Goal: Task Accomplishment & Management: Manage account settings

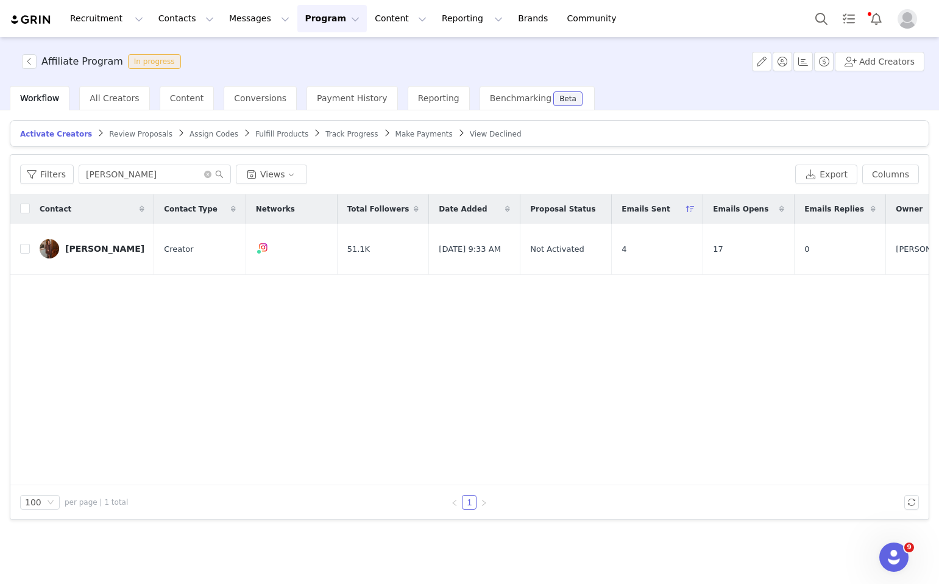
click at [135, 131] on span "Review Proposals" at bounding box center [140, 134] width 63 height 9
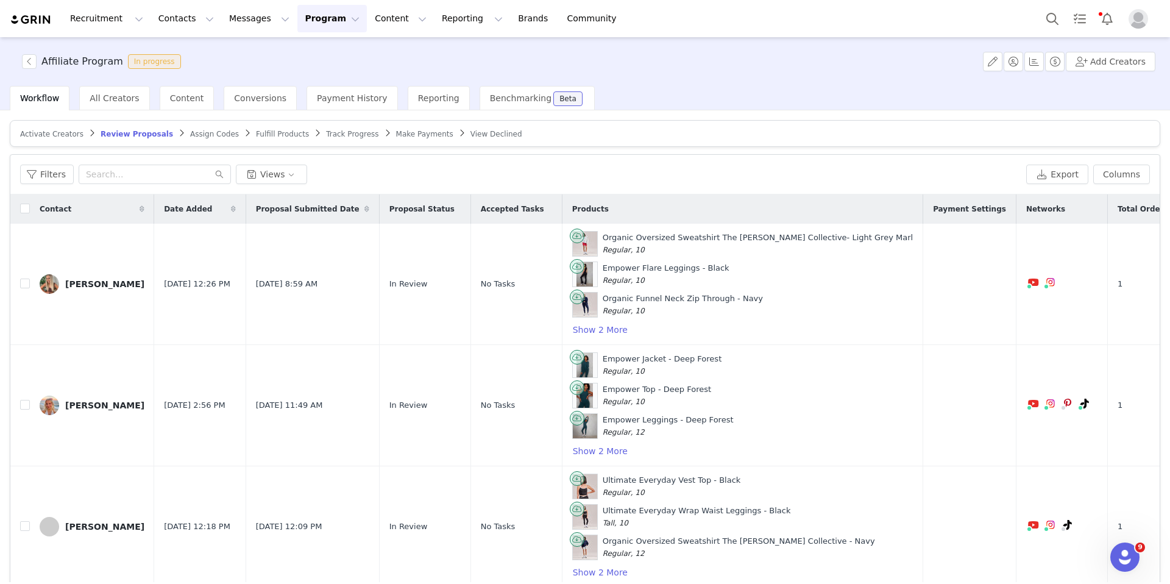
click at [59, 132] on span "Activate Creators" at bounding box center [51, 134] width 63 height 9
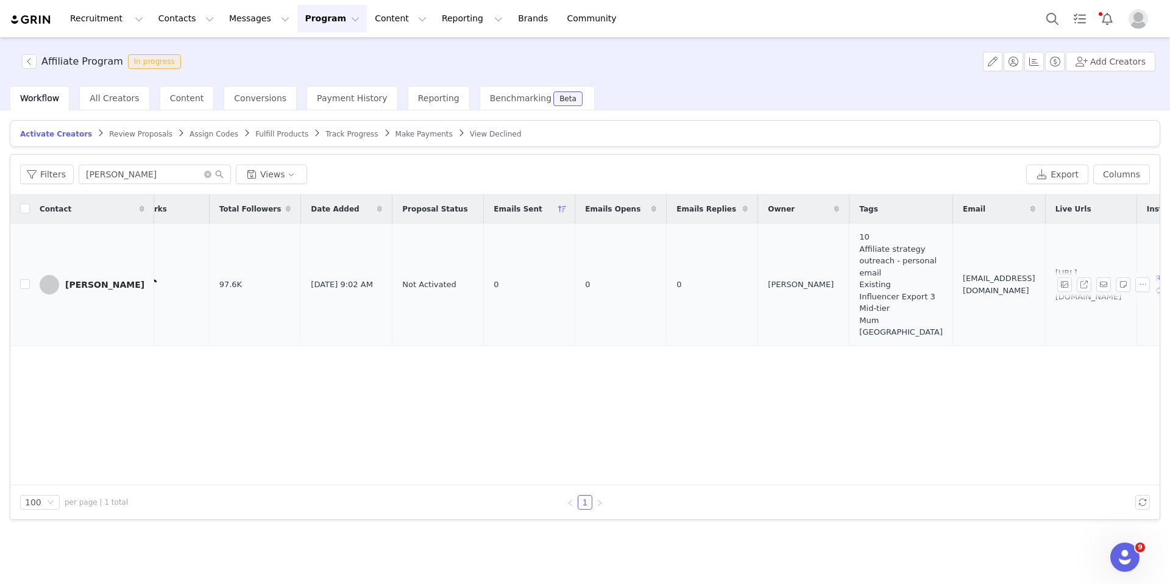
scroll to position [0, 325]
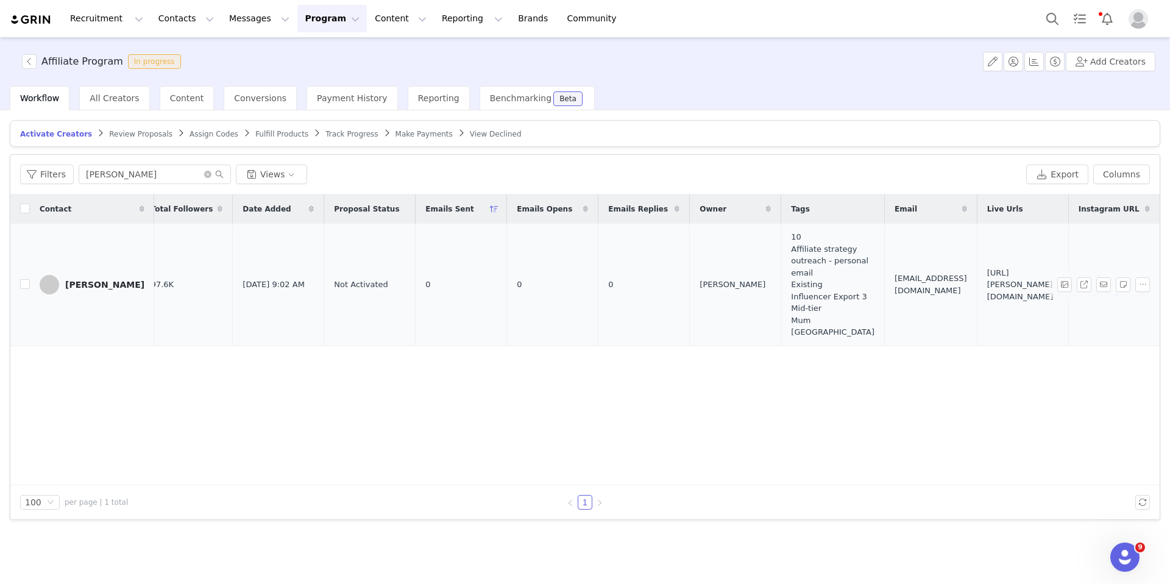
drag, startPoint x: 919, startPoint y: 297, endPoint x: 849, endPoint y: 274, distance: 73.8
click at [938, 274] on td "[URL][PERSON_NAME][DOMAIN_NAME]" at bounding box center [1022, 285] width 91 height 122
copy span "https://lovall.grin.live/77f09b11-3418-44ae-b648-509b89742251"
click at [119, 135] on span "Review Proposals" at bounding box center [140, 134] width 63 height 9
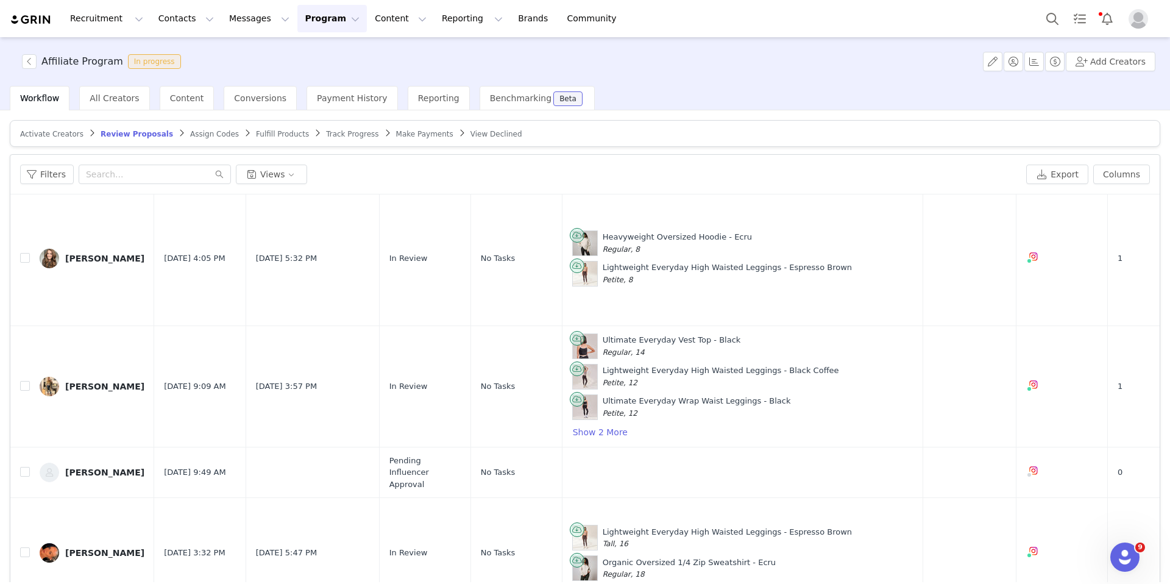
scroll to position [718, 0]
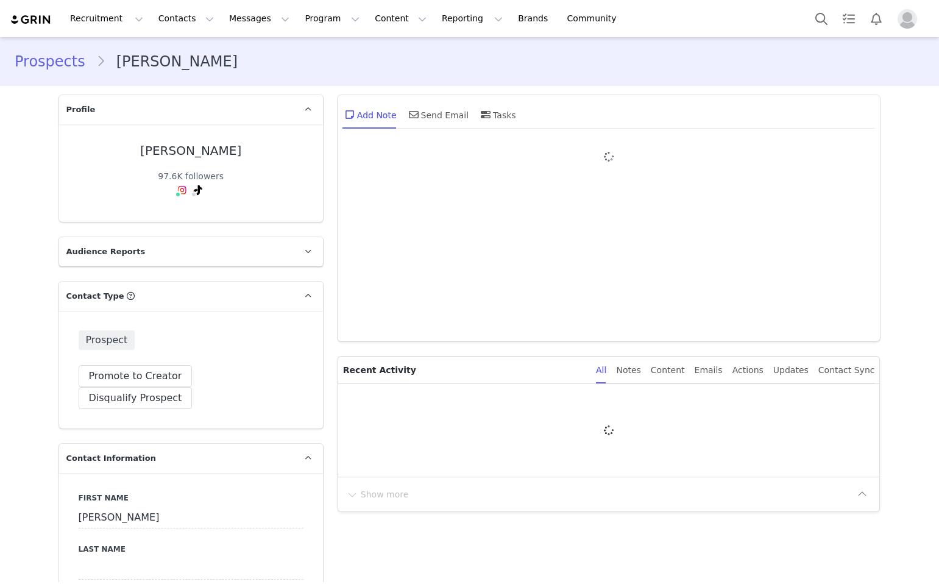
type input "+1 ([GEOGRAPHIC_DATA])"
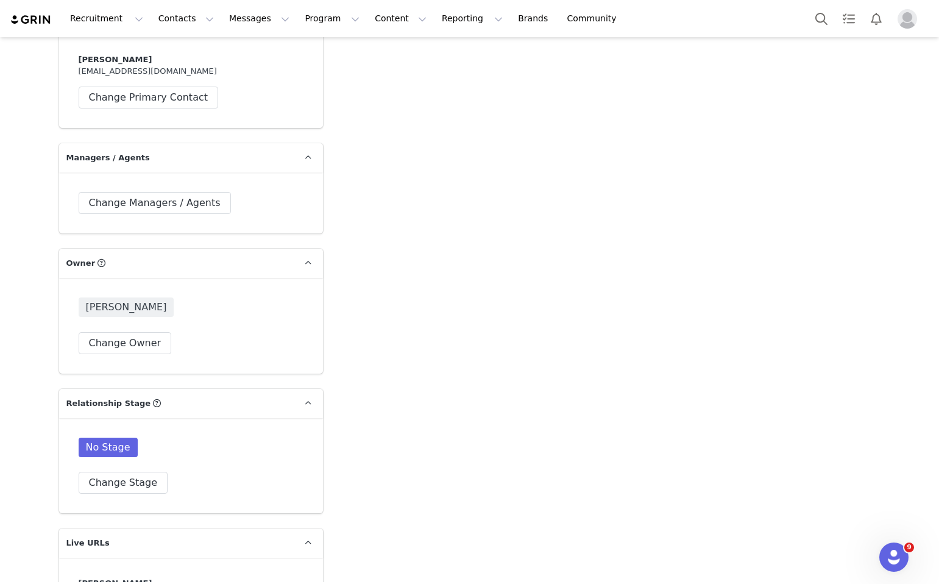
scroll to position [1972, 0]
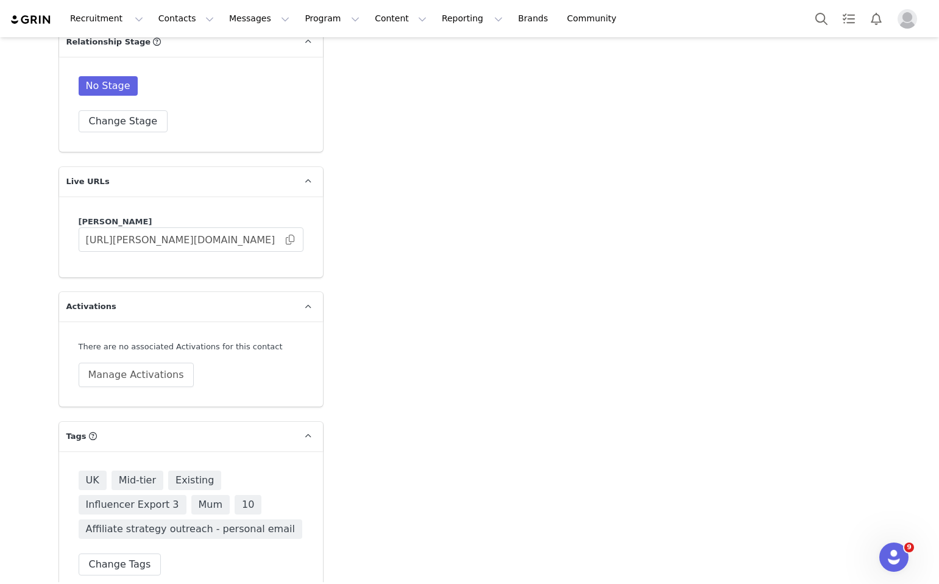
click at [158, 367] on div "There are no associated Activations for this contact Manage Activations" at bounding box center [191, 363] width 264 height 85
click at [158, 363] on button "Manage Activations" at bounding box center [136, 375] width 115 height 24
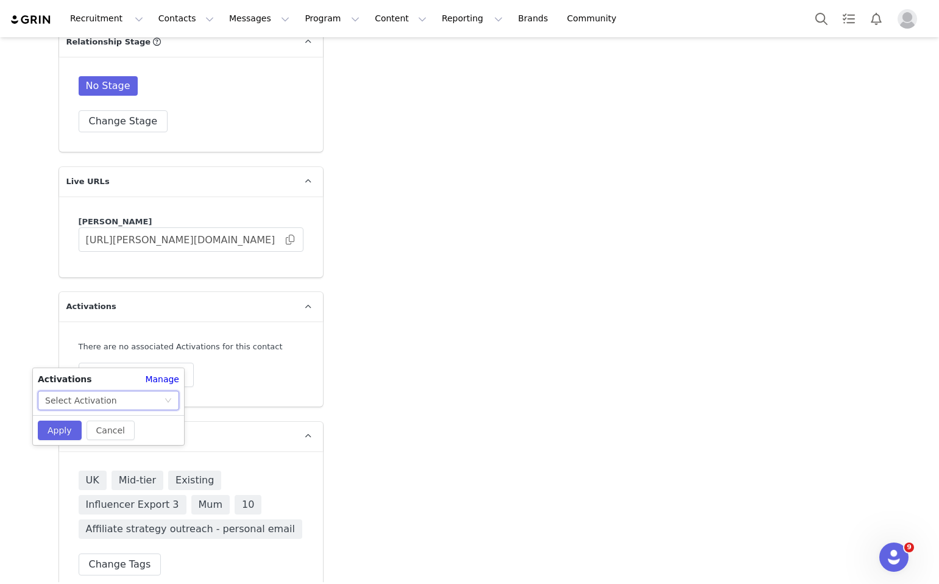
click at [168, 397] on icon "icon: down" at bounding box center [168, 400] width 7 height 7
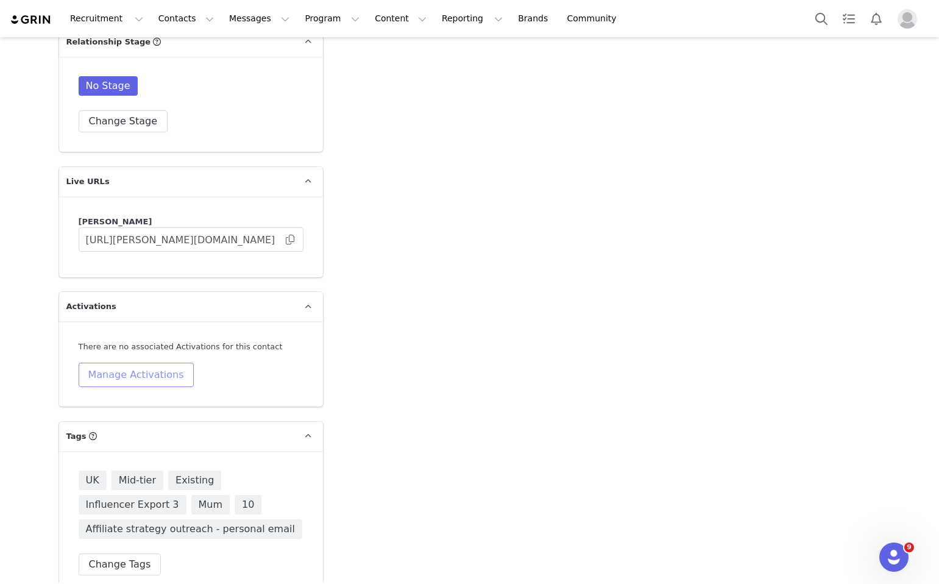
click at [149, 363] on button "Manage Activations" at bounding box center [136, 375] width 115 height 24
click at [137, 399] on div "Select Activation" at bounding box center [104, 400] width 119 height 18
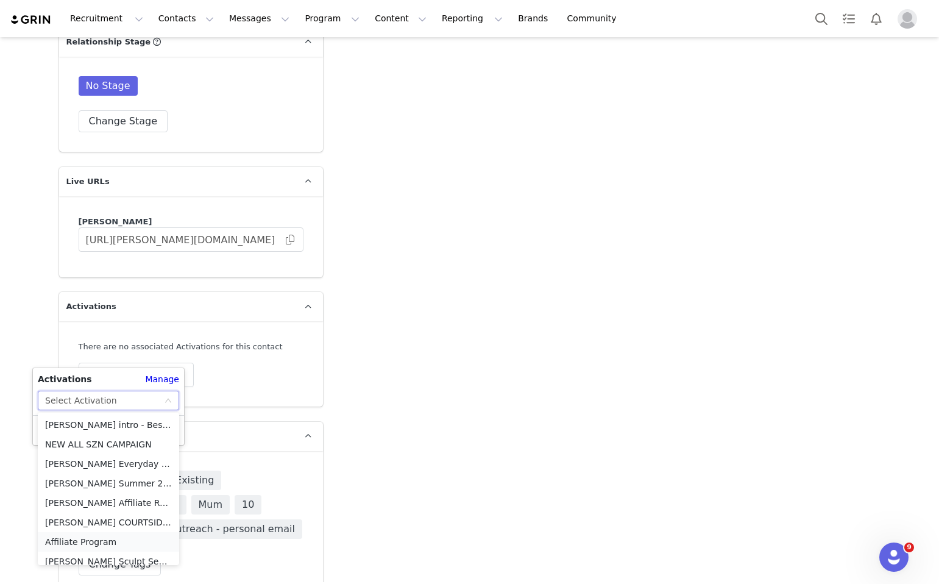
scroll to position [9, 0]
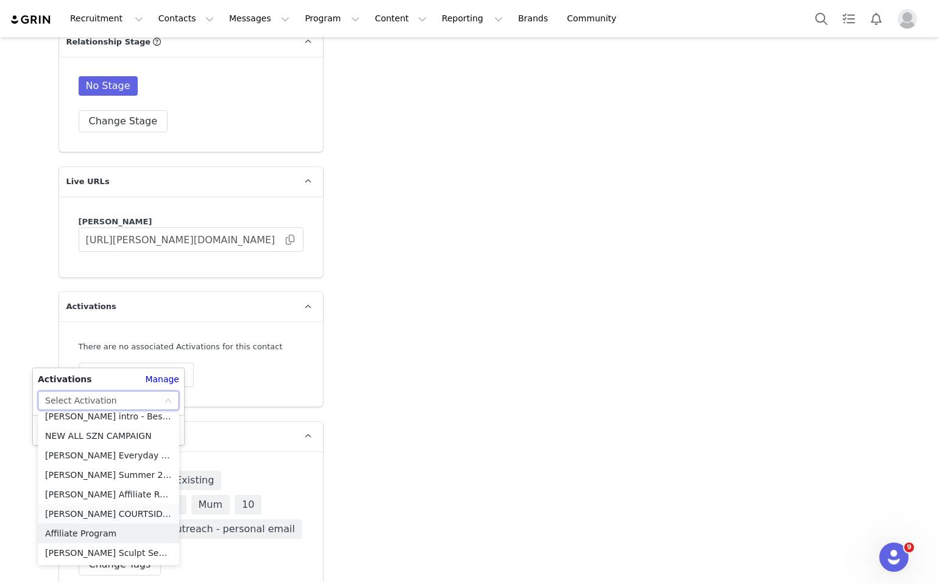
click at [118, 522] on li "LOVALL COURTSIDE CLUB" at bounding box center [108, 513] width 141 height 19
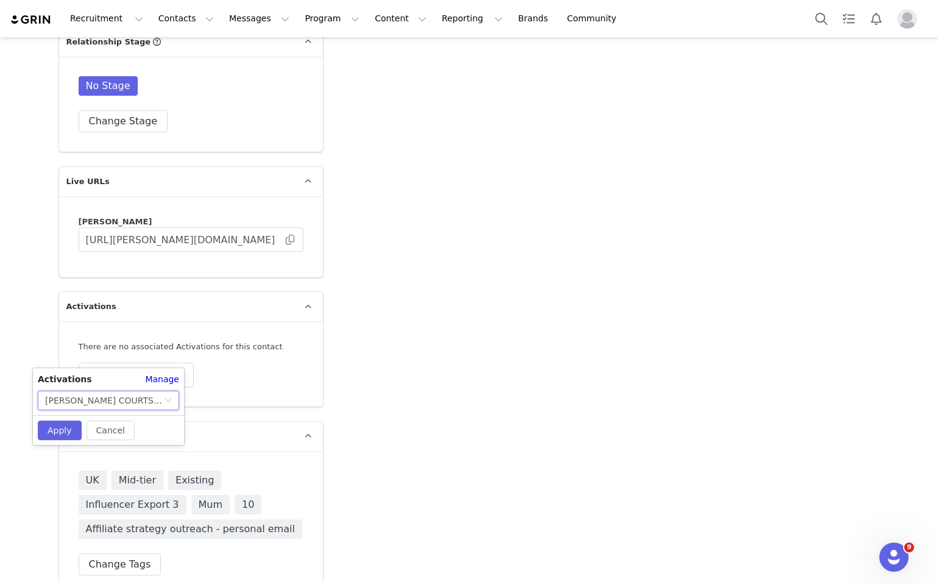
click at [121, 398] on div "LOVALL COURTSIDE CLUB" at bounding box center [104, 400] width 119 height 18
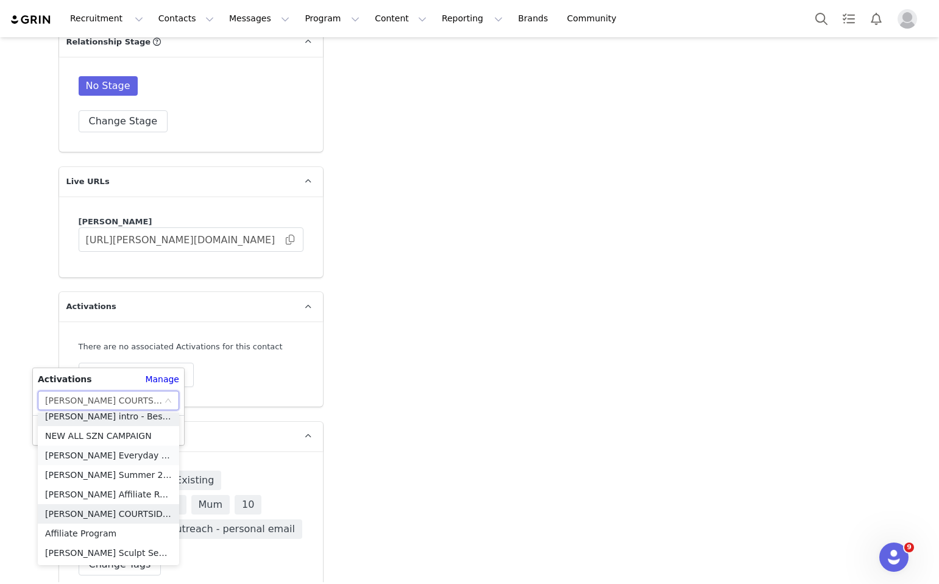
scroll to position [3, 0]
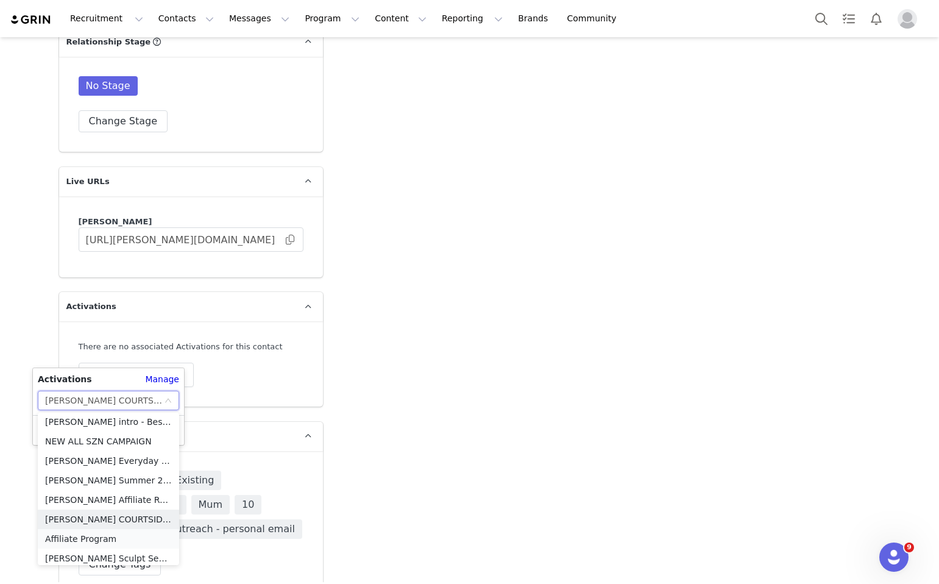
click at [118, 541] on li "Affiliate Program" at bounding box center [108, 538] width 141 height 19
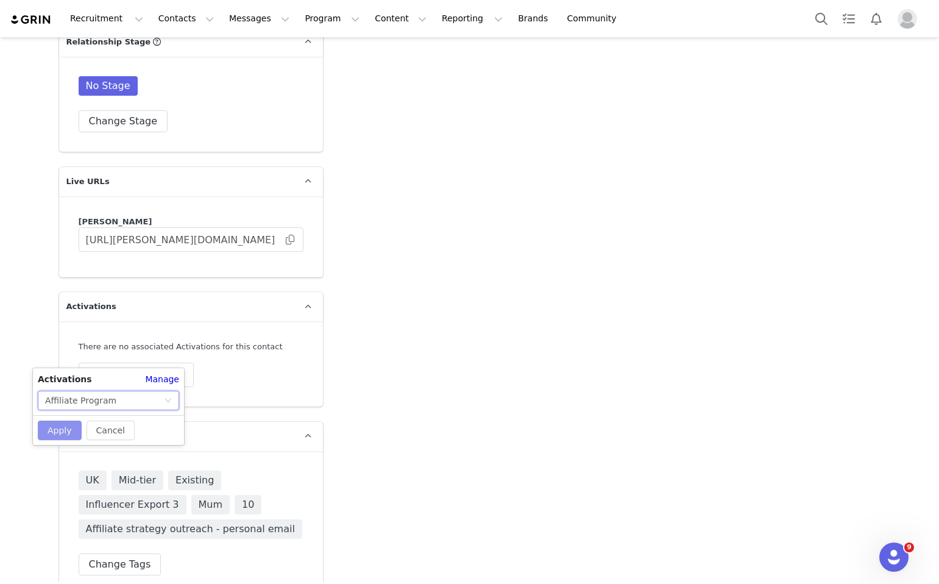
click at [69, 420] on button "Apply" at bounding box center [60, 429] width 44 height 19
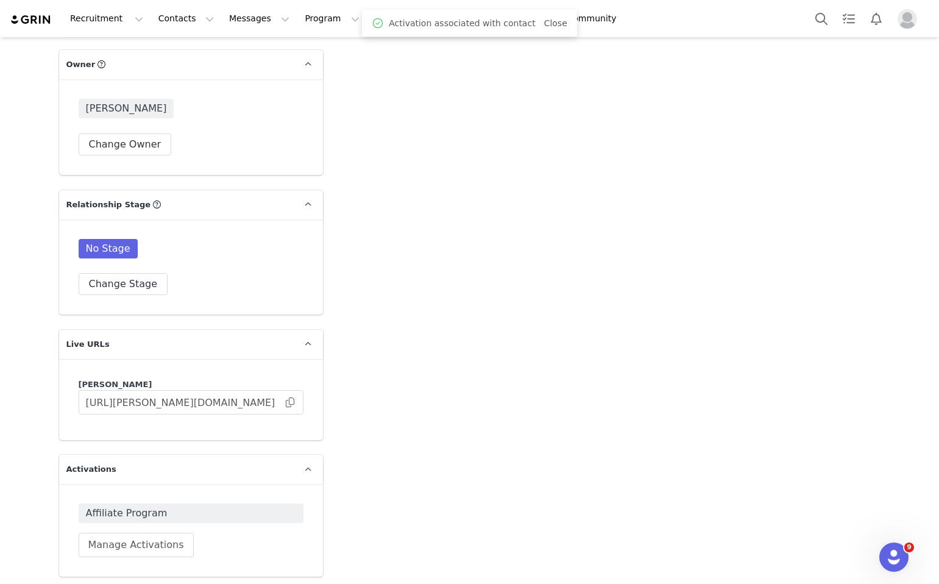
scroll to position [1809, 0]
click at [146, 504] on div "Affiliate Program Manage Activations" at bounding box center [191, 531] width 225 height 54
click at [146, 506] on span "Affiliate Program" at bounding box center [191, 513] width 210 height 15
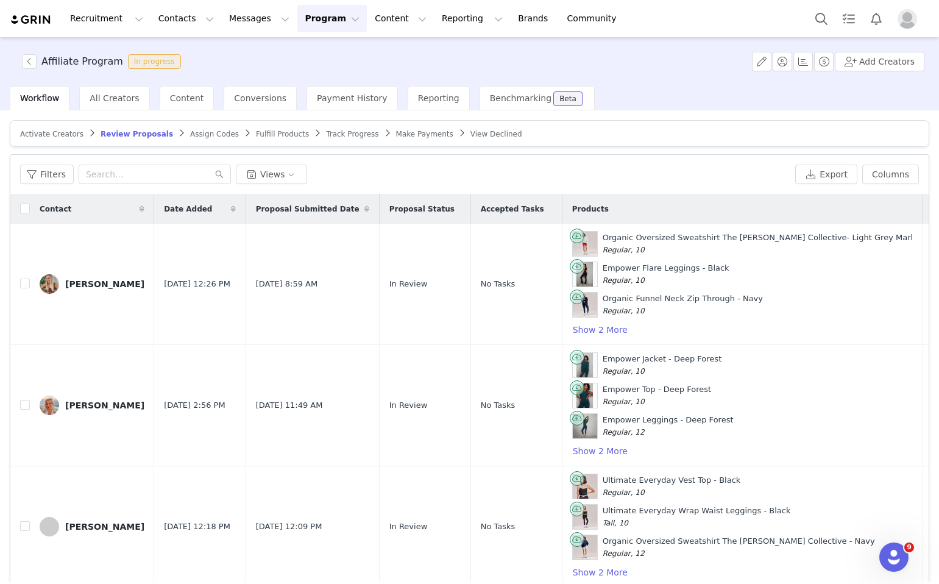
click at [43, 136] on span "Activate Creators" at bounding box center [51, 134] width 63 height 9
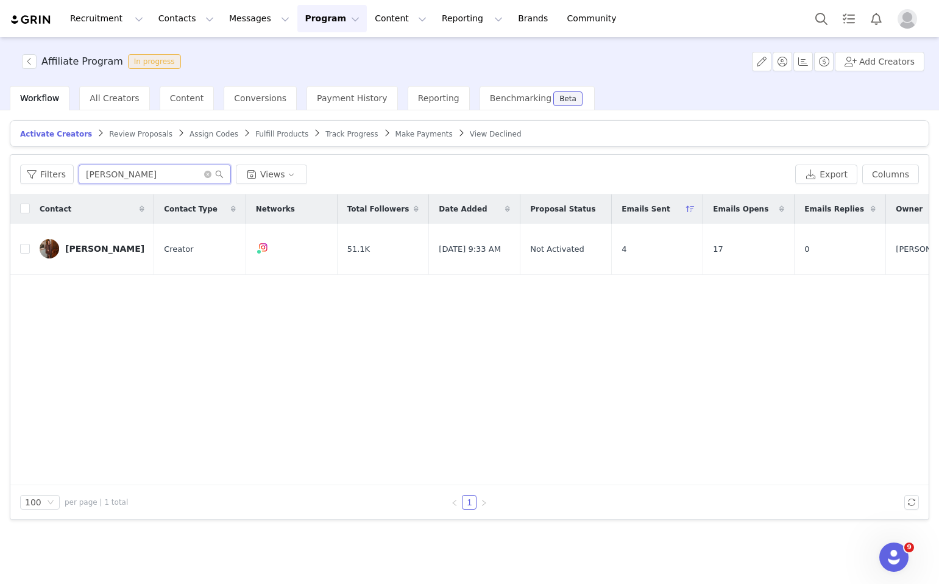
click at [144, 178] on input "rachel" at bounding box center [155, 174] width 152 height 19
type input "r"
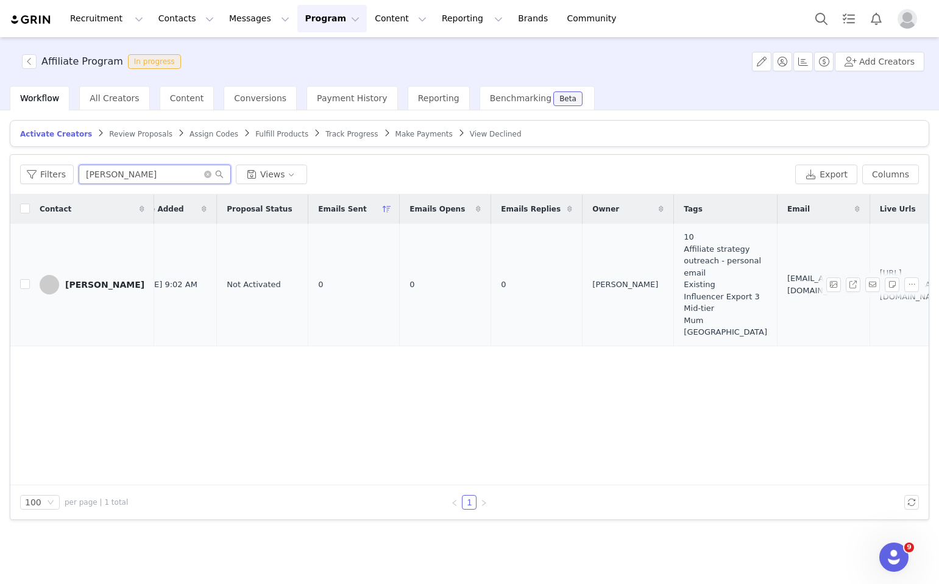
scroll to position [0, 556]
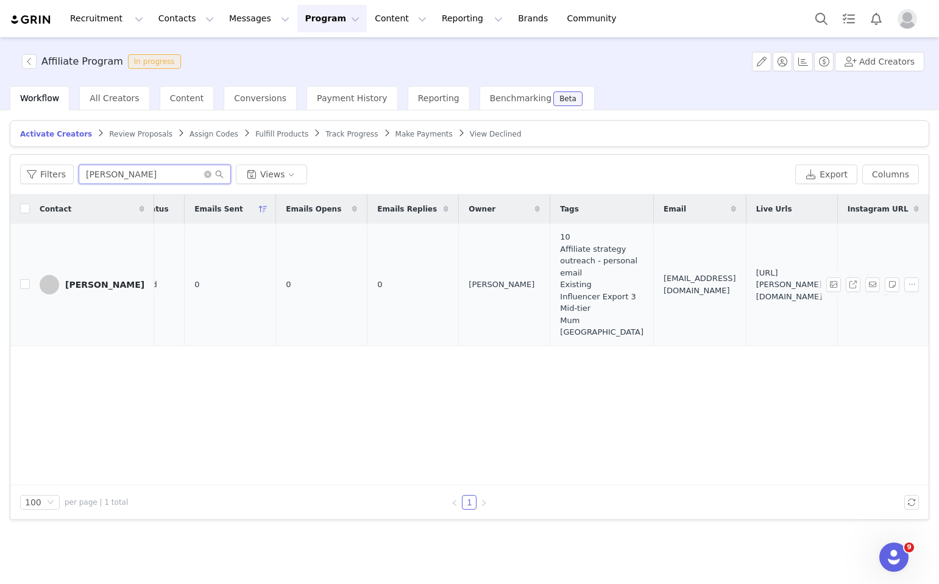
type input "mallory"
drag, startPoint x: 621, startPoint y: 272, endPoint x: 686, endPoint y: 297, distance: 69.2
click at [756, 297] on span "https://lovall.grin.live/77f09b11-3418-44ae-b648-509b89742251" at bounding box center [791, 285] width 71 height 36
copy span "https://lovall.grin.live/77f09b11-3418-44ae-b648-509b89742251"
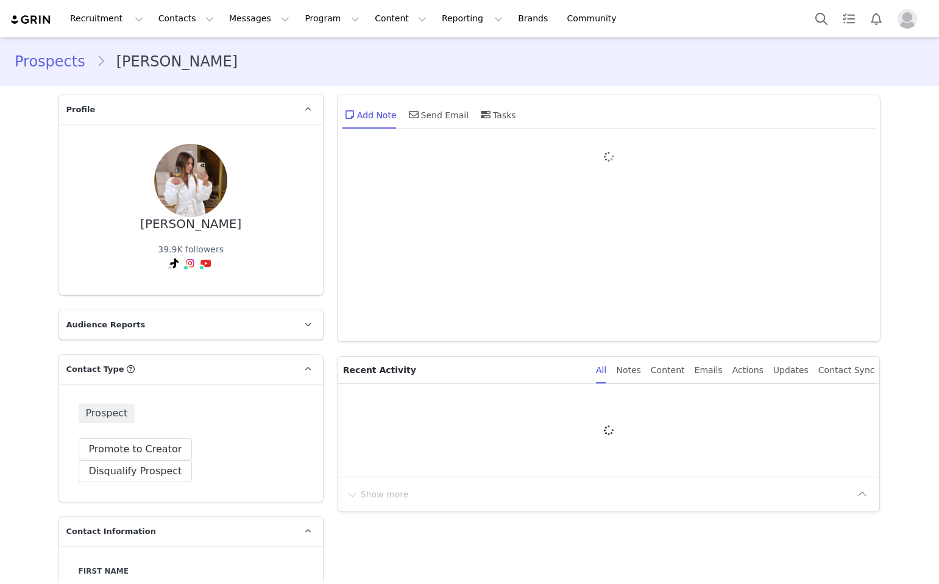
type input "+1 ([GEOGRAPHIC_DATA])"
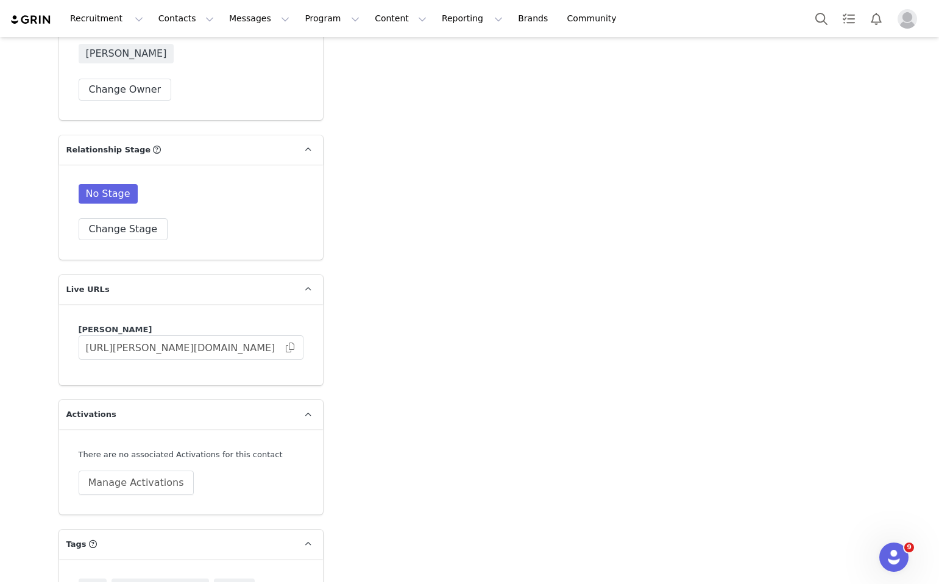
scroll to position [2036, 0]
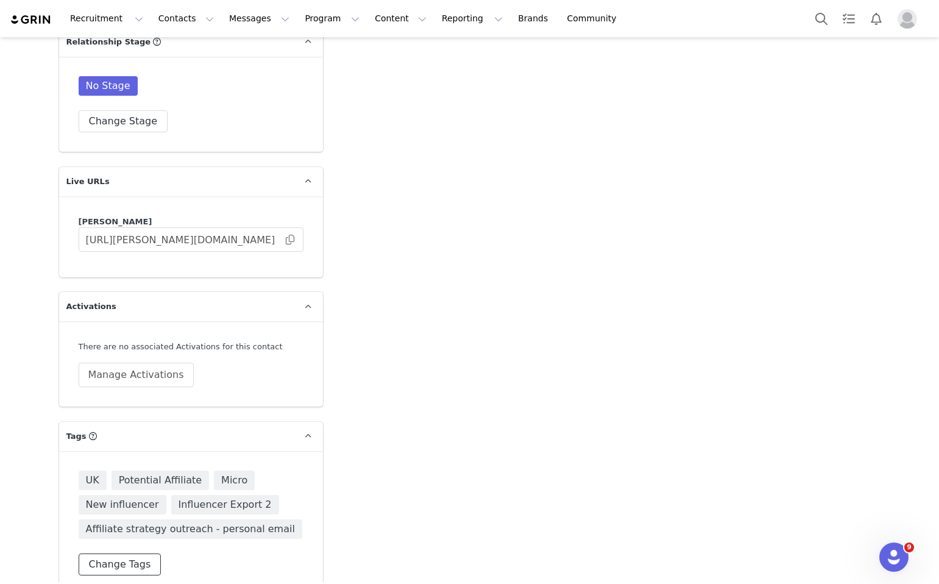
click at [144, 553] on button "Change Tags" at bounding box center [120, 564] width 83 height 22
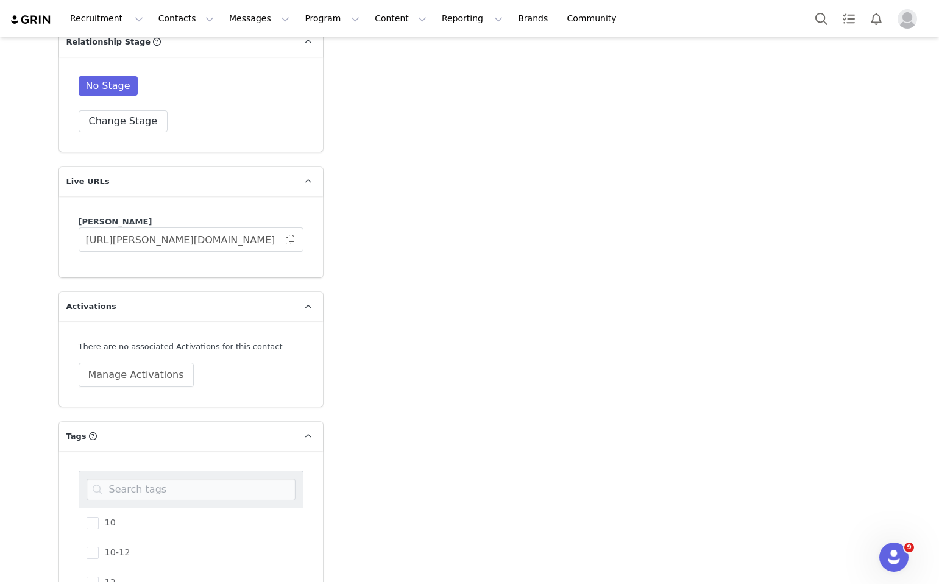
click at [314, 429] on span at bounding box center [308, 436] width 15 height 15
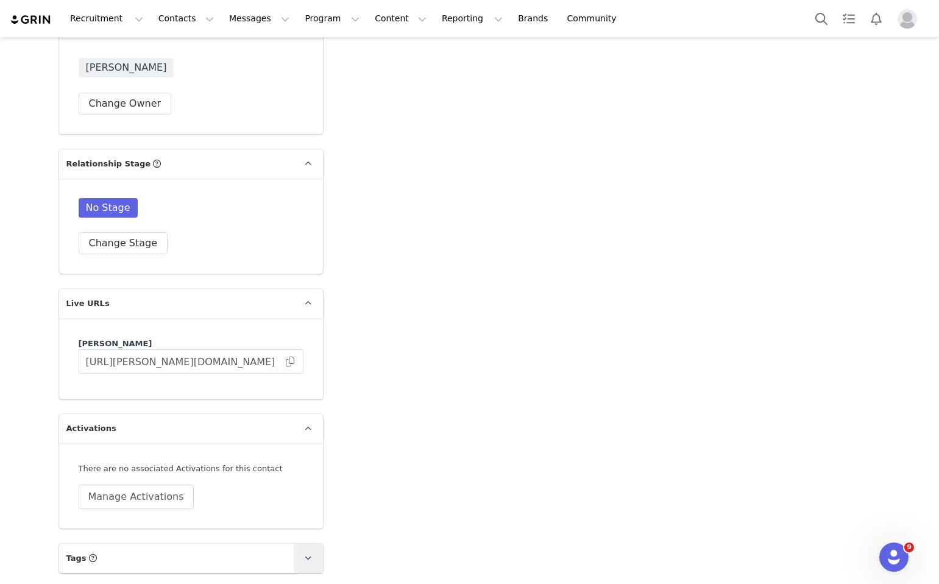
scroll to position [1892, 0]
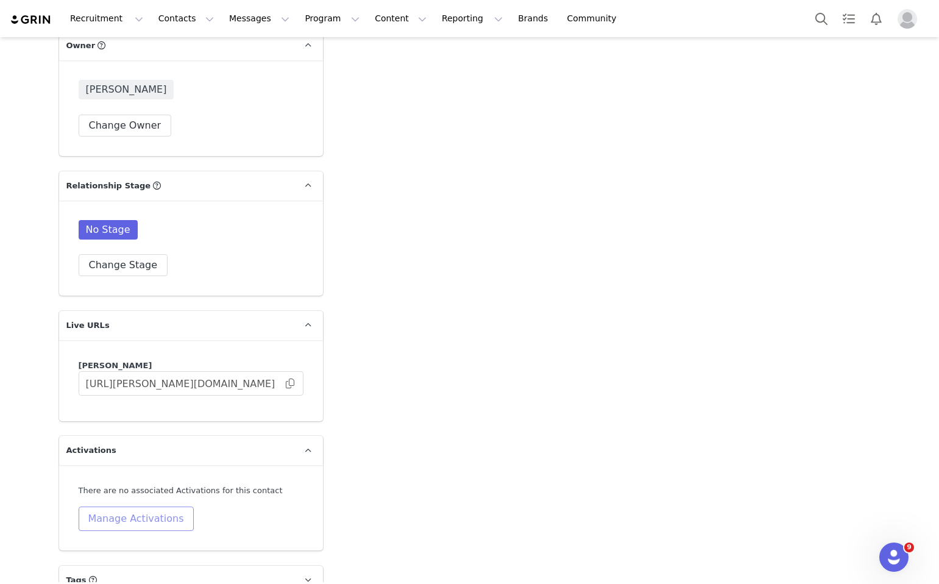
click at [171, 506] on button "Manage Activations" at bounding box center [136, 518] width 115 height 24
click at [146, 441] on div "Select Activation" at bounding box center [104, 437] width 119 height 18
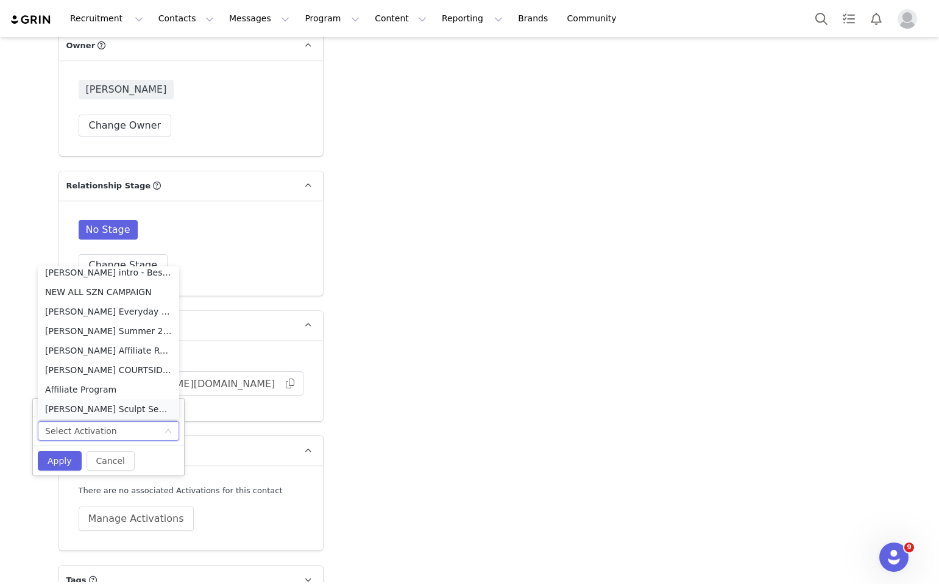
scroll to position [9, 0]
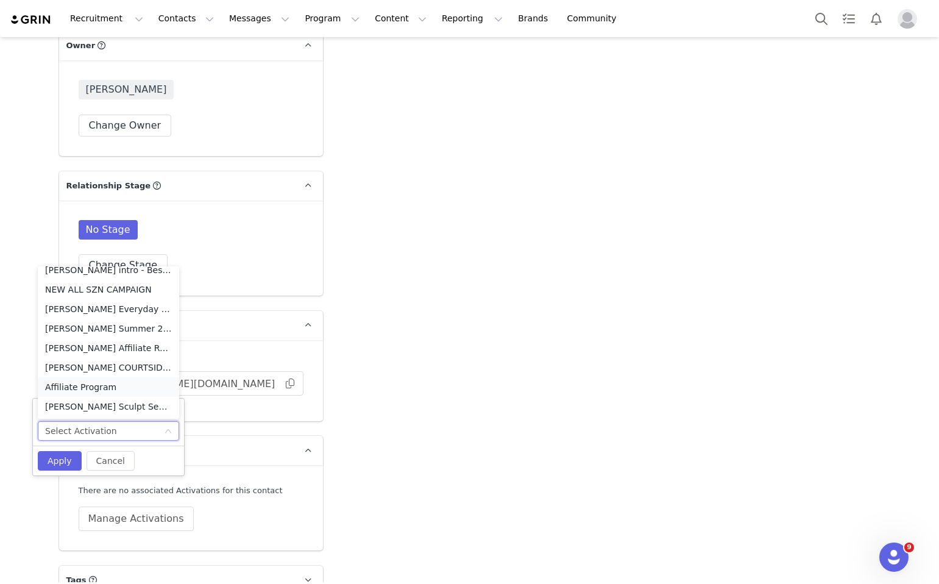
click at [129, 381] on li "Affiliate Program" at bounding box center [108, 386] width 141 height 19
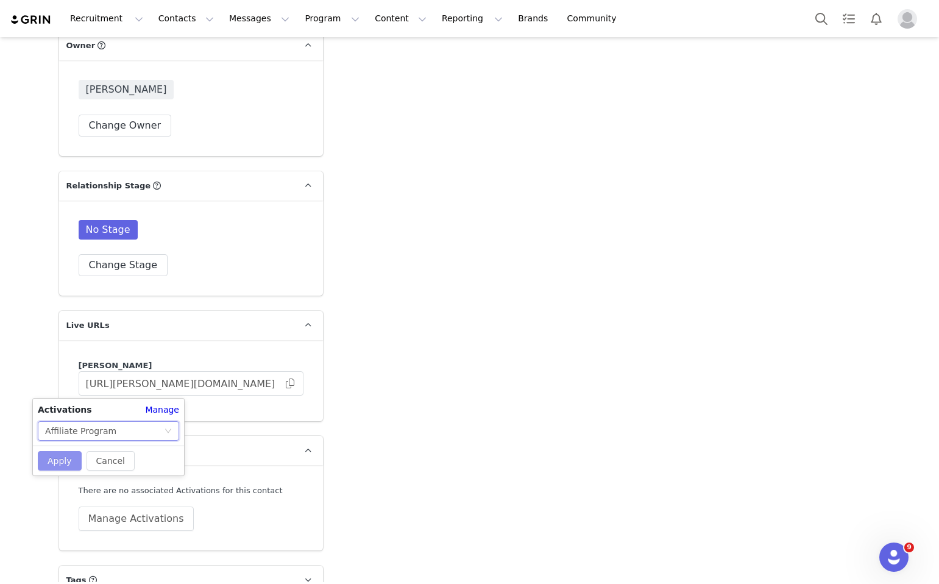
click at [66, 455] on button "Apply" at bounding box center [60, 460] width 44 height 19
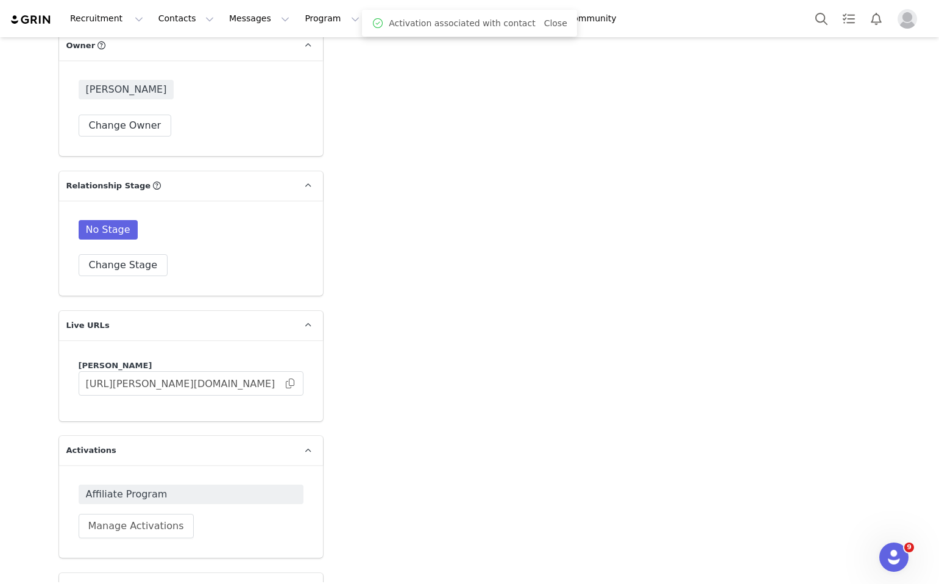
scroll to position [1899, 0]
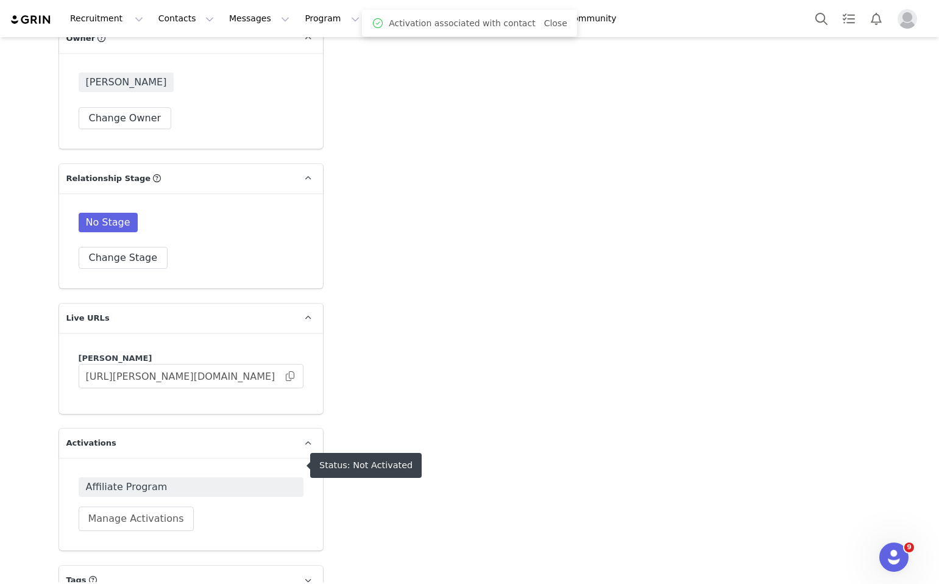
click at [161, 480] on span "Affiliate Program" at bounding box center [191, 487] width 210 height 15
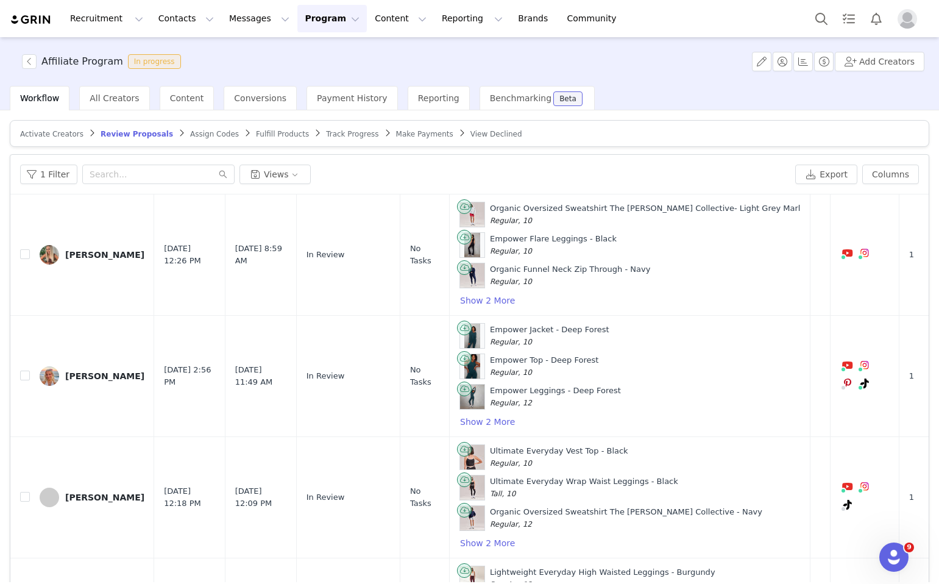
click at [51, 133] on span "Activate Creators" at bounding box center [51, 134] width 63 height 9
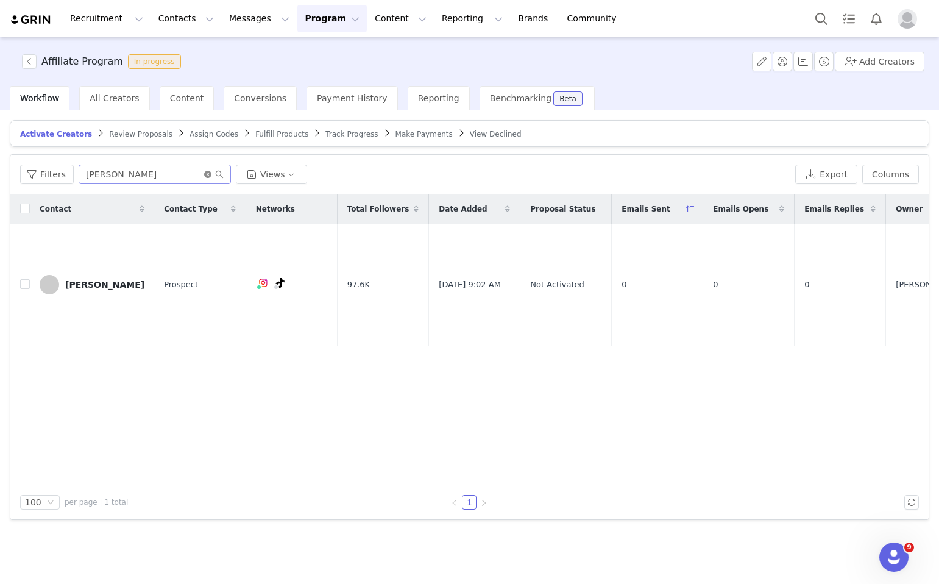
click at [206, 175] on icon "icon: close-circle" at bounding box center [207, 174] width 7 height 7
click at [197, 175] on input "text" at bounding box center [155, 174] width 152 height 19
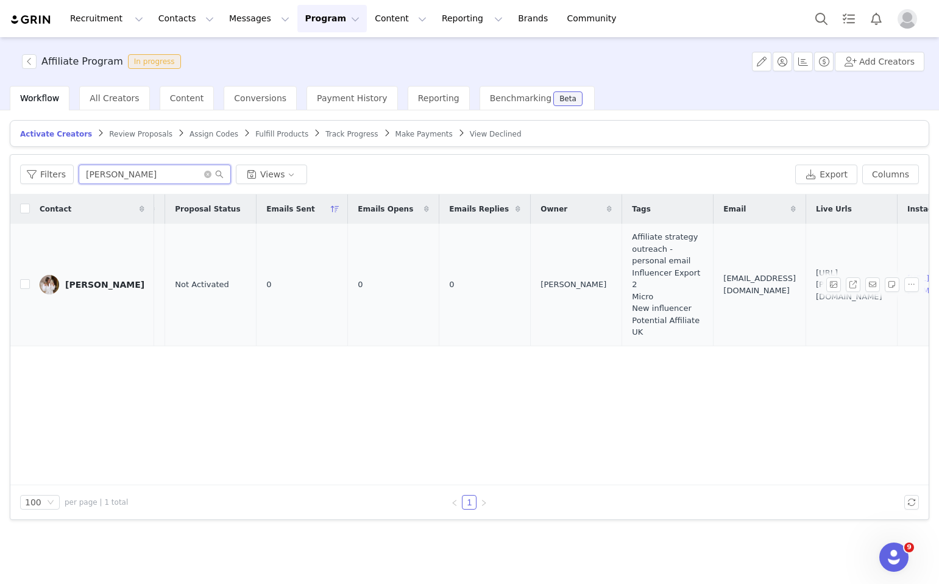
scroll to position [0, 528]
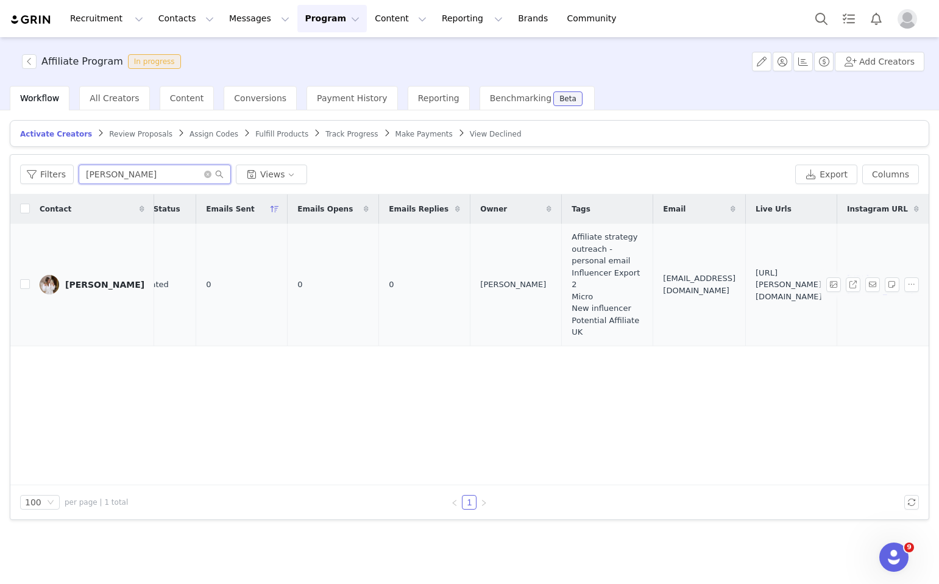
type input "kelly"
drag, startPoint x: 630, startPoint y: 267, endPoint x: 733, endPoint y: 302, distance: 108.5
click at [746, 302] on td "https://lovall.grin.live/ad7c34f8-4531-4a98-ada6-0a8ccded03ef" at bounding box center [791, 285] width 91 height 122
click at [746, 304] on td "https://lovall.grin.live/ad7c34f8-4531-4a98-ada6-0a8ccded03ef" at bounding box center [791, 285] width 91 height 122
drag, startPoint x: 695, startPoint y: 294, endPoint x: 618, endPoint y: 272, distance: 79.8
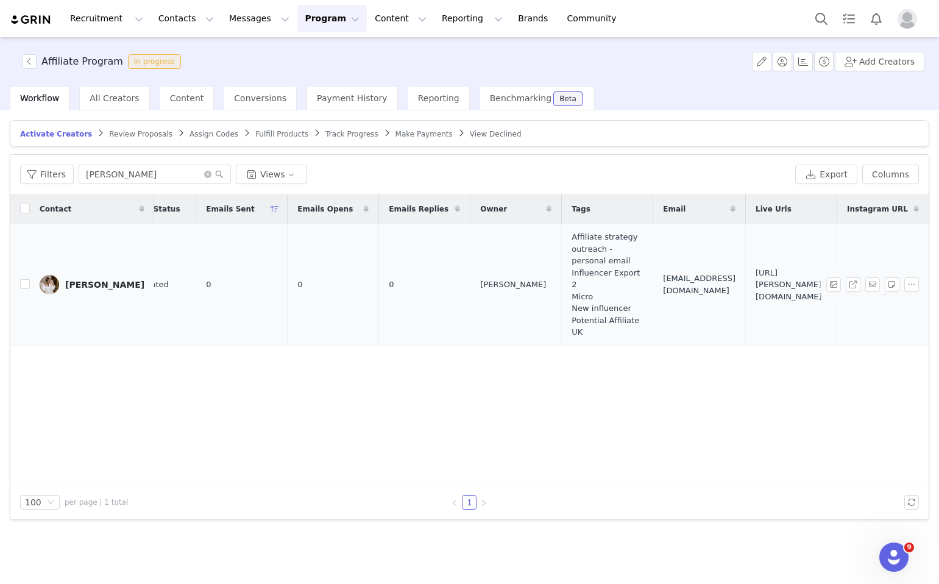
click at [746, 272] on td "https://lovall.grin.live/ad7c34f8-4531-4a98-ada6-0a8ccded03ef" at bounding box center [791, 285] width 91 height 122
copy span "https://lovall.grin.live/ad7c34f8-4531-4a98-ada6-0a8ccded03ef"
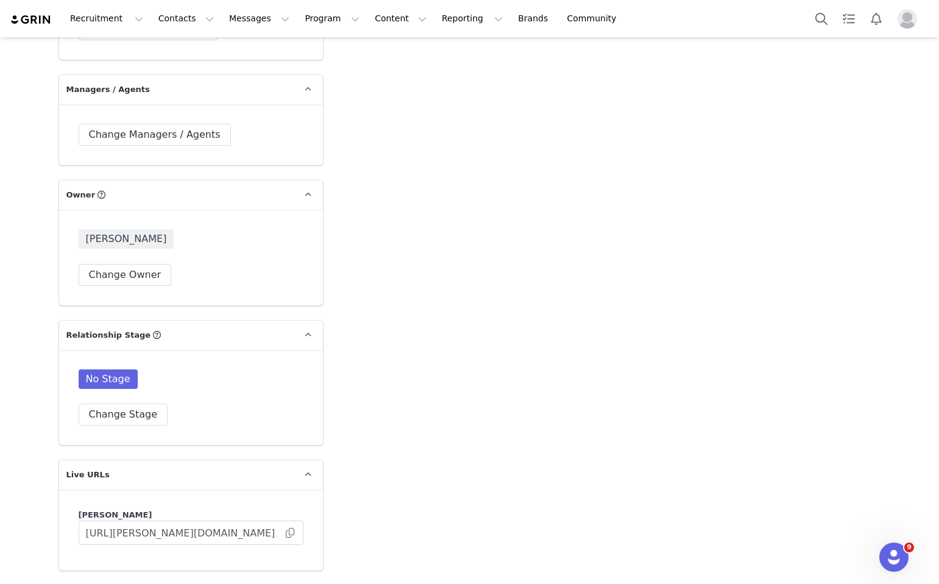
scroll to position [1892, 0]
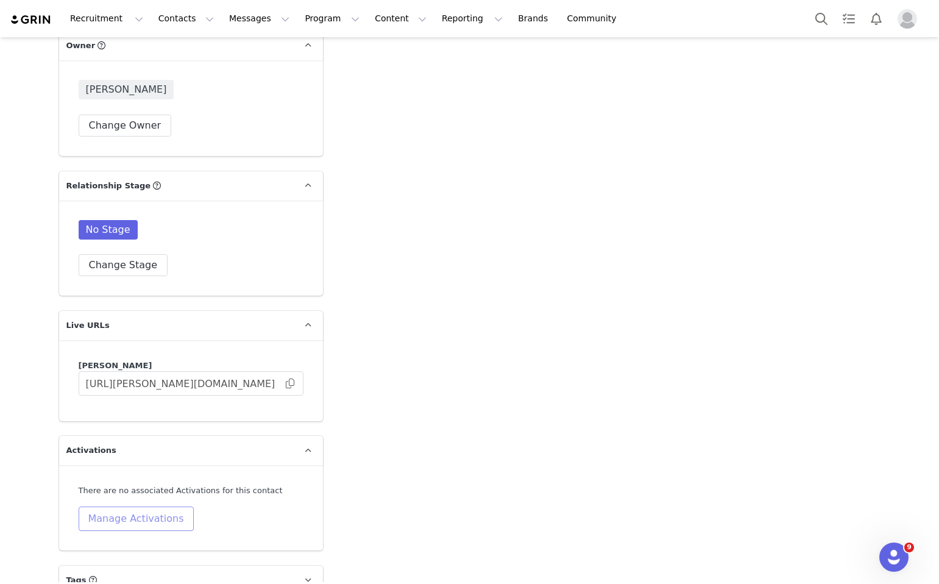
click at [168, 506] on button "Manage Activations" at bounding box center [136, 518] width 115 height 24
click at [128, 453] on div "Cancel Apply" at bounding box center [108, 466] width 151 height 30
click at [128, 444] on div "Select Activation" at bounding box center [104, 437] width 119 height 18
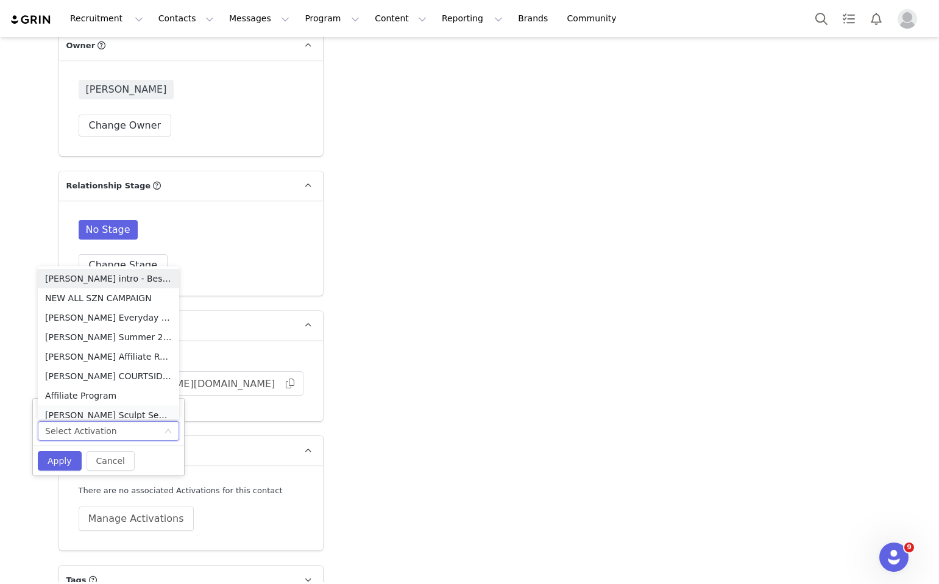
scroll to position [6, 0]
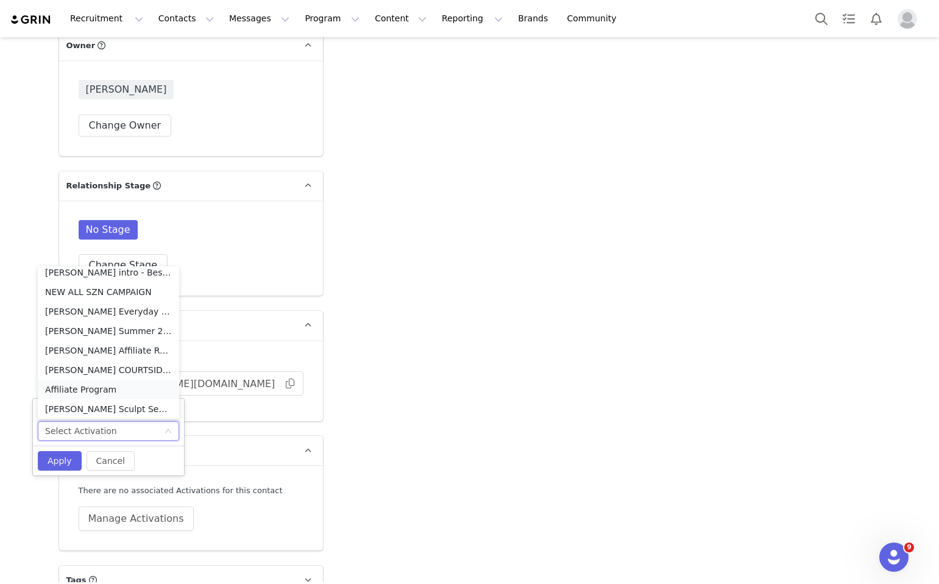
click at [125, 386] on li "Affiliate Program" at bounding box center [108, 389] width 141 height 19
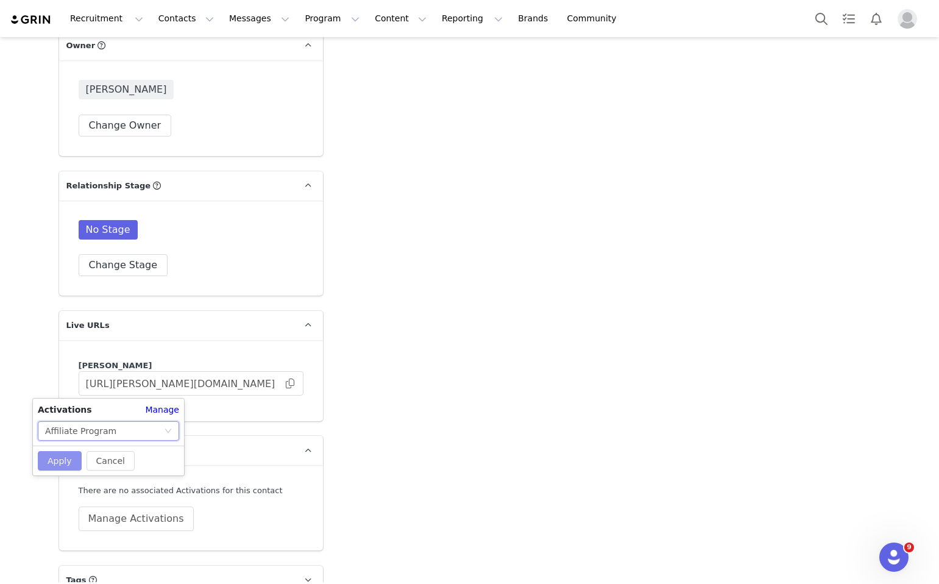
click at [58, 454] on button "Apply" at bounding box center [60, 460] width 44 height 19
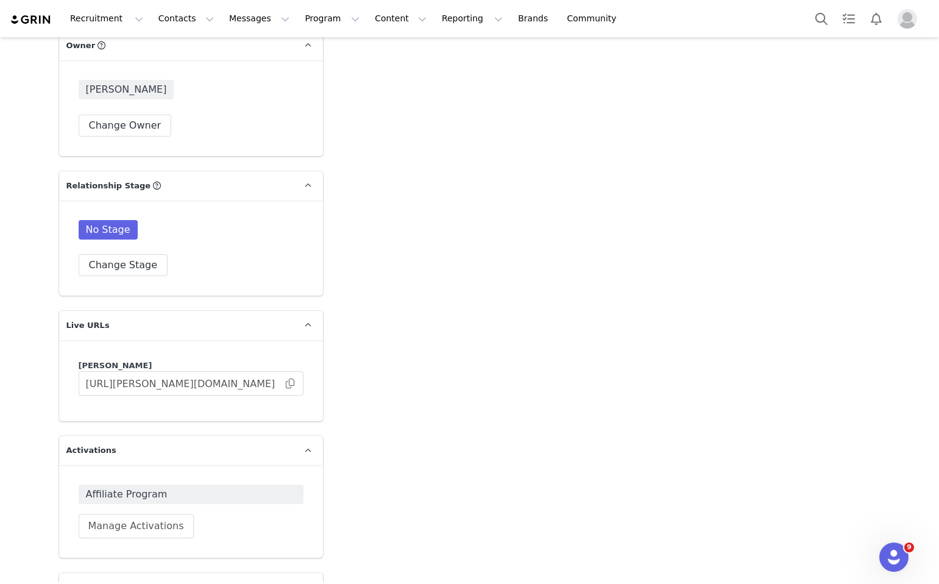
click at [166, 487] on span "Affiliate Program" at bounding box center [191, 494] width 210 height 15
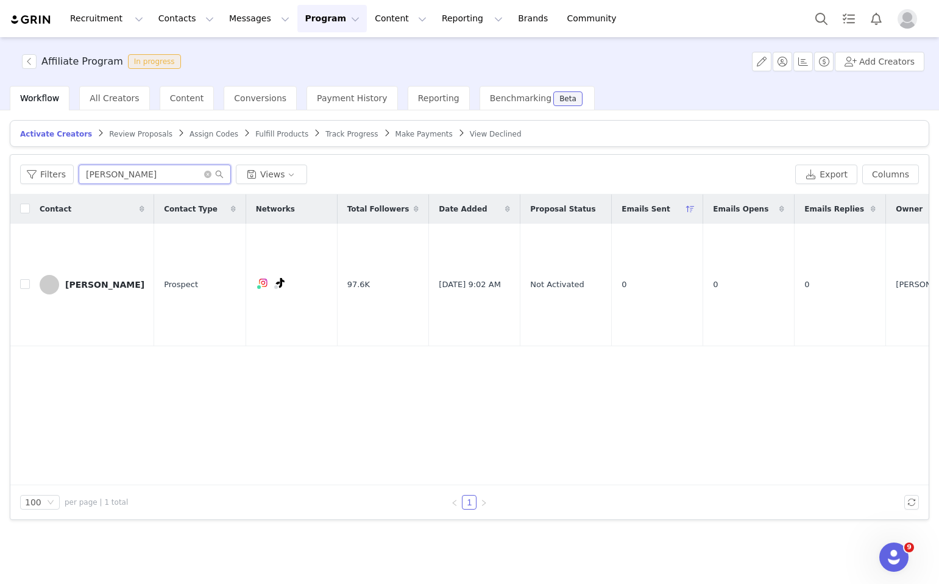
click at [157, 171] on input "[PERSON_NAME]" at bounding box center [155, 174] width 152 height 19
type input "m"
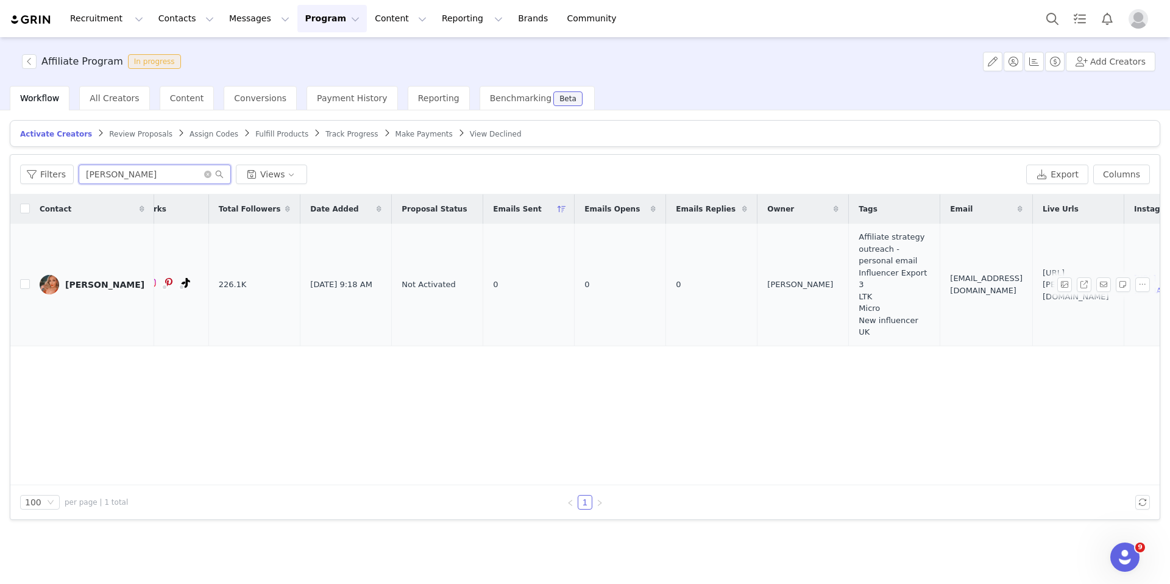
scroll to position [0, 319]
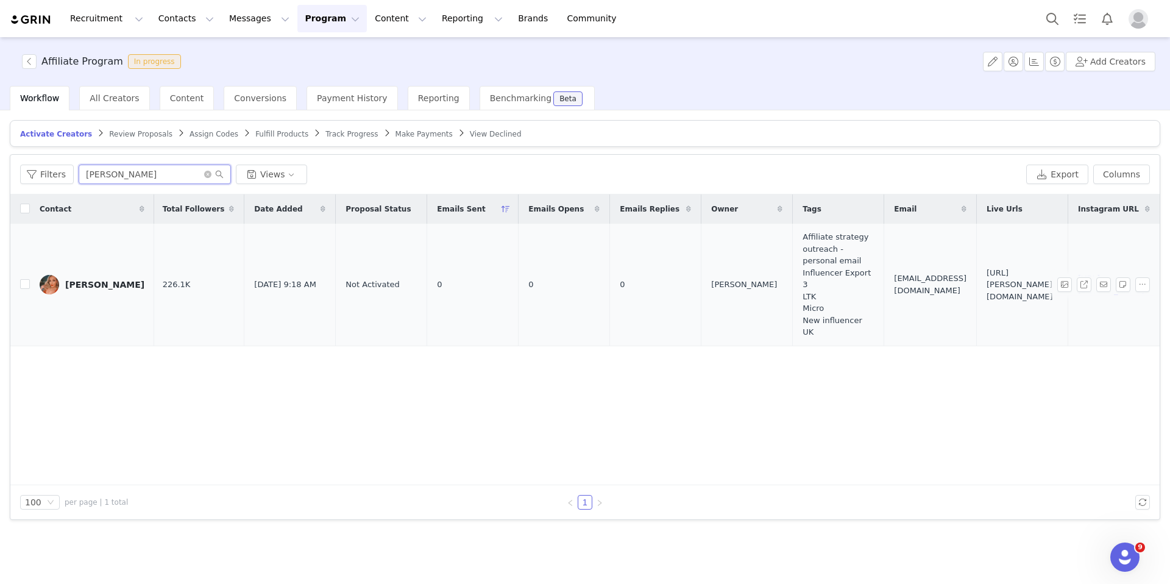
type input "leah"
drag, startPoint x: 918, startPoint y: 296, endPoint x: 852, endPoint y: 270, distance: 70.8
click at [938, 270] on td "https://lovall.grin.live/6b1e6f0c-ca30-47cf-a315-01028711807c" at bounding box center [1022, 285] width 91 height 122
copy span "https://lovall.grin.live/6b1e6f0c-ca30-47cf-a315-01028711807c"
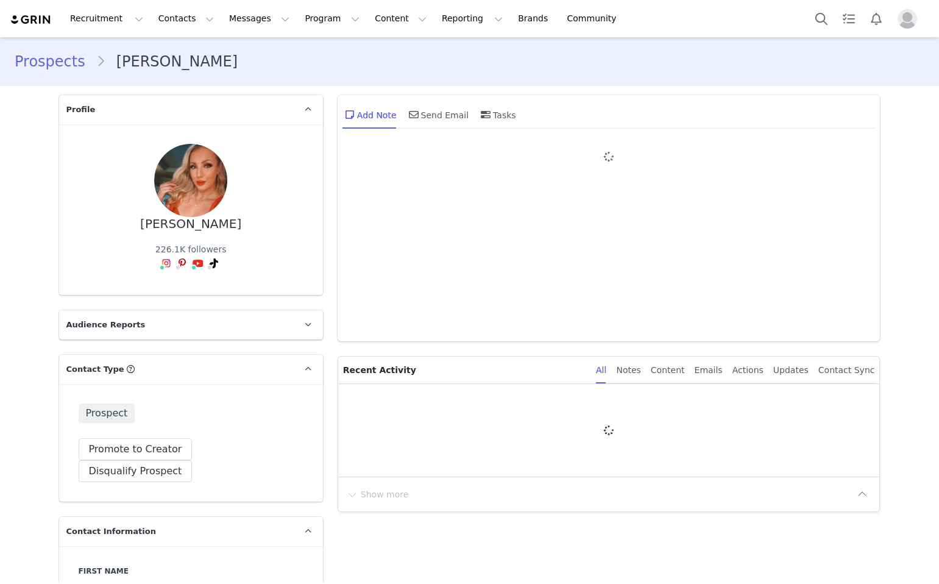
type input "+1 ([GEOGRAPHIC_DATA])"
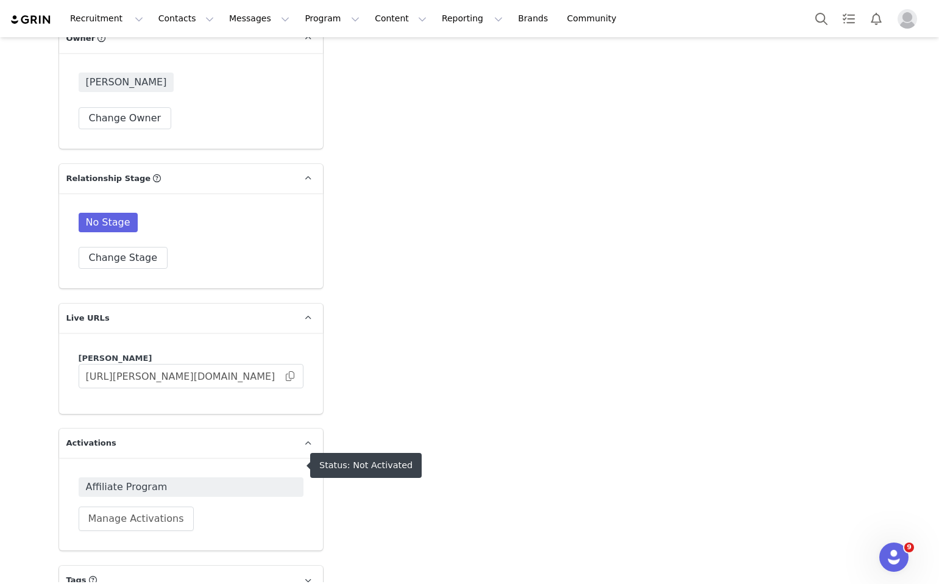
click at [160, 458] on div "Affiliate Program Manage Activations" at bounding box center [191, 504] width 264 height 93
click at [162, 480] on span "Affiliate Program" at bounding box center [191, 487] width 210 height 15
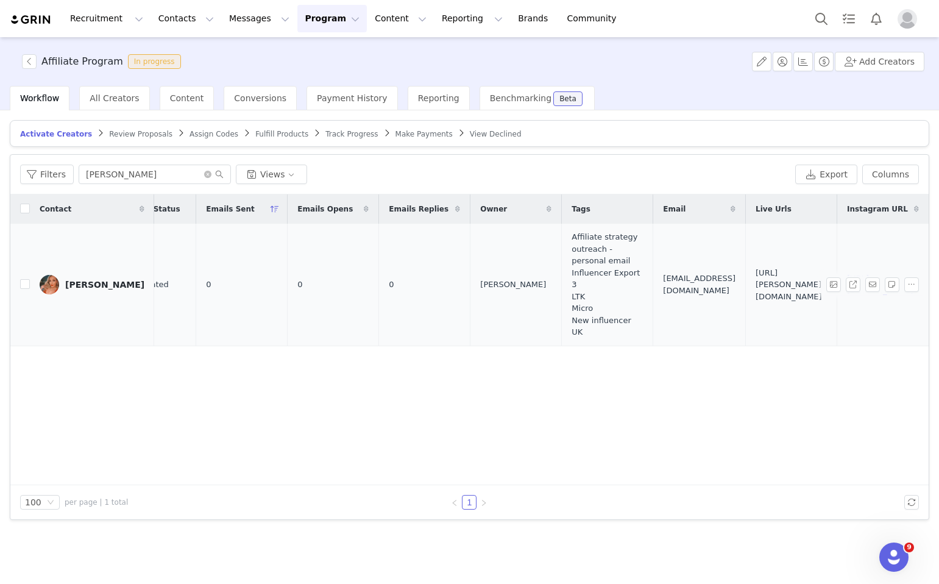
scroll to position [0, 550]
drag, startPoint x: 623, startPoint y: 263, endPoint x: 706, endPoint y: 287, distance: 86.2
click at [756, 287] on span "[URL][PERSON_NAME][DOMAIN_NAME]" at bounding box center [791, 285] width 71 height 36
copy span "[URL][PERSON_NAME][DOMAIN_NAME]"
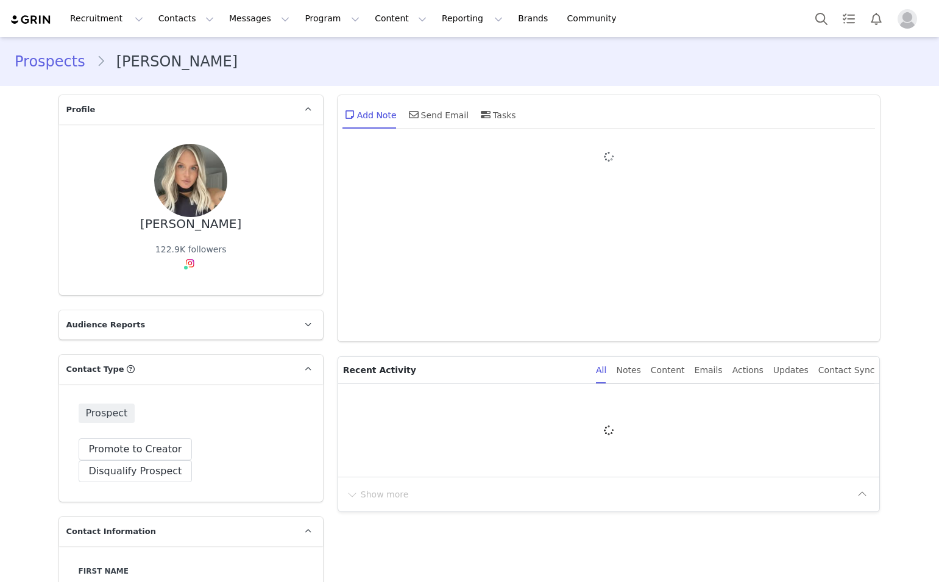
type input "+1 ([GEOGRAPHIC_DATA])"
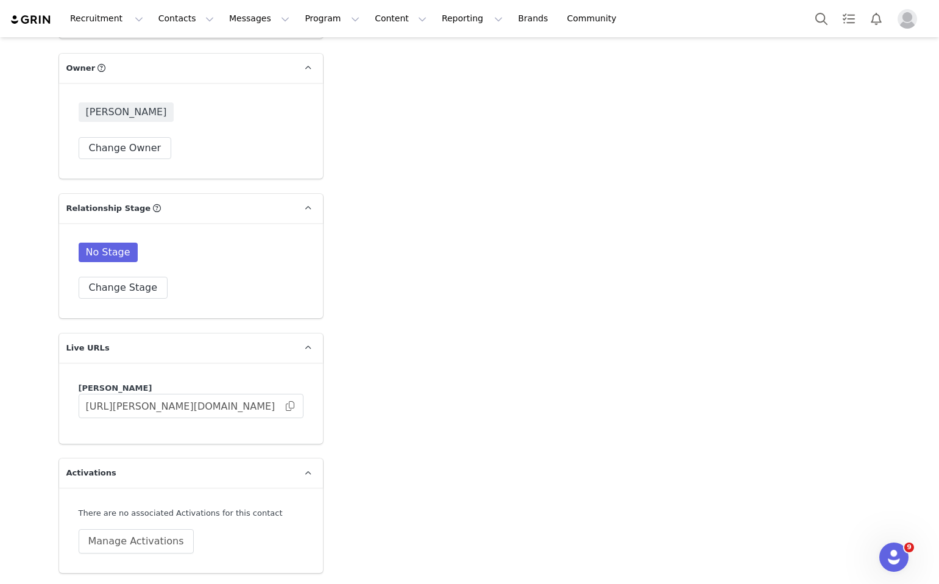
scroll to position [1884, 0]
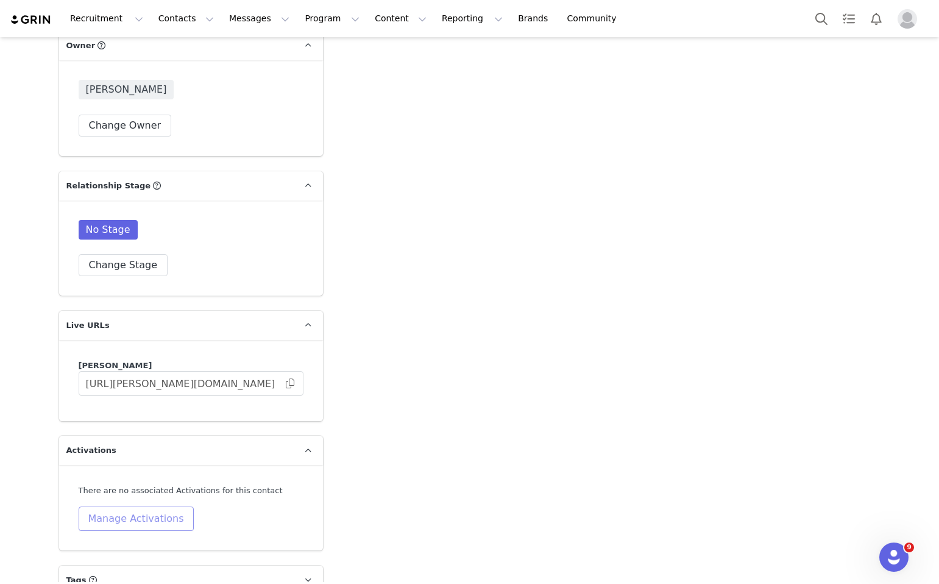
click at [157, 506] on button "Manage Activations" at bounding box center [136, 518] width 115 height 24
click at [156, 445] on div "Cancel Apply" at bounding box center [108, 460] width 151 height 30
click at [156, 433] on div "Select Activation" at bounding box center [104, 431] width 119 height 18
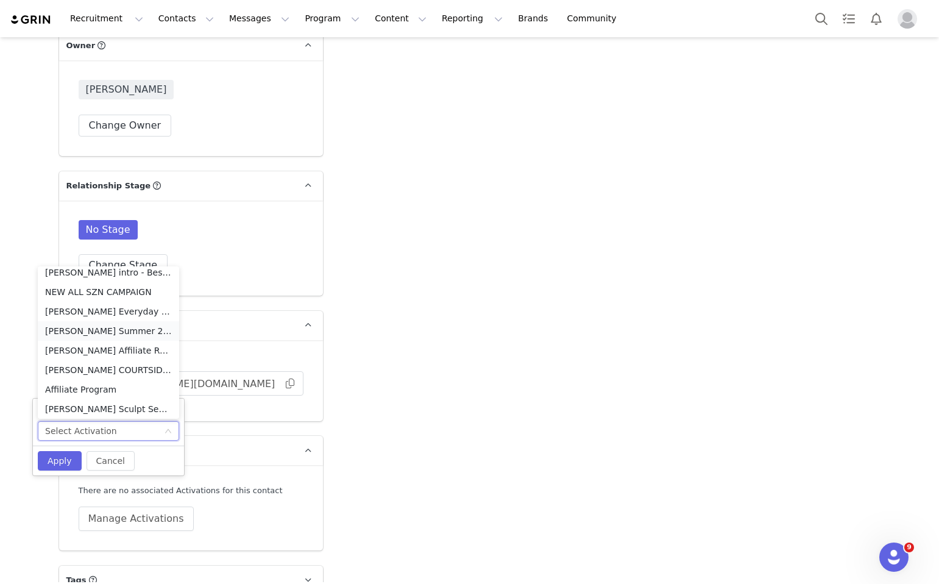
scroll to position [9, 0]
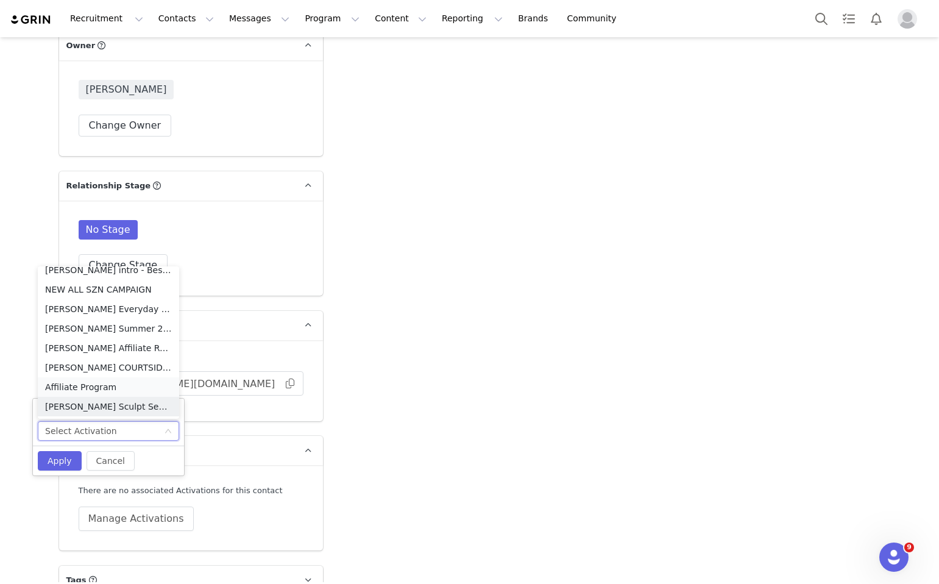
click at [108, 381] on li "Affiliate Program" at bounding box center [108, 386] width 141 height 19
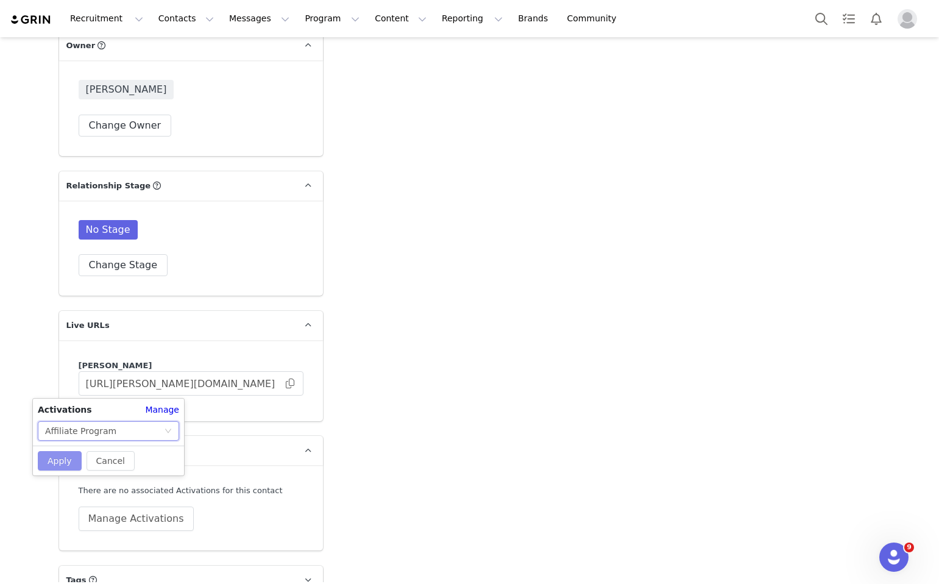
click at [57, 458] on button "Apply" at bounding box center [60, 460] width 44 height 19
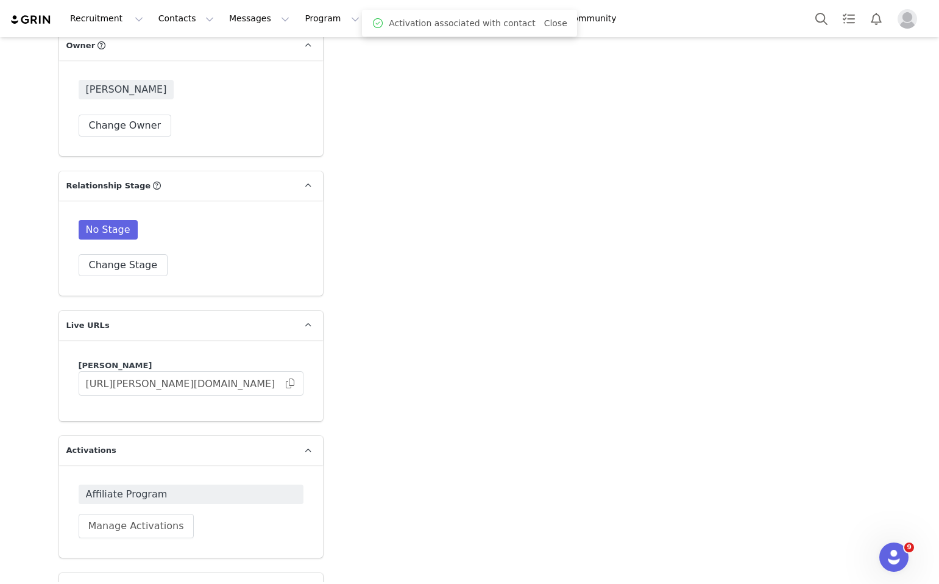
click at [181, 487] on span "Affiliate Program" at bounding box center [191, 494] width 210 height 15
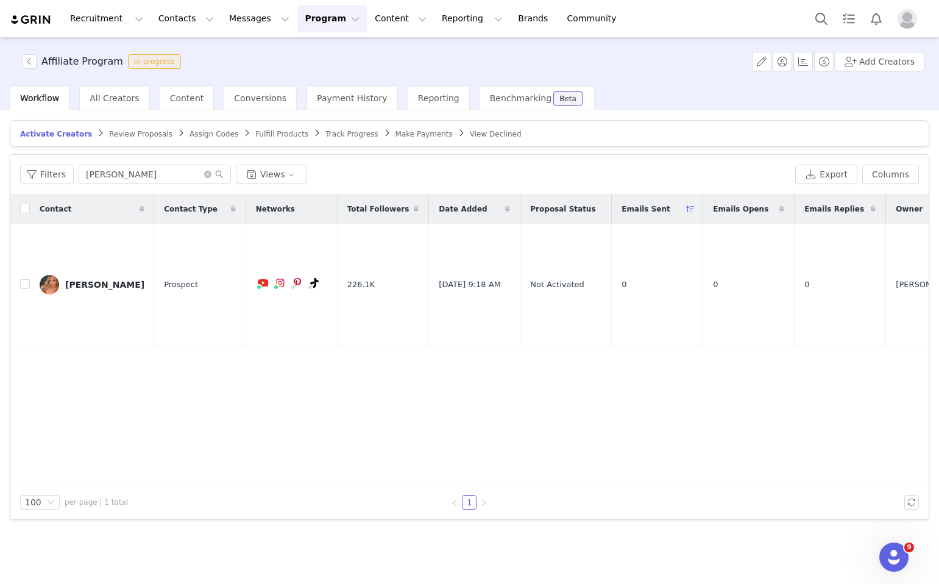
click at [56, 133] on span "Activate Creators" at bounding box center [56, 134] width 72 height 9
click at [204, 174] on icon "icon: close-circle" at bounding box center [207, 174] width 7 height 7
click at [191, 174] on input "text" at bounding box center [155, 174] width 152 height 19
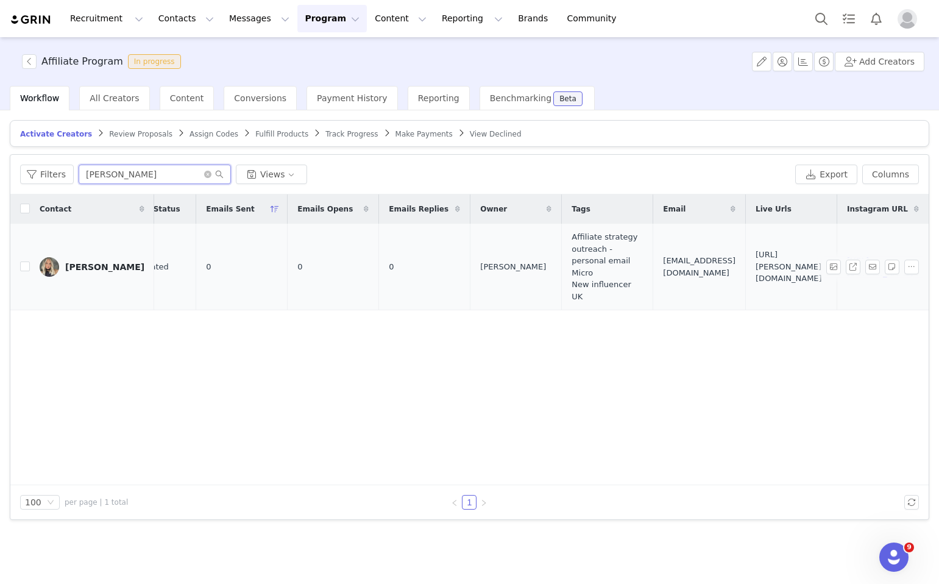
scroll to position [0, 525]
type input "joanne"
drag, startPoint x: 632, startPoint y: 253, endPoint x: 703, endPoint y: 281, distance: 76.0
click at [756, 281] on span "https://lovall.grin.live/db92a62d-5672-4658-be93-bb155e948135" at bounding box center [791, 267] width 71 height 36
copy span "https://lovall.grin.live/db92a62d-5672-4658-be93-bb155e948135"
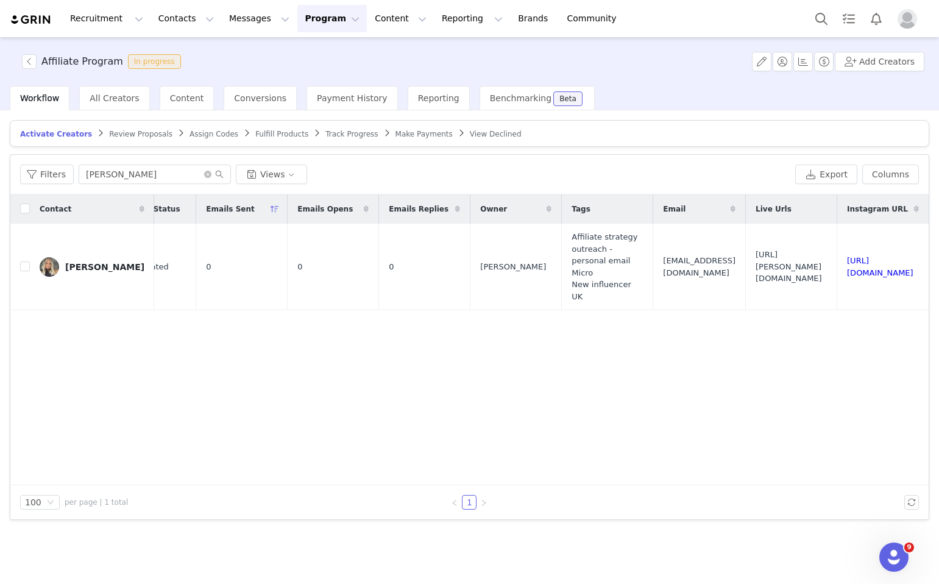
copy span "https://lovall.grin.live/db92a62d-5672-4658-be93-bb155e948135"
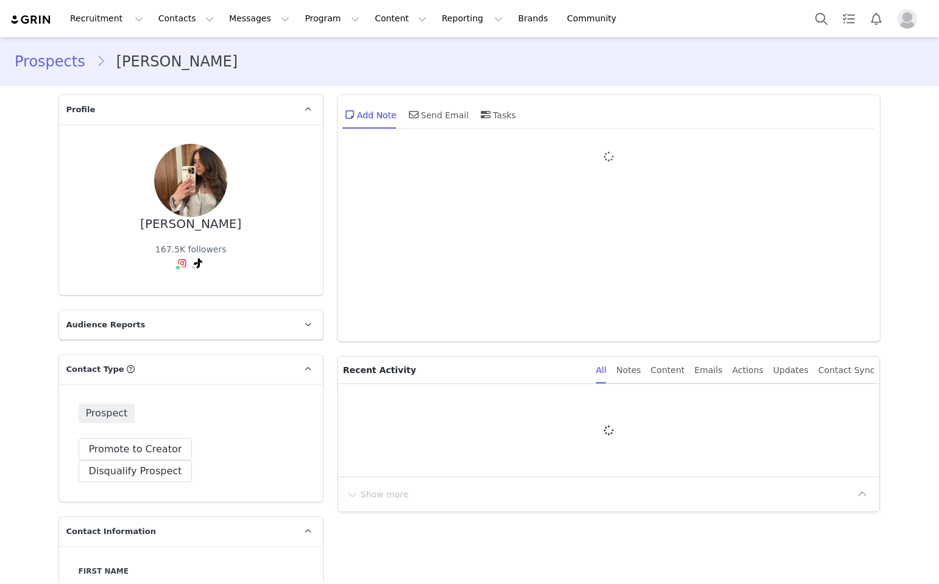
type input "+1 ([GEOGRAPHIC_DATA])"
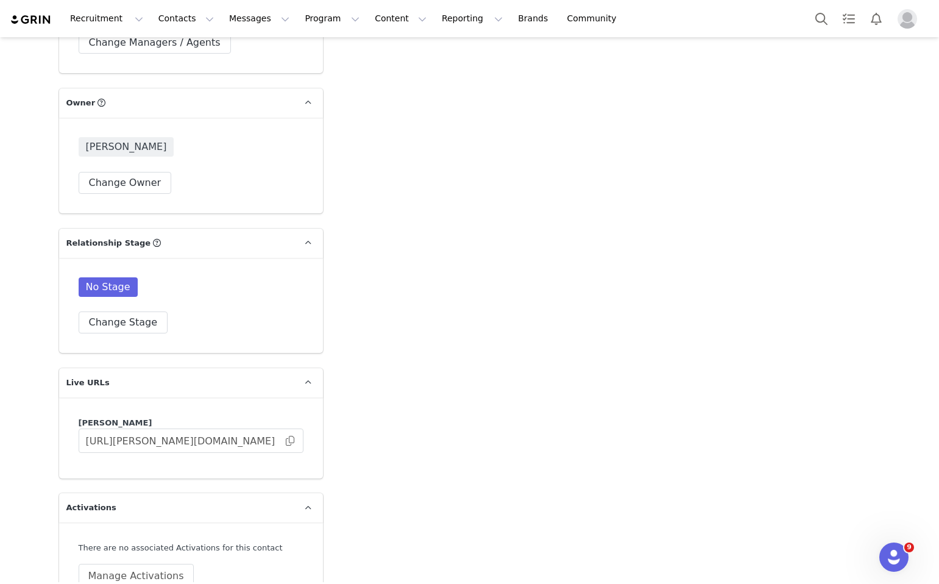
scroll to position [1892, 0]
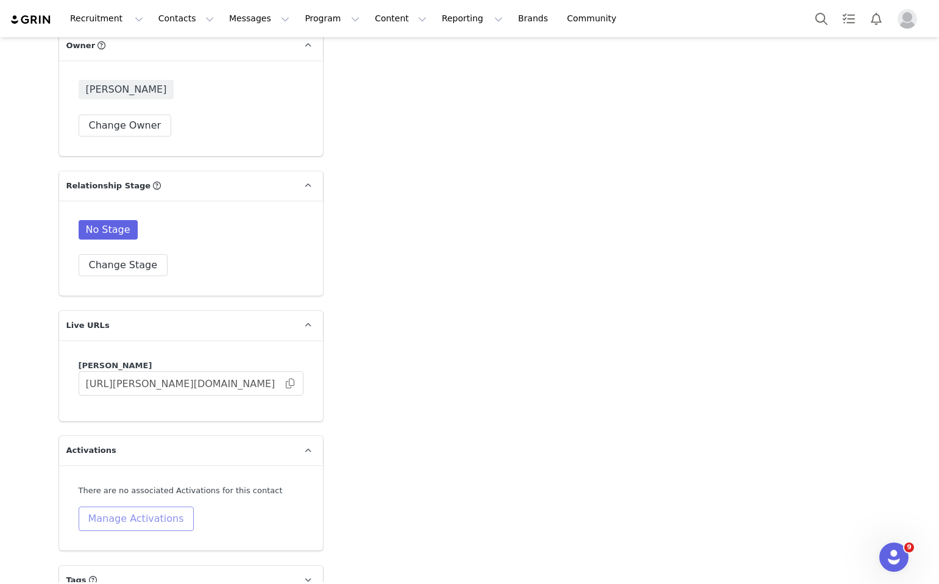
click at [132, 506] on button "Manage Activations" at bounding box center [136, 518] width 115 height 24
click at [150, 434] on div "Select Activation" at bounding box center [104, 437] width 119 height 18
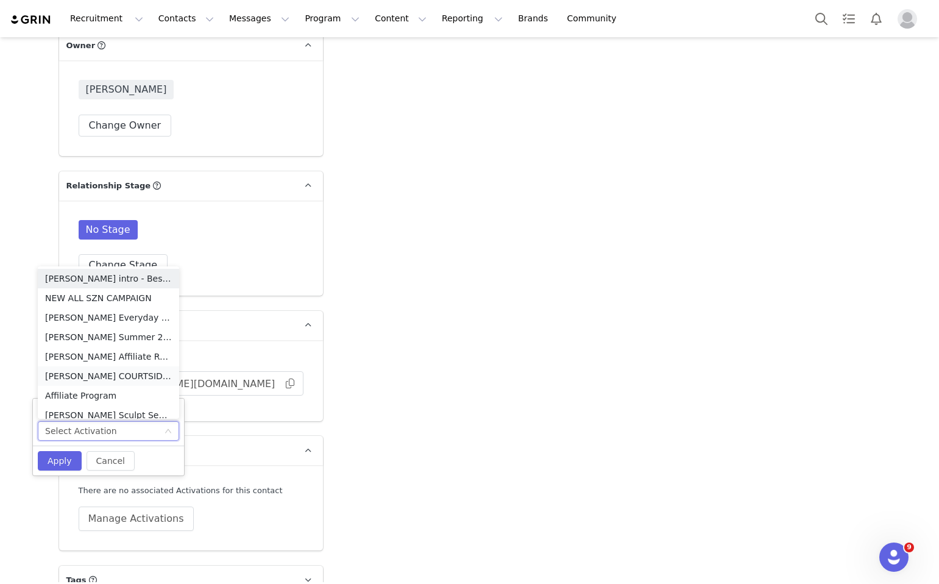
scroll to position [6, 0]
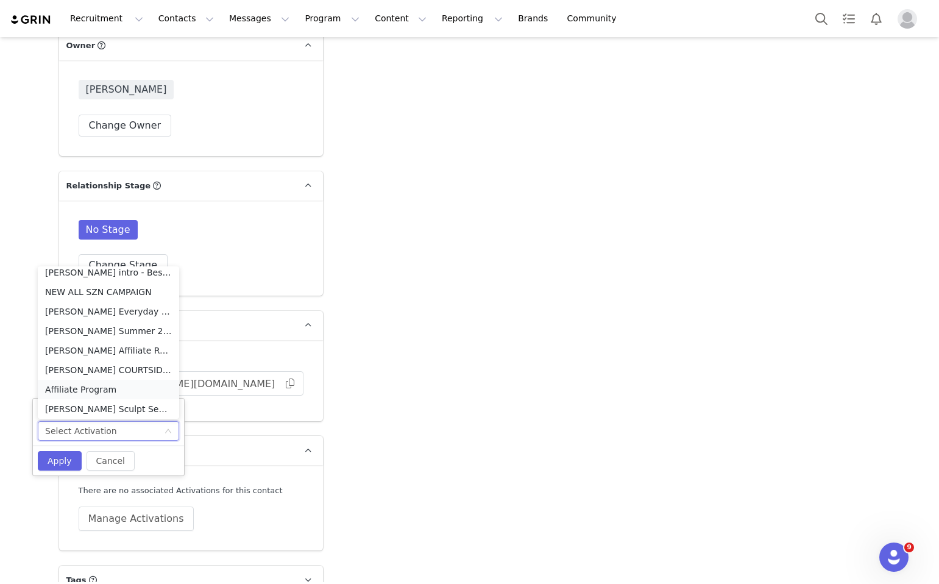
click at [126, 386] on li "Affiliate Program" at bounding box center [108, 389] width 141 height 19
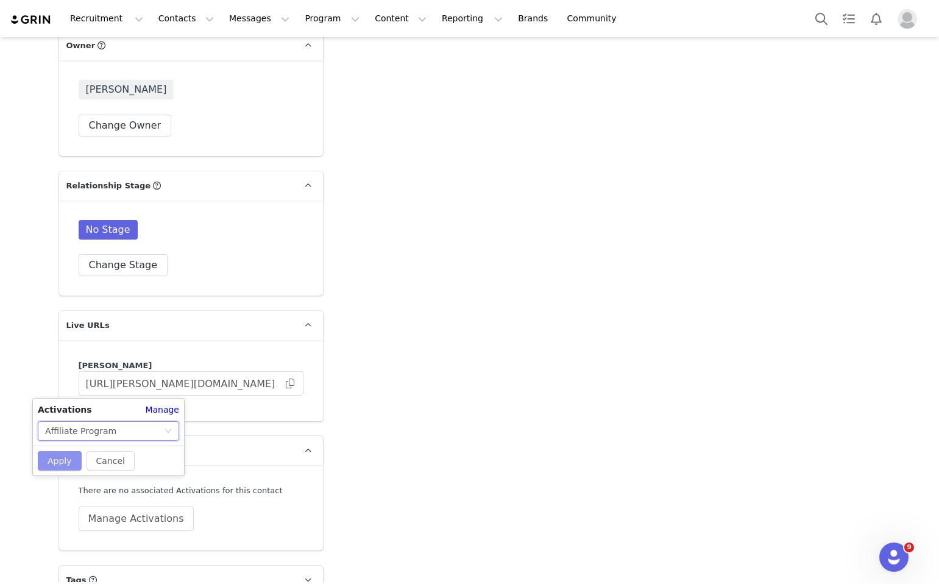
click at [61, 467] on button "Apply" at bounding box center [60, 460] width 44 height 19
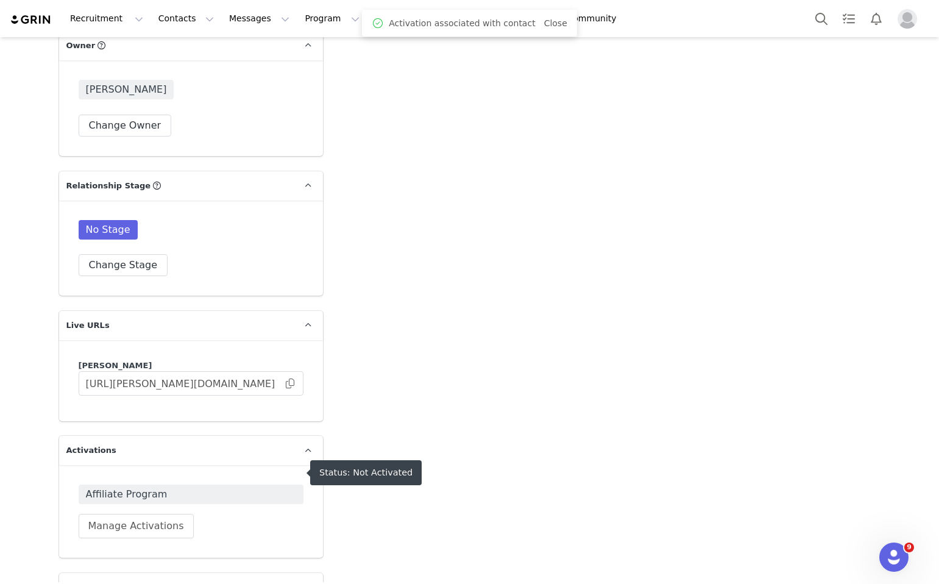
click at [156, 487] on span "Affiliate Program" at bounding box center [191, 494] width 210 height 15
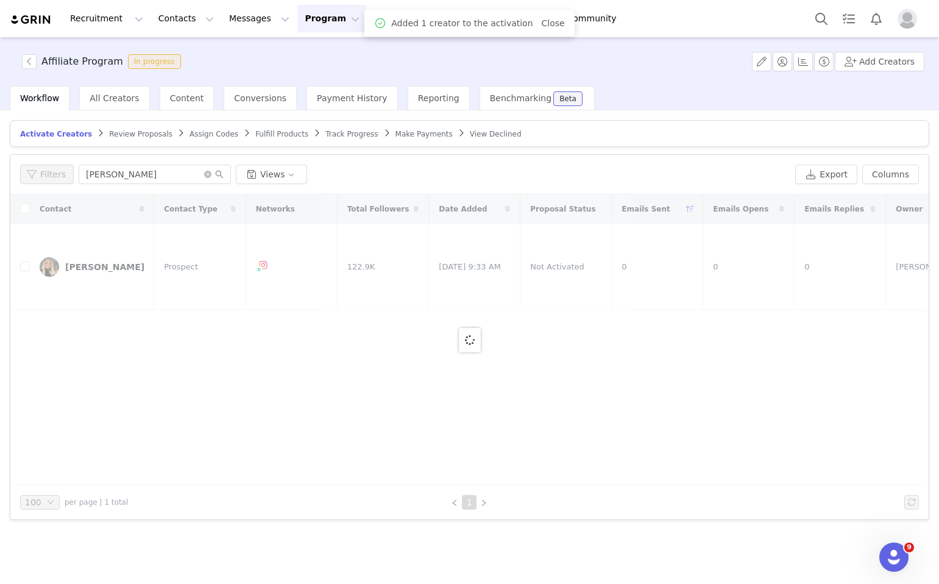
drag, startPoint x: 632, startPoint y: 251, endPoint x: 703, endPoint y: 276, distance: 75.0
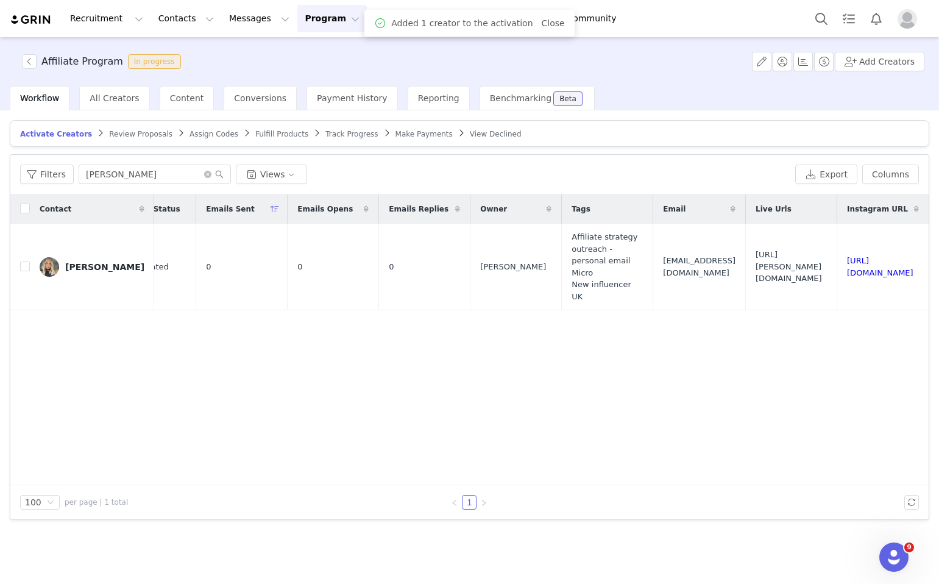
scroll to position [0, 525]
click at [186, 168] on input "joanne" at bounding box center [155, 174] width 152 height 19
drag, startPoint x: 186, startPoint y: 170, endPoint x: 50, endPoint y: 167, distance: 135.9
click at [50, 167] on div "Filters joanne Views" at bounding box center [405, 174] width 770 height 19
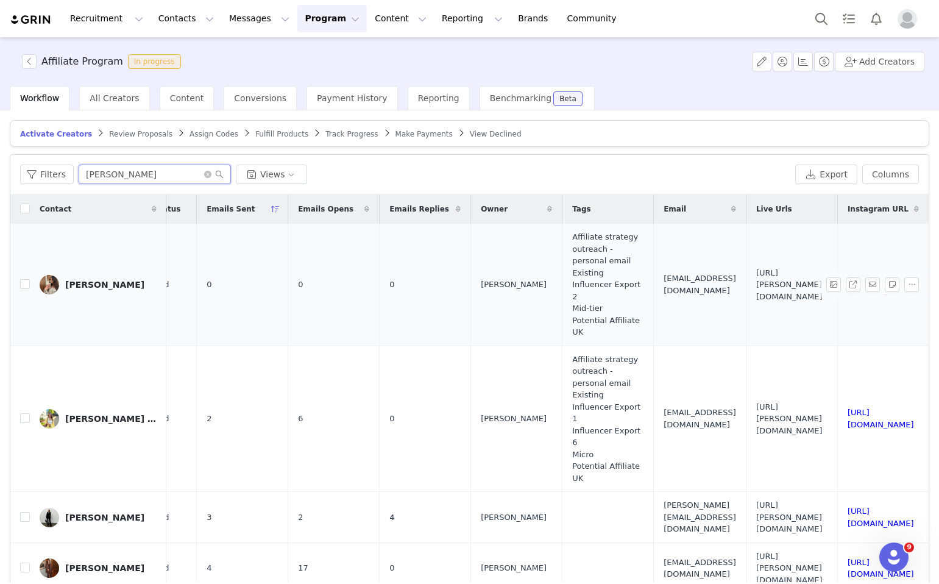
scroll to position [0, 605]
type input "louise"
drag, startPoint x: 729, startPoint y: 285, endPoint x: 607, endPoint y: 267, distance: 123.7
click at [746, 267] on td "https://lovall.grin.live/3d3427ea-5fe8-4baf-8179-a7299f7bfb40" at bounding box center [791, 285] width 91 height 122
copy span "https://lovall.grin.live/3d3427ea-5fe8-4baf-8179-a7299f7bfb40"
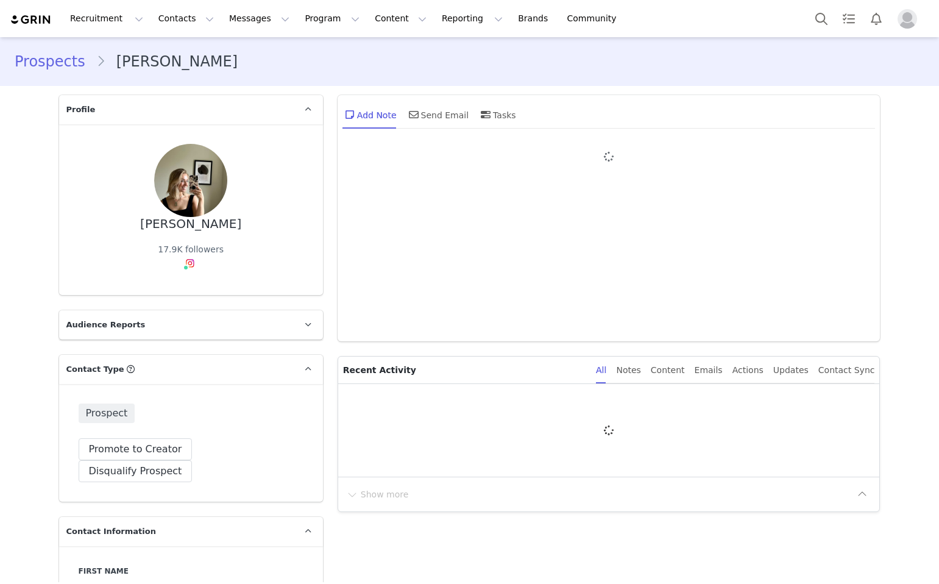
type input "+1 ([GEOGRAPHIC_DATA])"
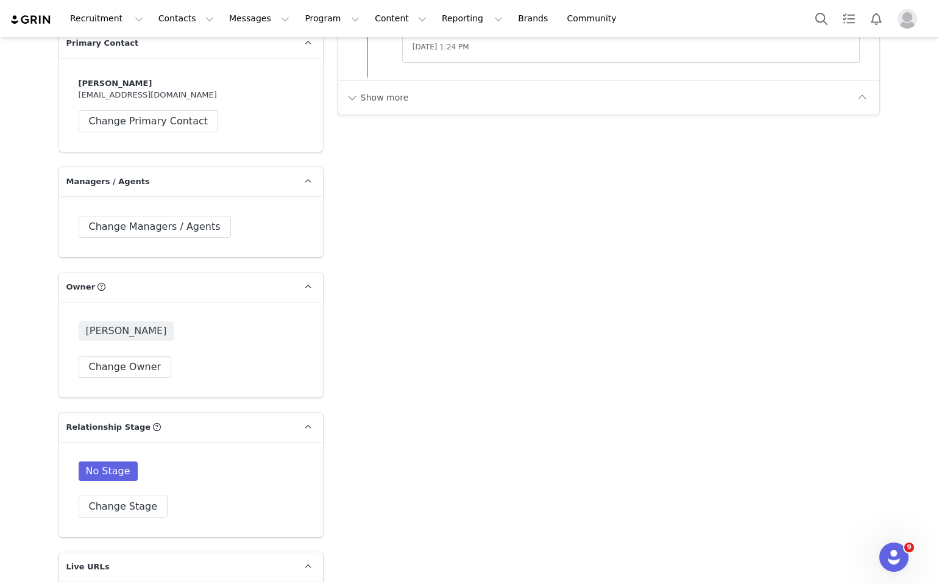
scroll to position [1873, 0]
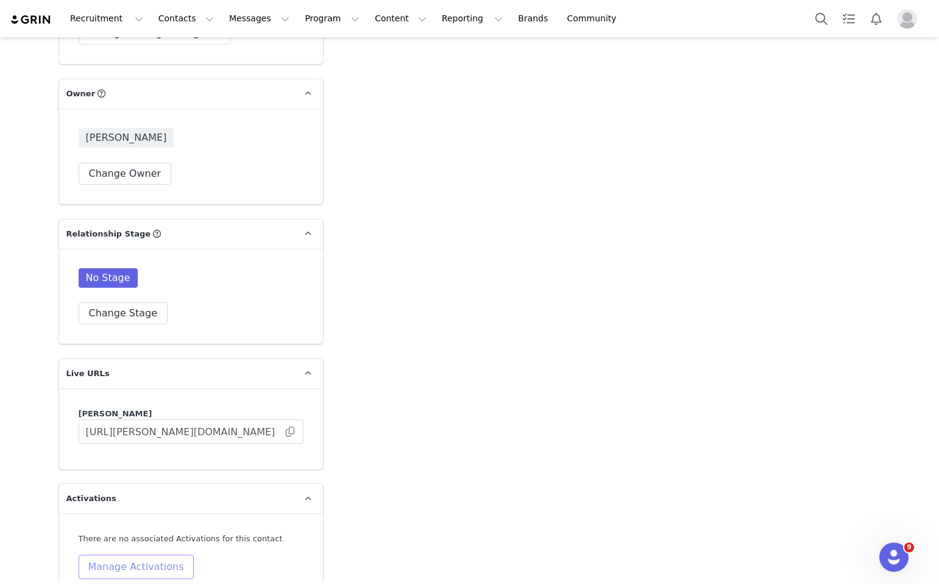
click at [155, 554] on button "Manage Activations" at bounding box center [136, 566] width 115 height 24
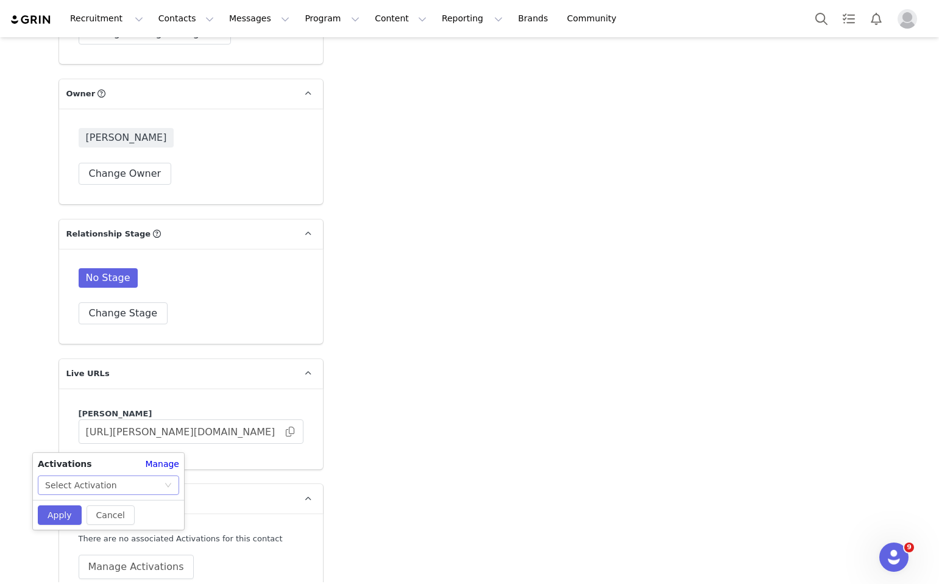
click at [155, 483] on div "Select Activation" at bounding box center [104, 485] width 119 height 18
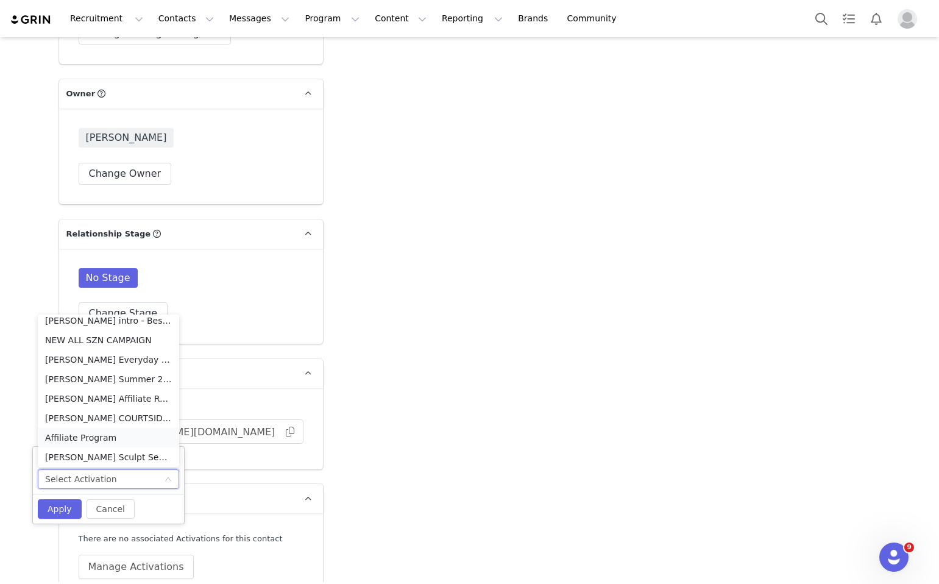
scroll to position [9, 0]
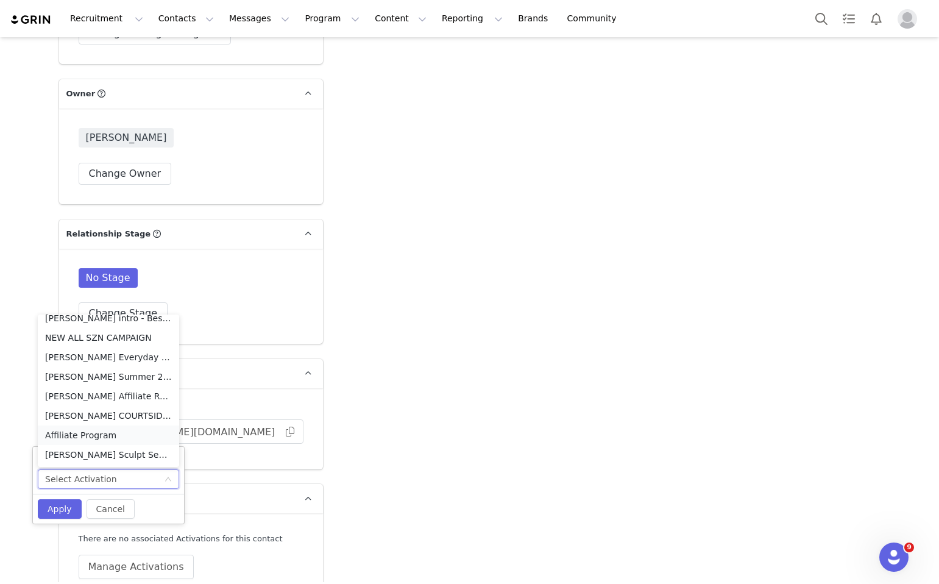
click at [112, 431] on li "Affiliate Program" at bounding box center [108, 434] width 141 height 19
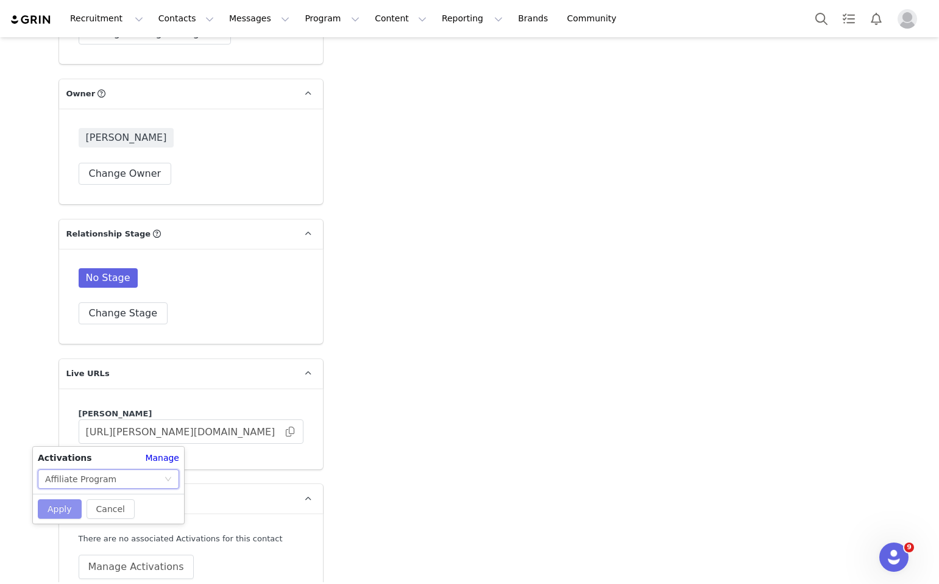
click at [62, 511] on button "Apply" at bounding box center [60, 508] width 44 height 19
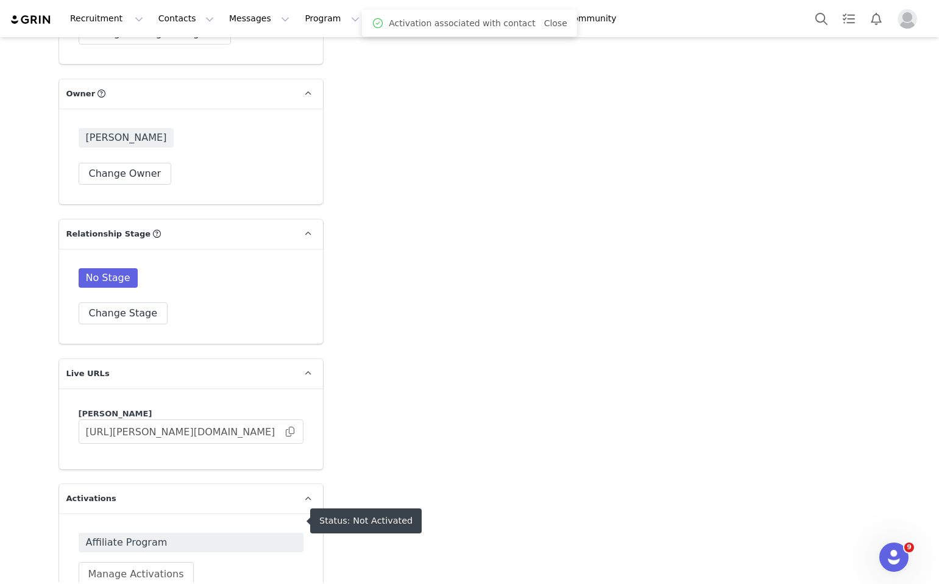
click at [174, 535] on span "Affiliate Program" at bounding box center [191, 542] width 210 height 15
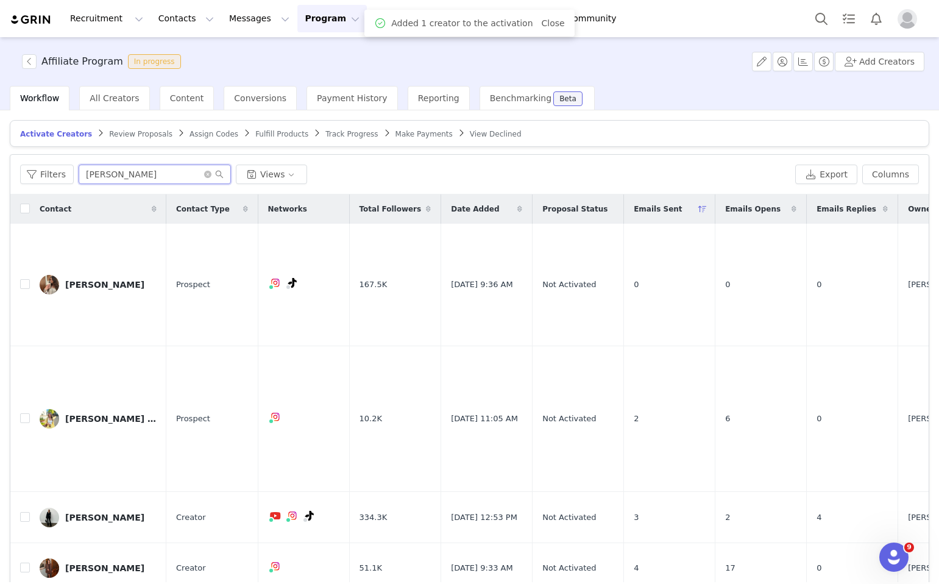
click at [163, 175] on input "louise" at bounding box center [155, 174] width 152 height 19
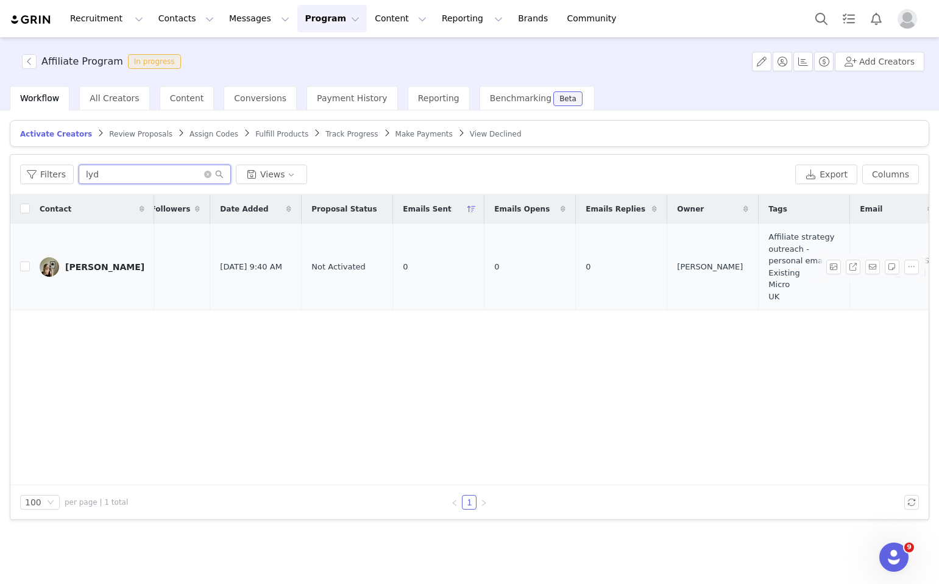
scroll to position [0, 561]
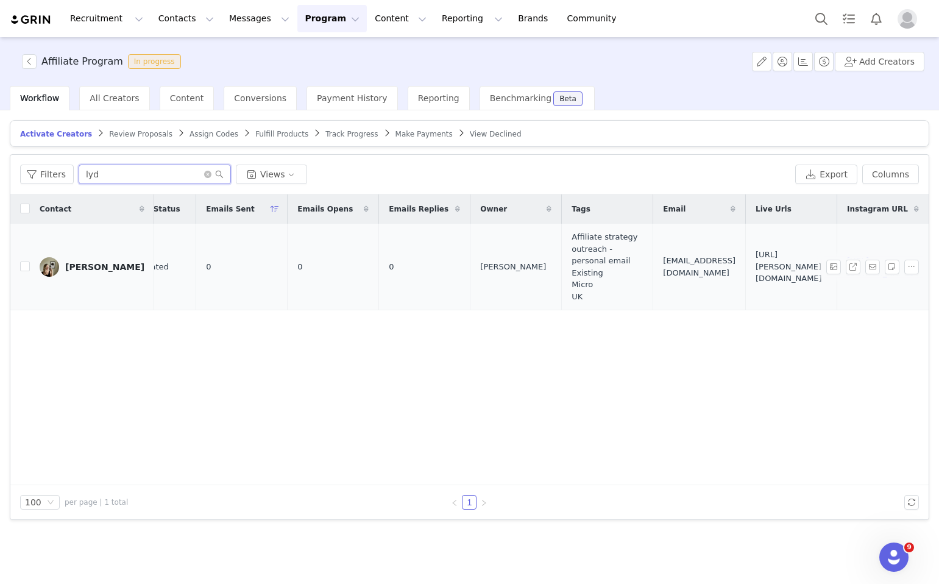
type input "lyd"
drag, startPoint x: 618, startPoint y: 252, endPoint x: 673, endPoint y: 277, distance: 60.5
click at [756, 277] on span "https://lovall.grin.live/a8bdd3eb-3574-4db7-97db-5fa0e7966e82" at bounding box center [791, 267] width 71 height 36
copy span "https://lovall.grin.live/a8bdd3eb-3574-4db7-97db-5fa0e7966e82"
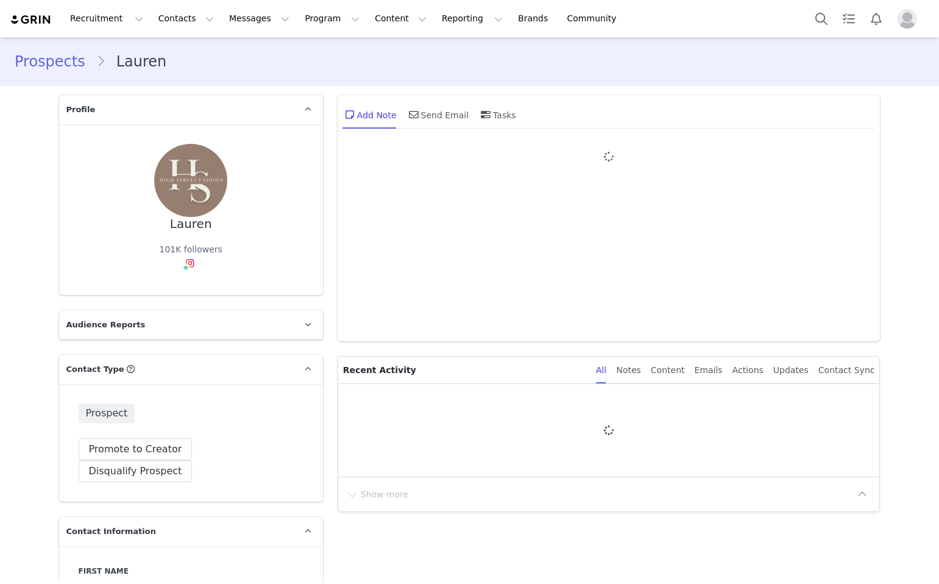
type input "+1 ([GEOGRAPHIC_DATA])"
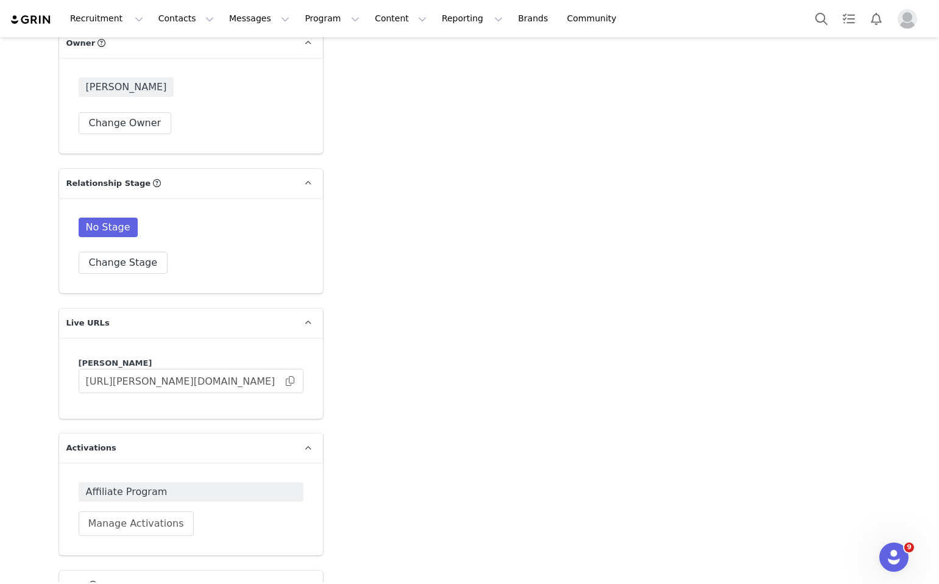
scroll to position [1891, 0]
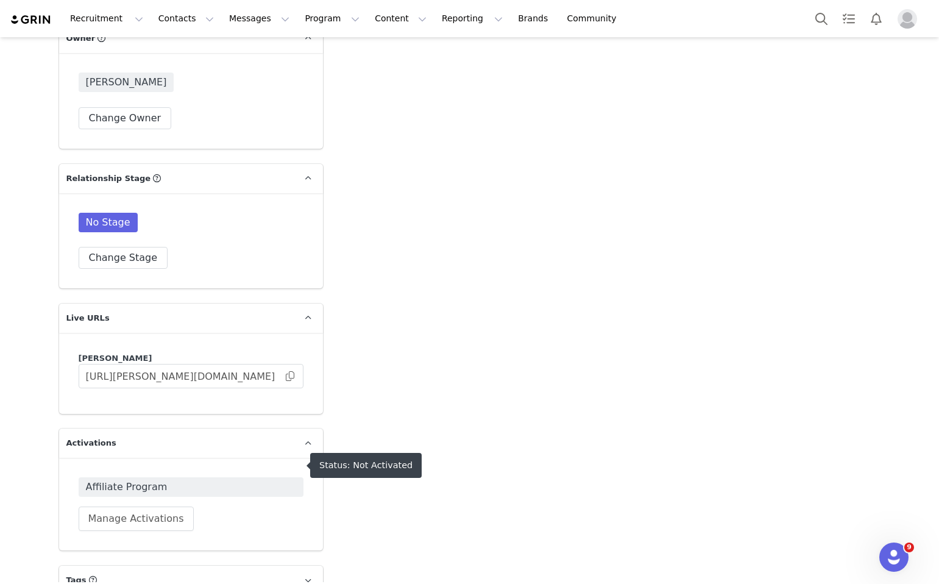
click at [164, 480] on span "Affiliate Program" at bounding box center [191, 487] width 210 height 15
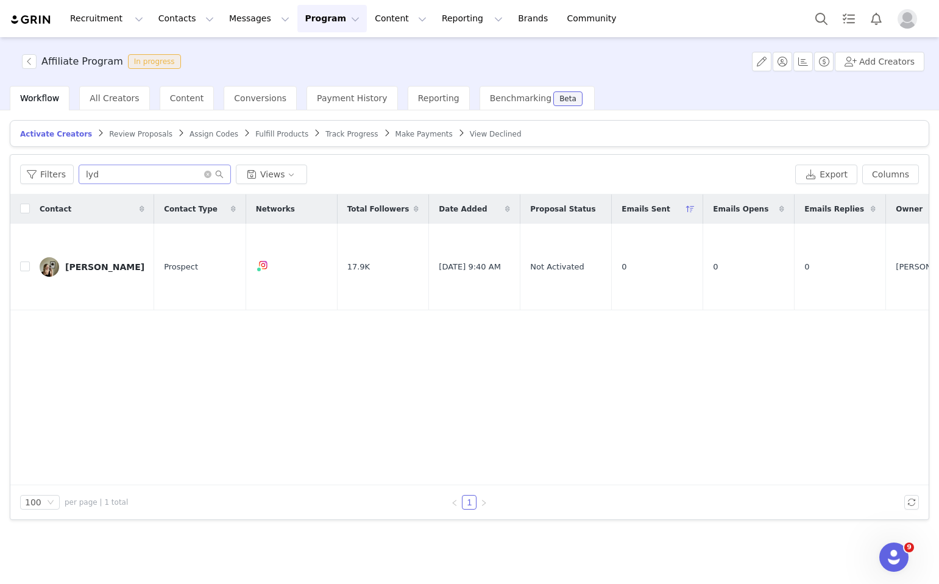
click at [205, 178] on span at bounding box center [213, 174] width 19 height 9
click at [215, 176] on icon "icon: search" at bounding box center [219, 174] width 9 height 9
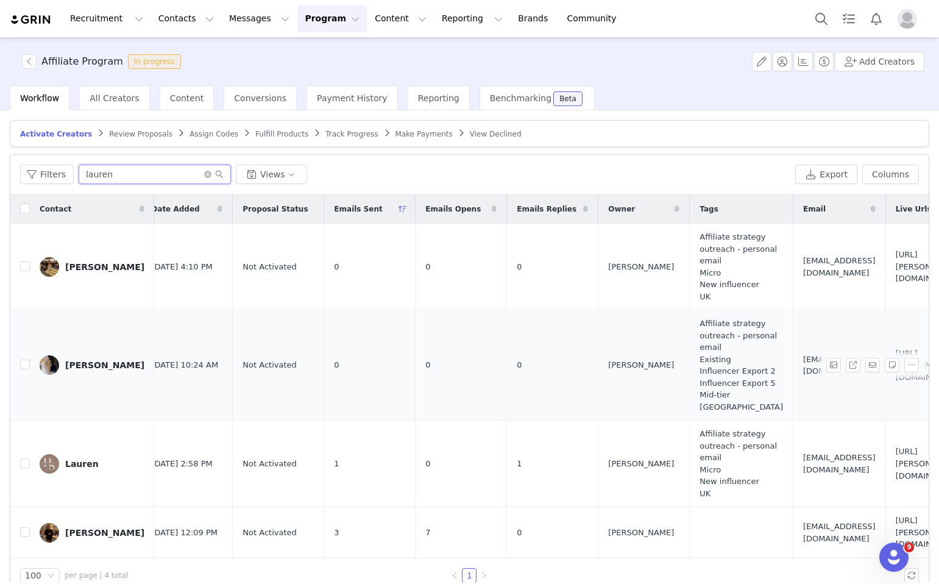
scroll to position [0, 604]
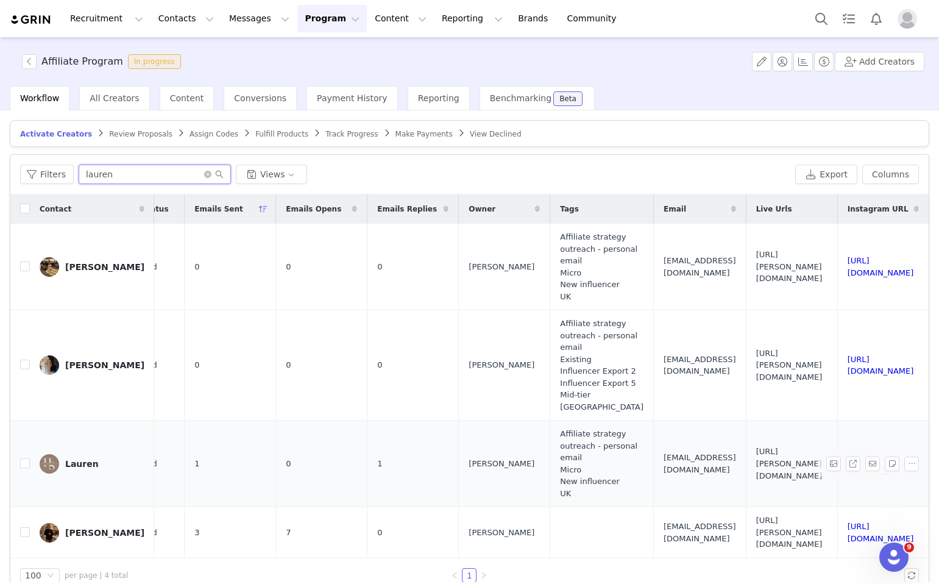
type input "lauren"
drag, startPoint x: 662, startPoint y: 478, endPoint x: 595, endPoint y: 445, distance: 75.2
click at [746, 445] on td "https://lovall.grin.live/43a5f411-da64-43aa-8ca1-8ebd7122fef6" at bounding box center [791, 463] width 91 height 87
copy span "https://lovall.grin.live/43a5f411-da64-43aa-8ca1-8ebd7122fef6"
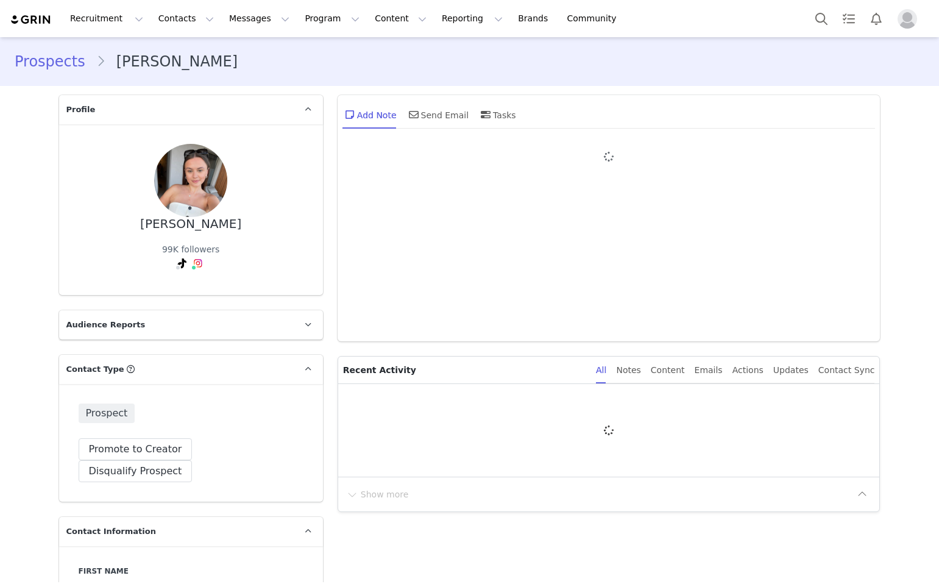
type input "+1 ([GEOGRAPHIC_DATA])"
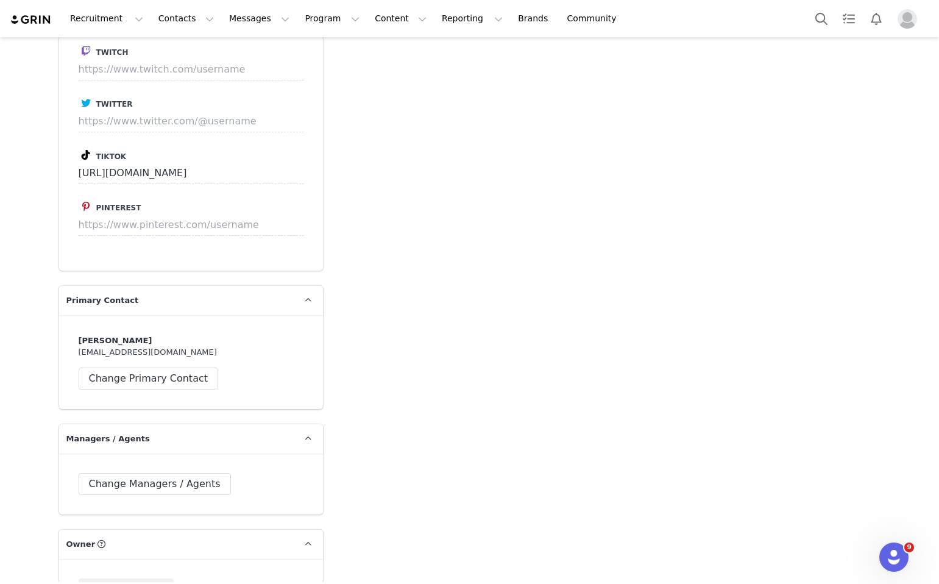
scroll to position [1892, 0]
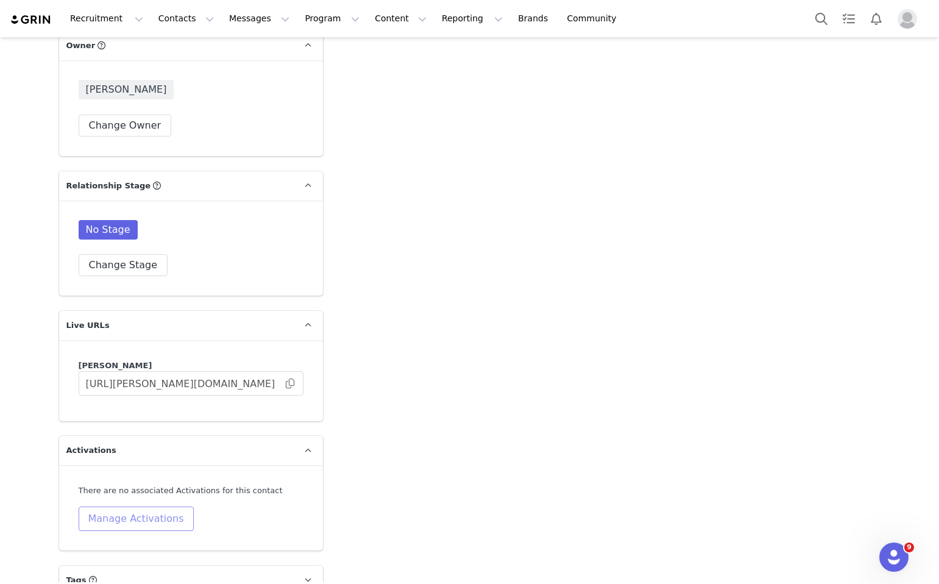
click at [141, 506] on button "Manage Activations" at bounding box center [136, 518] width 115 height 24
click at [163, 436] on div "Select Activation" at bounding box center [104, 431] width 119 height 18
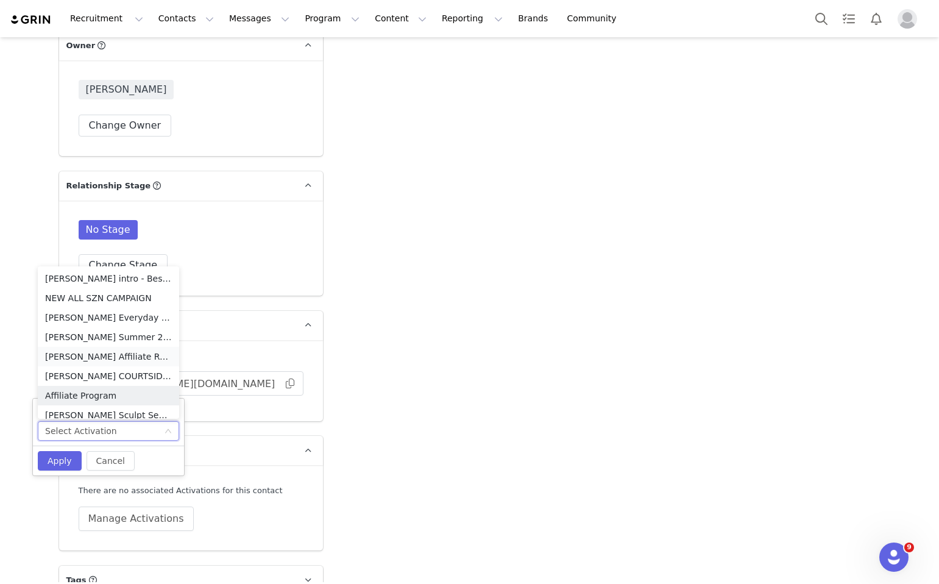
scroll to position [6, 0]
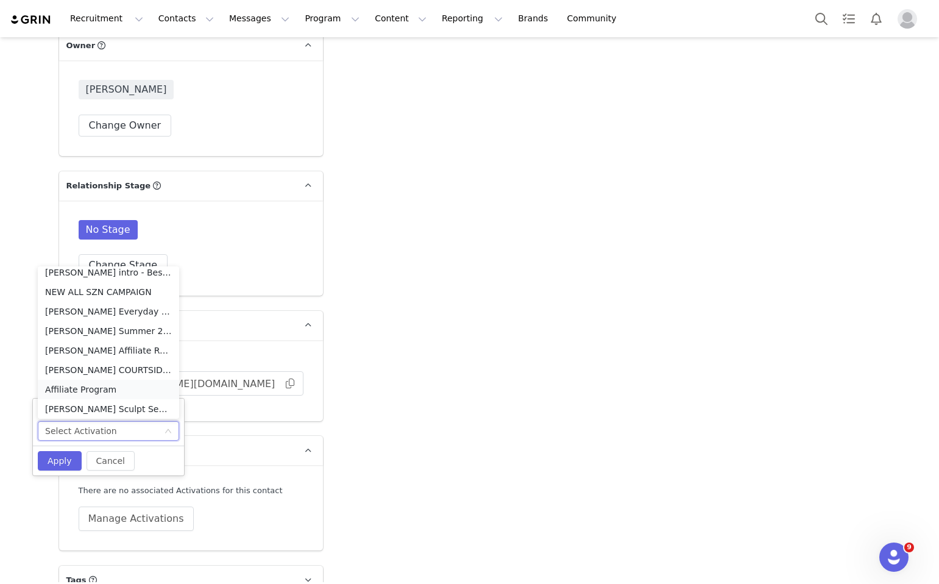
click at [127, 394] on li "Affiliate Program" at bounding box center [108, 389] width 141 height 19
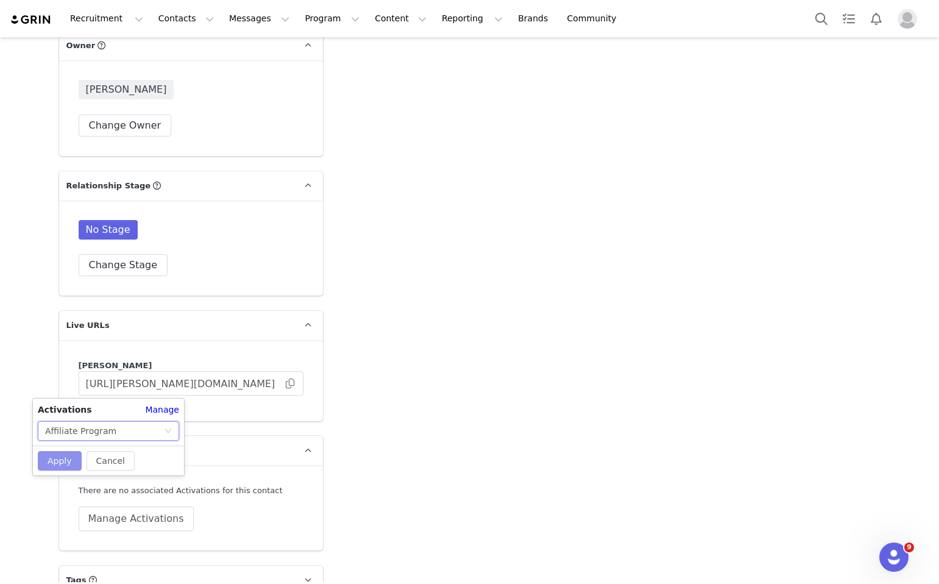
click at [60, 468] on button "Apply" at bounding box center [60, 460] width 44 height 19
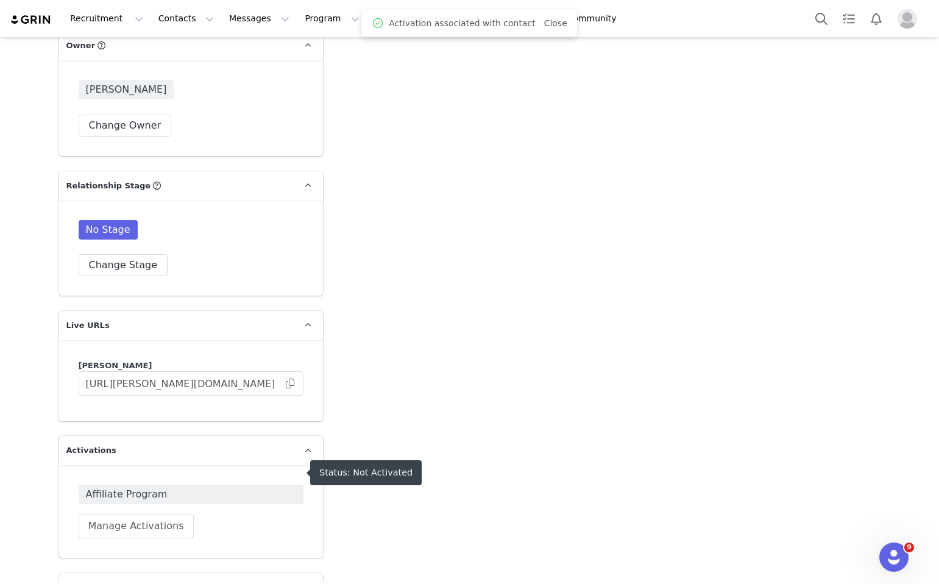
click at [159, 487] on span "Affiliate Program" at bounding box center [191, 494] width 210 height 15
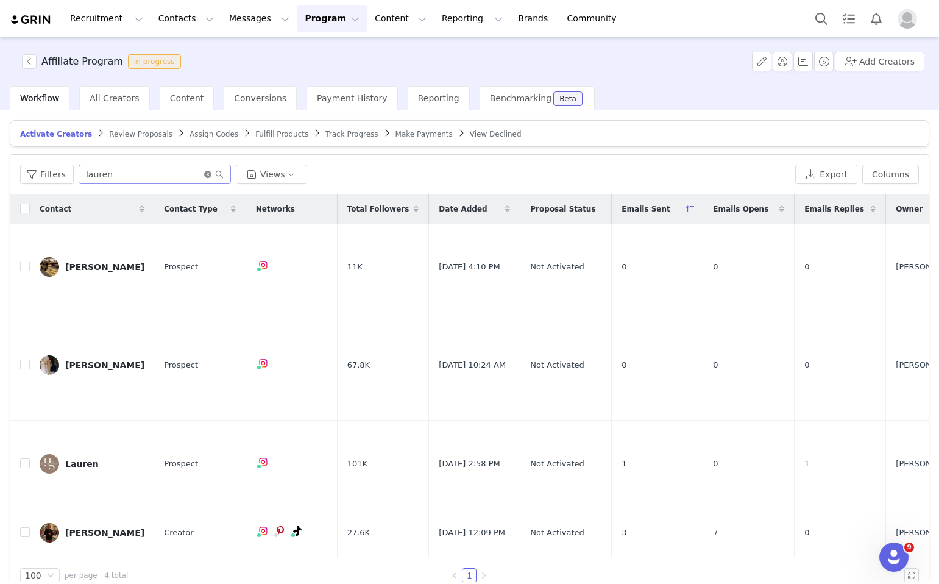
click at [207, 177] on icon "icon: close-circle" at bounding box center [207, 174] width 7 height 7
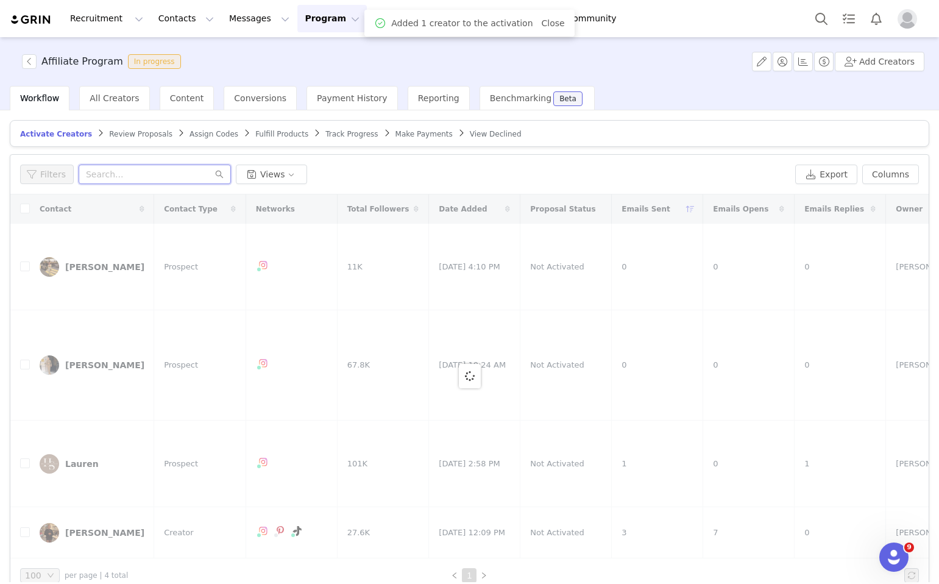
click at [197, 174] on input "text" at bounding box center [155, 174] width 152 height 19
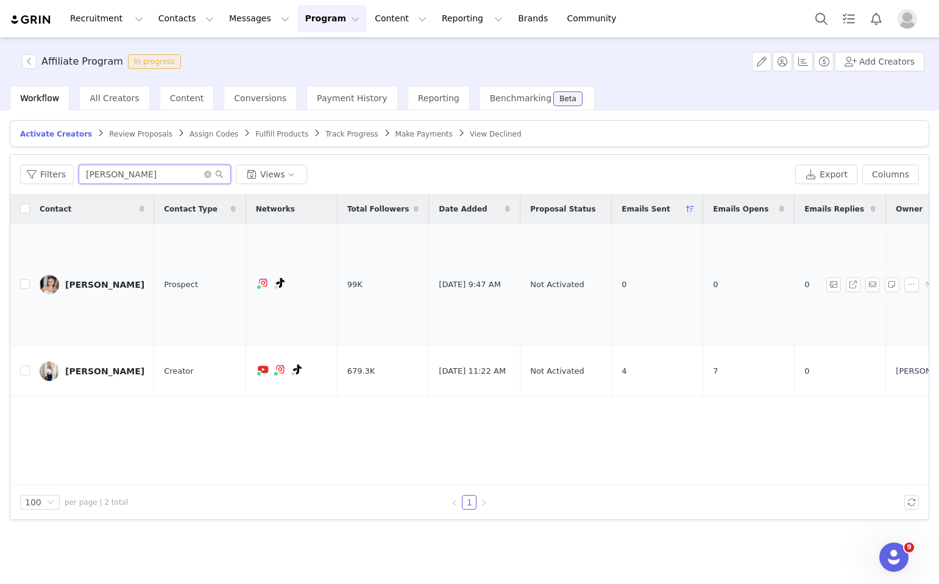
scroll to position [0, 584]
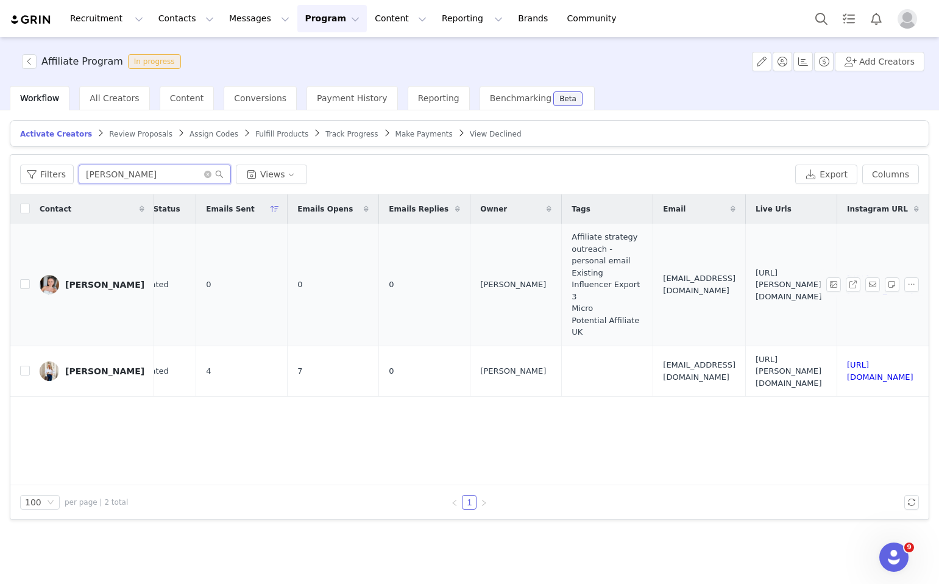
type input "katie"
drag, startPoint x: 720, startPoint y: 285, endPoint x: 598, endPoint y: 269, distance: 123.5
click at [746, 269] on td "[URL][PERSON_NAME][DOMAIN_NAME]" at bounding box center [791, 285] width 91 height 122
copy span "[URL][PERSON_NAME][DOMAIN_NAME]"
click at [746, 303] on td "[URL][PERSON_NAME][DOMAIN_NAME]" at bounding box center [791, 285] width 91 height 122
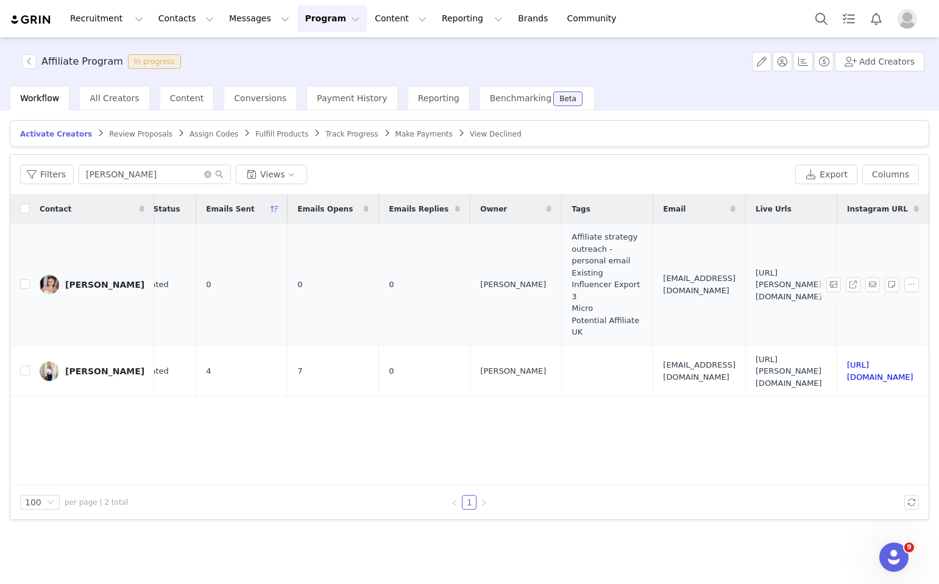
drag, startPoint x: 722, startPoint y: 285, endPoint x: 597, endPoint y: 269, distance: 125.9
click at [746, 269] on td "[URL][PERSON_NAME][DOMAIN_NAME]" at bounding box center [791, 285] width 91 height 122
copy span "[URL][PERSON_NAME][DOMAIN_NAME]"
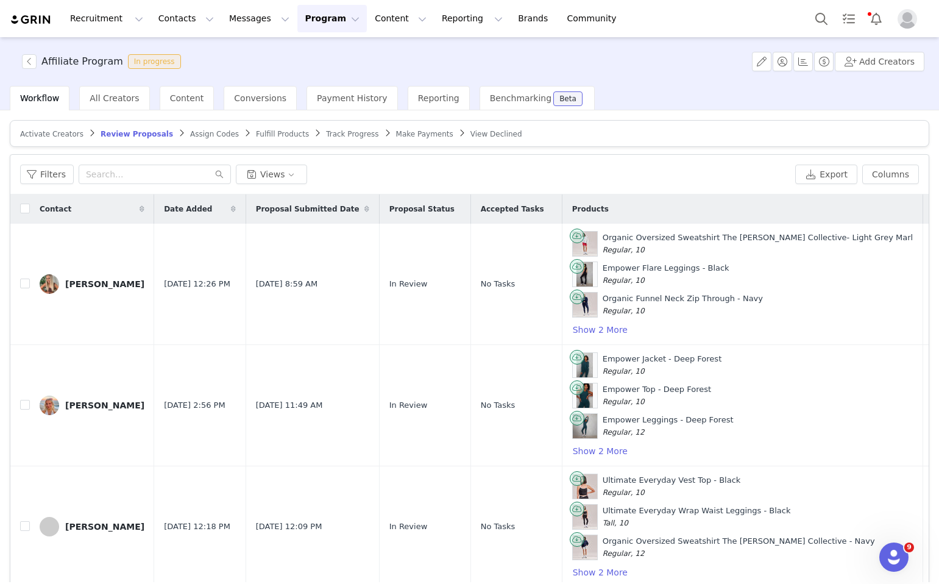
click at [64, 135] on span "Activate Creators" at bounding box center [51, 134] width 63 height 9
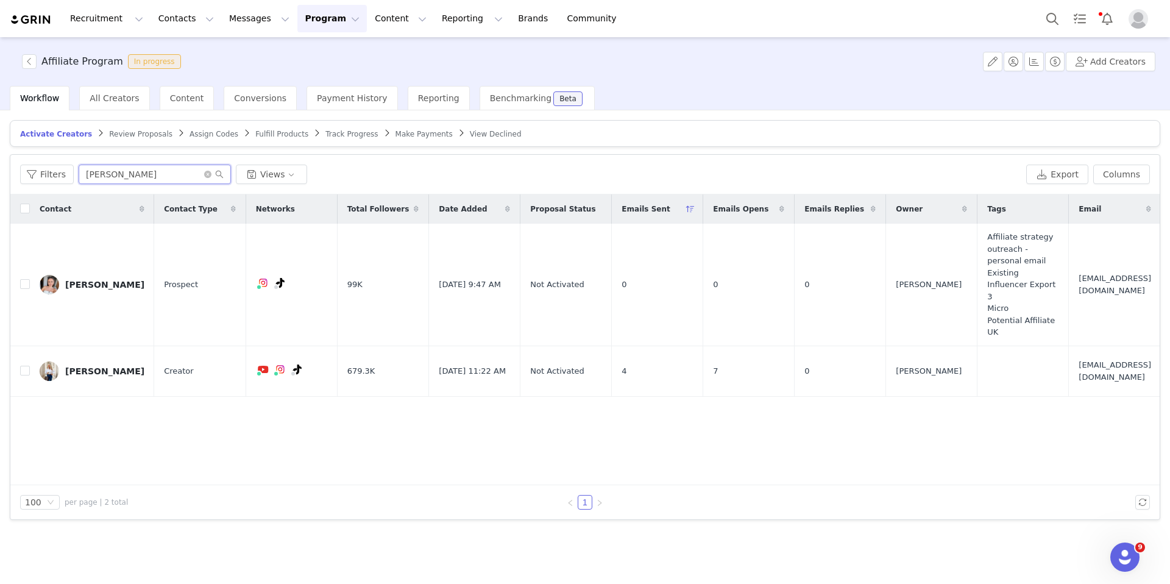
drag, startPoint x: 185, startPoint y: 180, endPoint x: 73, endPoint y: 174, distance: 111.6
click at [73, 174] on div "Filters [PERSON_NAME] Views" at bounding box center [520, 174] width 1001 height 19
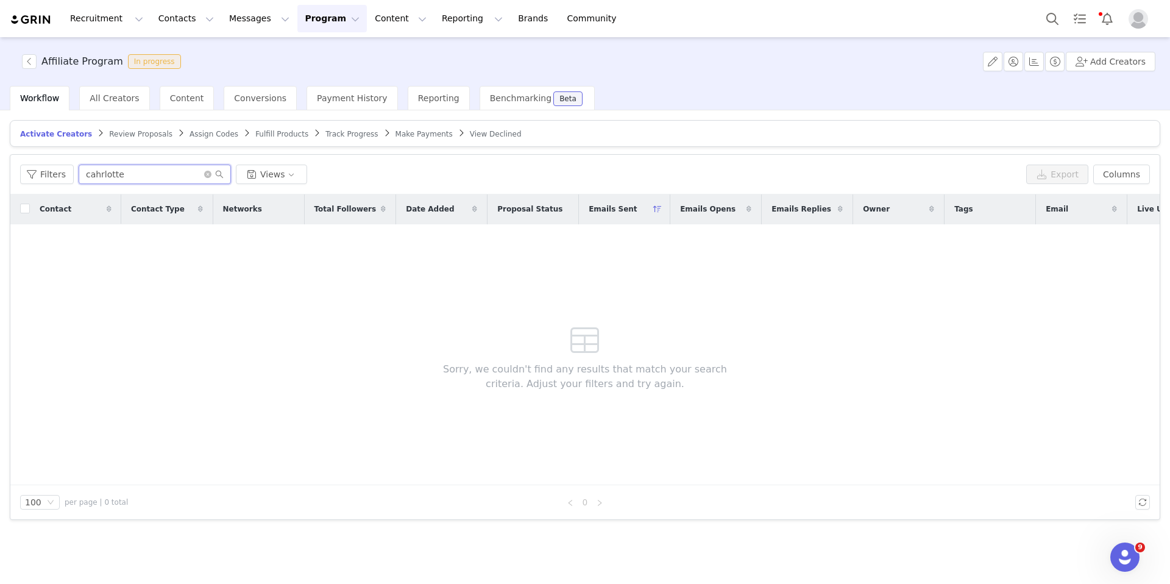
drag, startPoint x: 127, startPoint y: 178, endPoint x: 88, endPoint y: 177, distance: 38.4
click at [88, 177] on input "cahrlotte" at bounding box center [155, 174] width 152 height 19
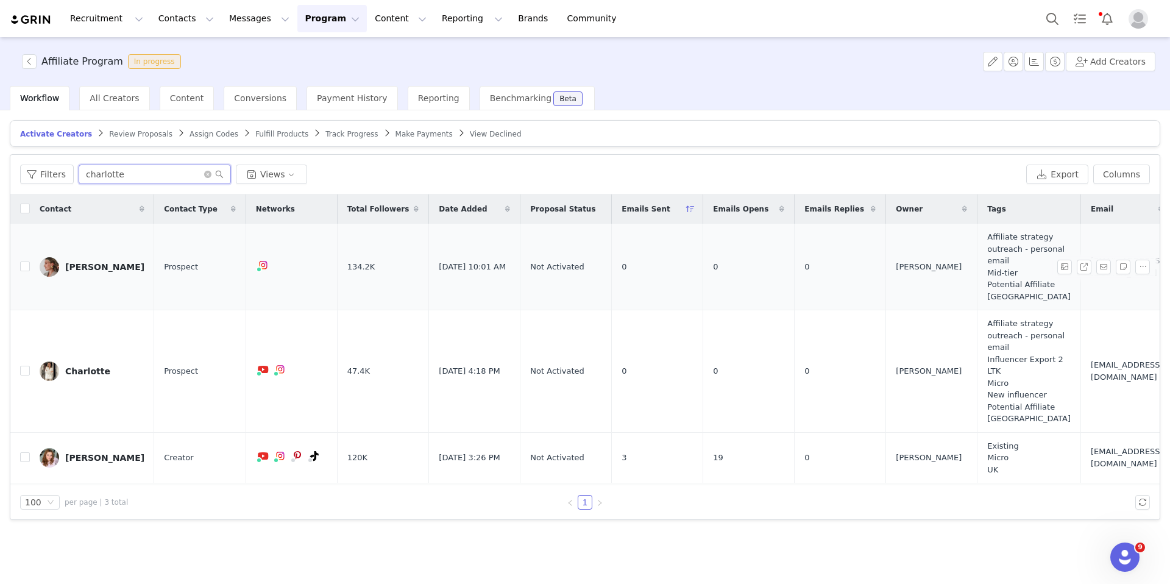
scroll to position [0, 378]
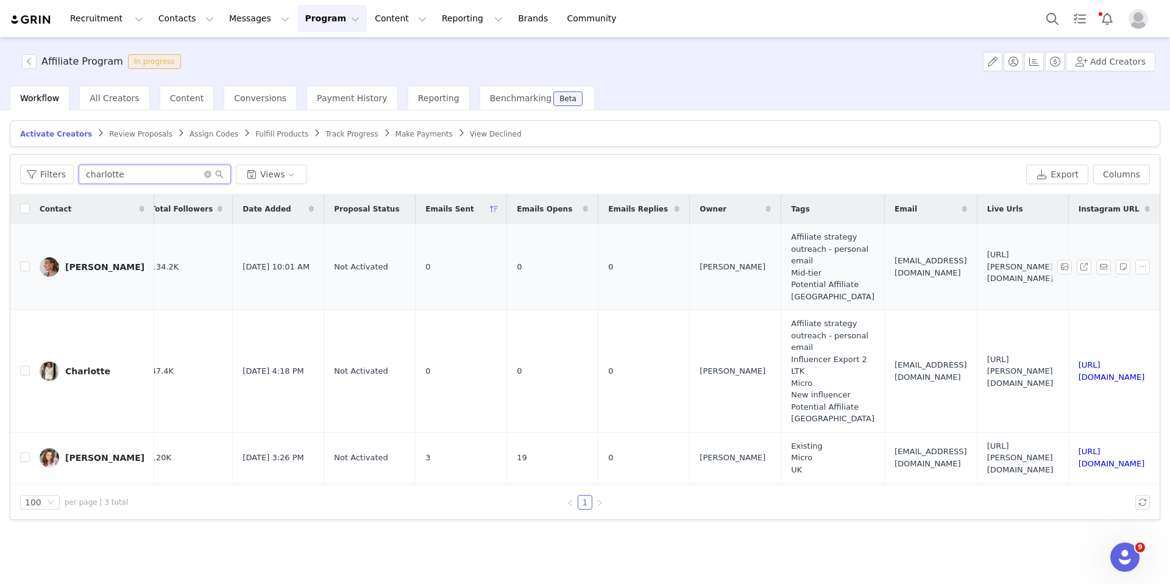
type input "charlotte"
drag, startPoint x: 951, startPoint y: 277, endPoint x: 829, endPoint y: 264, distance: 122.5
click at [977, 264] on td "https://lovall.grin.live/9b158fa9-37d7-4dd2-89fe-43f9967c9fef" at bounding box center [1022, 267] width 91 height 87
copy span "https://lovall.grin.live/9b158fa9-37d7-4dd2-89fe-43f9967c9fef"
click at [977, 282] on td "https://lovall.grin.live/9b158fa9-37d7-4dd2-89fe-43f9967c9fef" at bounding box center [1022, 267] width 91 height 87
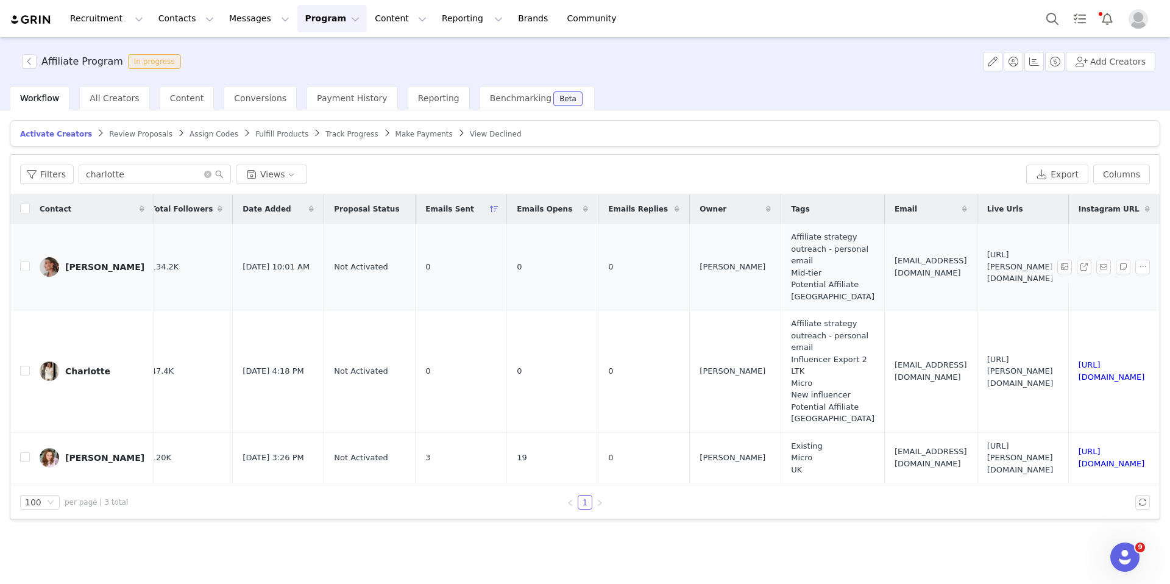
drag, startPoint x: 954, startPoint y: 277, endPoint x: 827, endPoint y: 264, distance: 128.0
click at [977, 264] on td "https://lovall.grin.live/9b158fa9-37d7-4dd2-89fe-43f9967c9fef" at bounding box center [1022, 267] width 91 height 87
copy span "https://lovall.grin.live/9b158fa9-37d7-4dd2-89fe-43f9967c9fef"
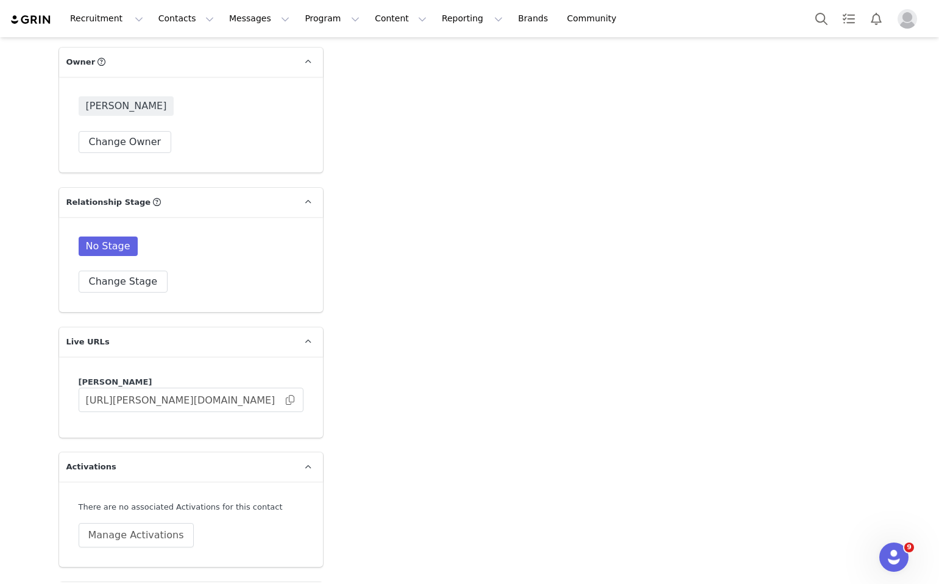
scroll to position [1884, 0]
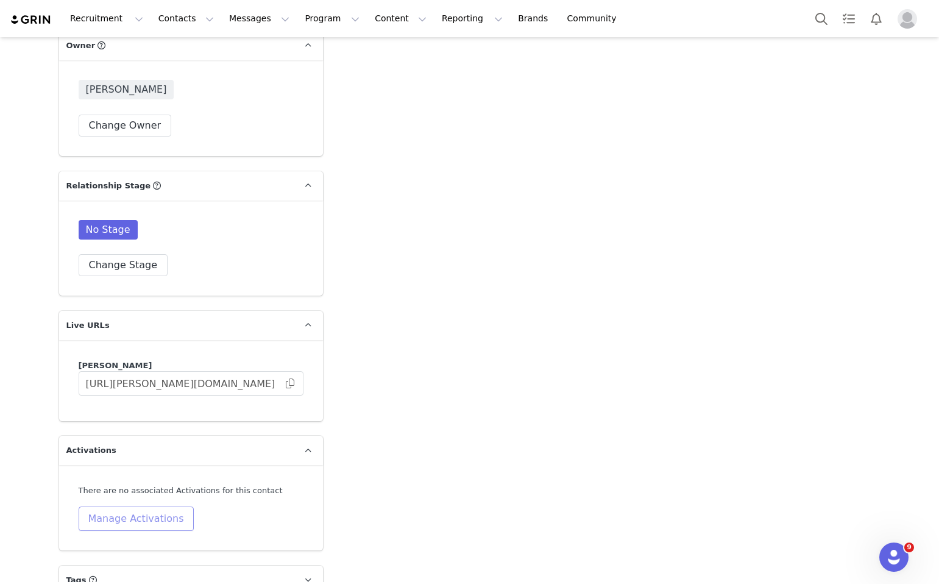
click at [154, 506] on button "Manage Activations" at bounding box center [136, 518] width 115 height 24
click at [152, 434] on div "Select Activation" at bounding box center [104, 431] width 119 height 18
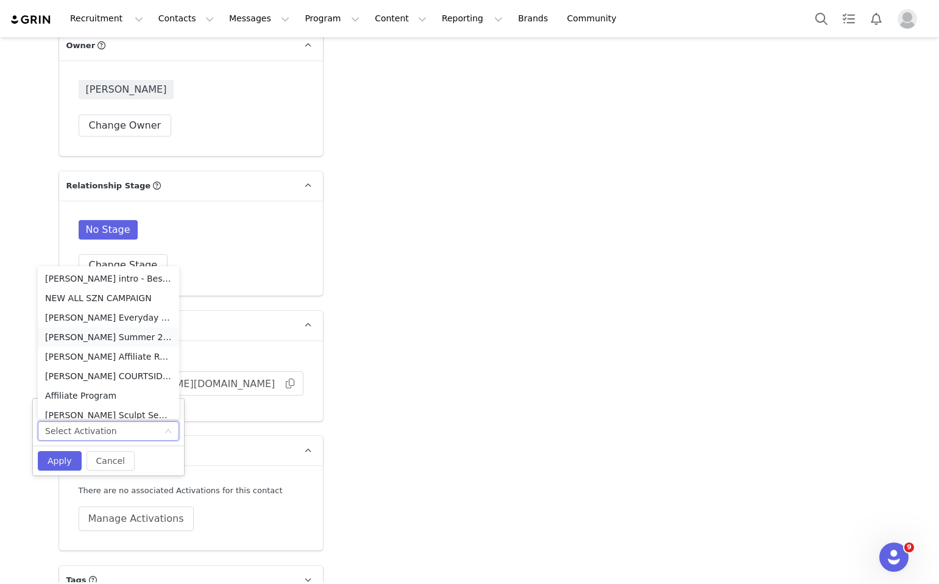
scroll to position [6, 0]
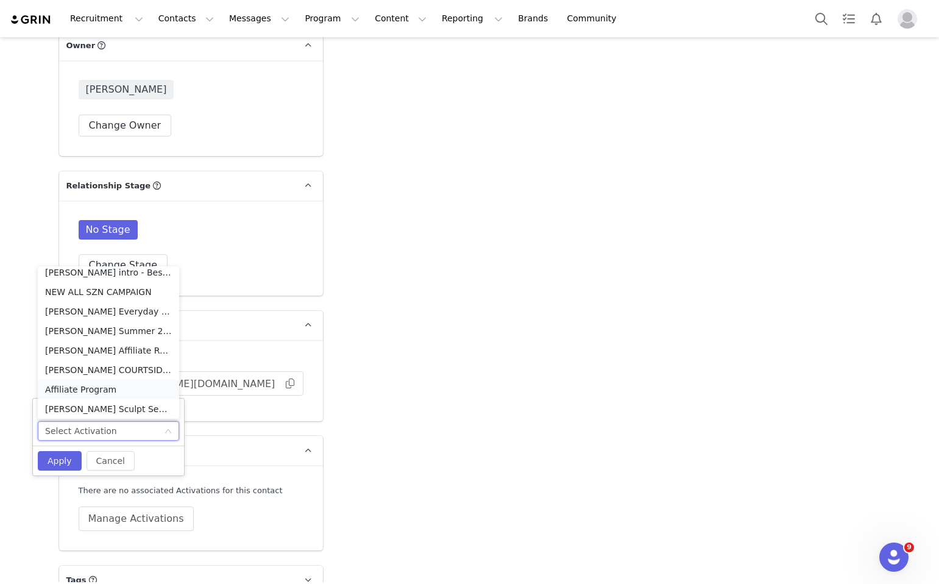
click at [146, 397] on li "Affiliate Program" at bounding box center [108, 389] width 141 height 19
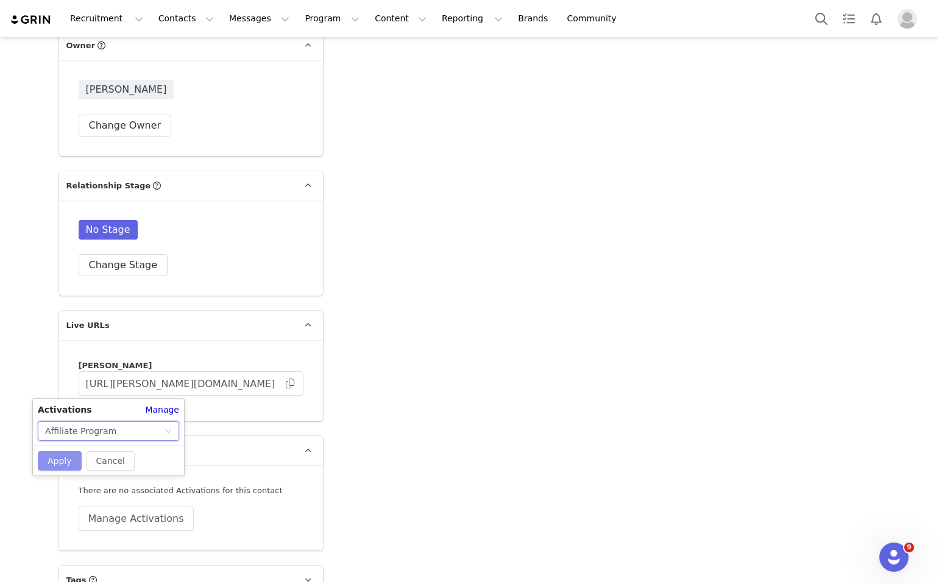
click at [53, 464] on button "Apply" at bounding box center [60, 460] width 44 height 19
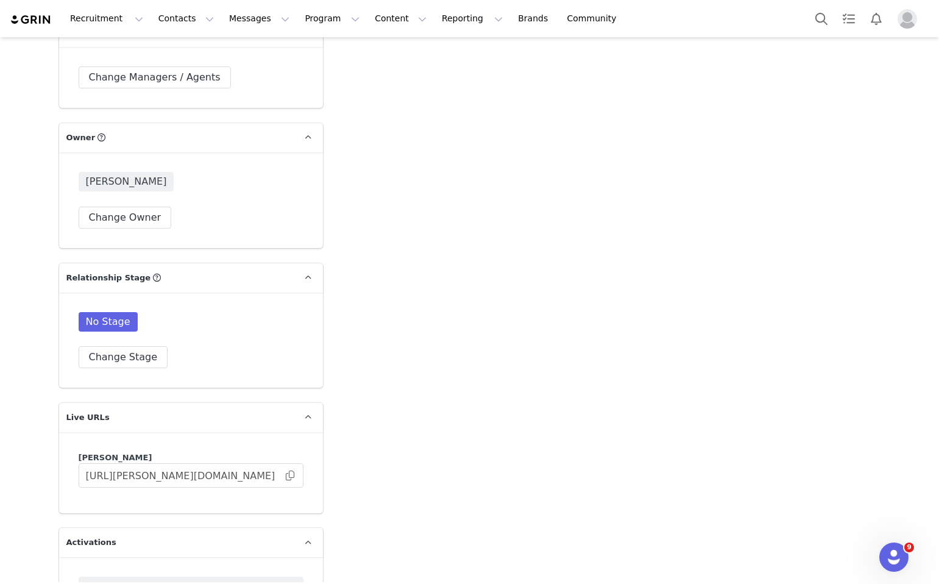
scroll to position [1891, 0]
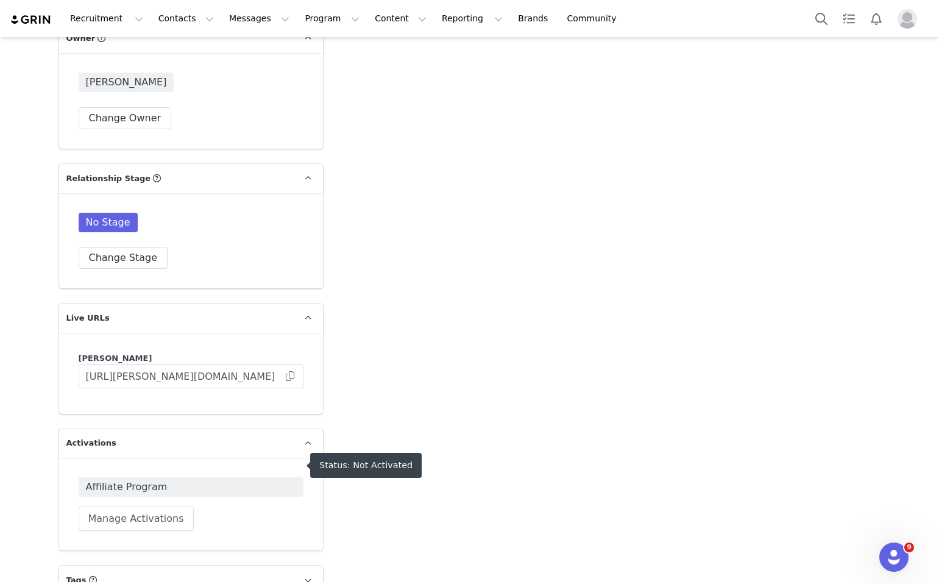
click at [146, 480] on span "Affiliate Program" at bounding box center [191, 487] width 210 height 15
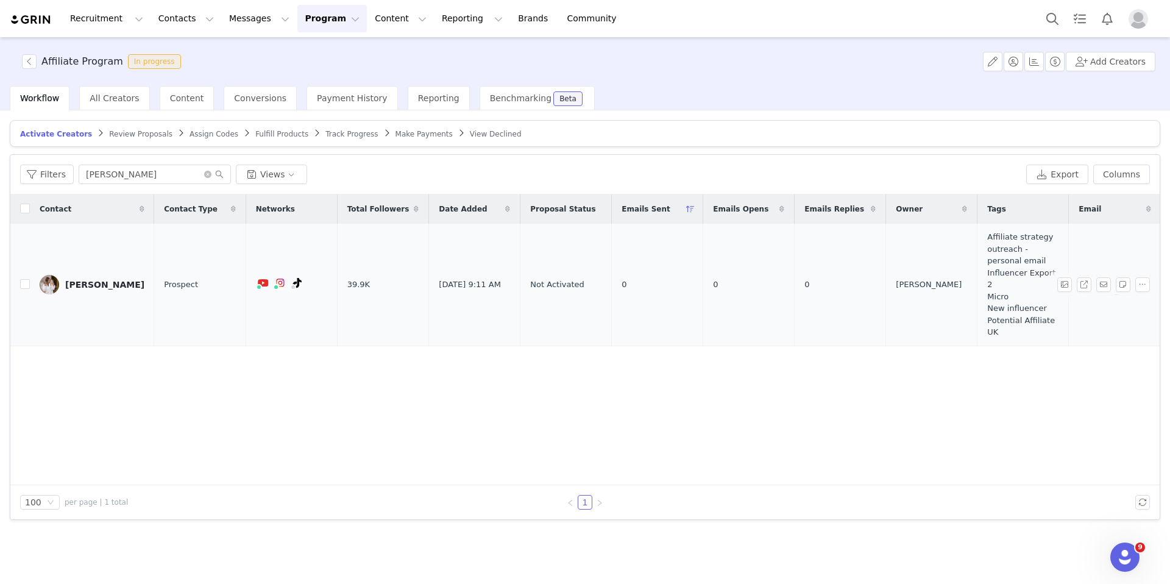
scroll to position [0, 297]
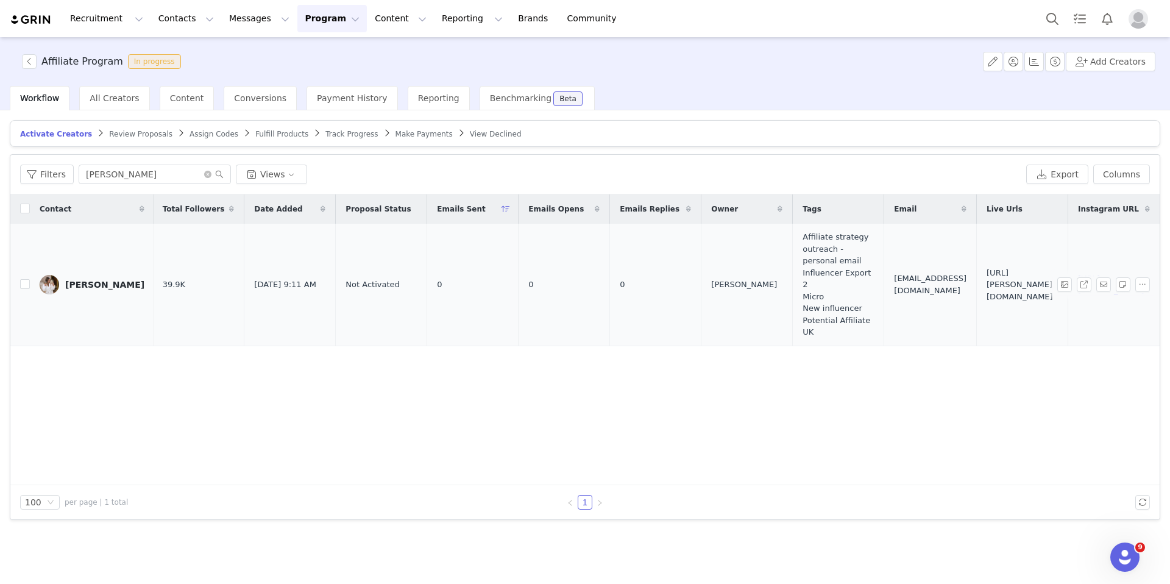
drag, startPoint x: 941, startPoint y: 290, endPoint x: 854, endPoint y: 267, distance: 90.2
click at [938, 267] on td "https://lovall.grin.live/ad7c34f8-4531-4a98-ada6-0a8ccded03ef" at bounding box center [1022, 285] width 91 height 122
copy span "https://lovall.grin.live/ad7c34f8-4531-4a98-ada6-0a8ccded03ef"
drag, startPoint x: 127, startPoint y: 175, endPoint x: 89, endPoint y: 175, distance: 37.8
click at [89, 175] on input "kelly" at bounding box center [155, 174] width 152 height 19
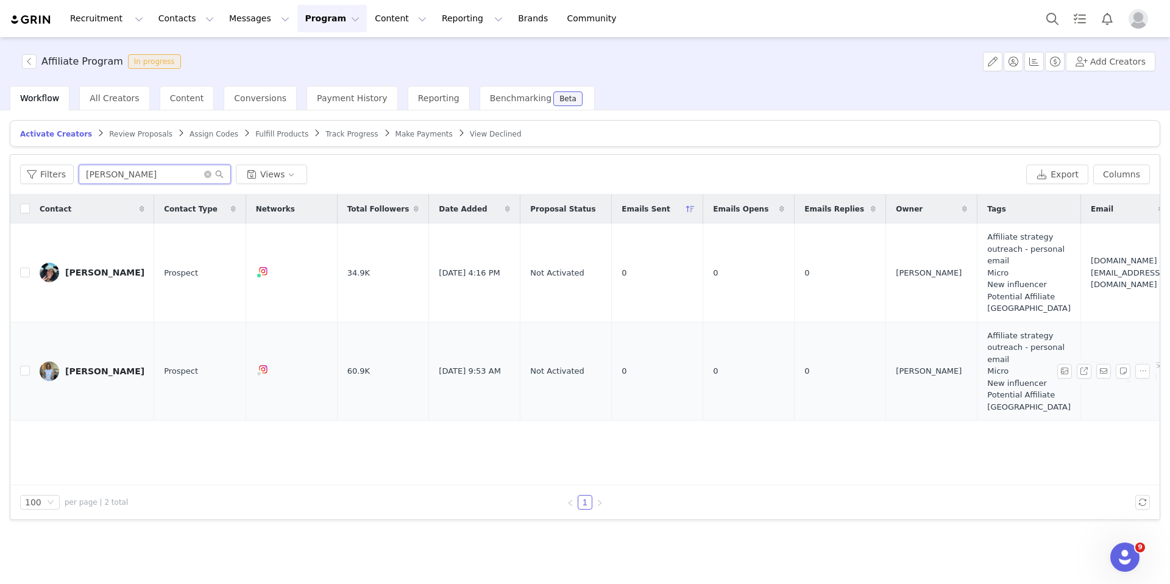
scroll to position [0, 358]
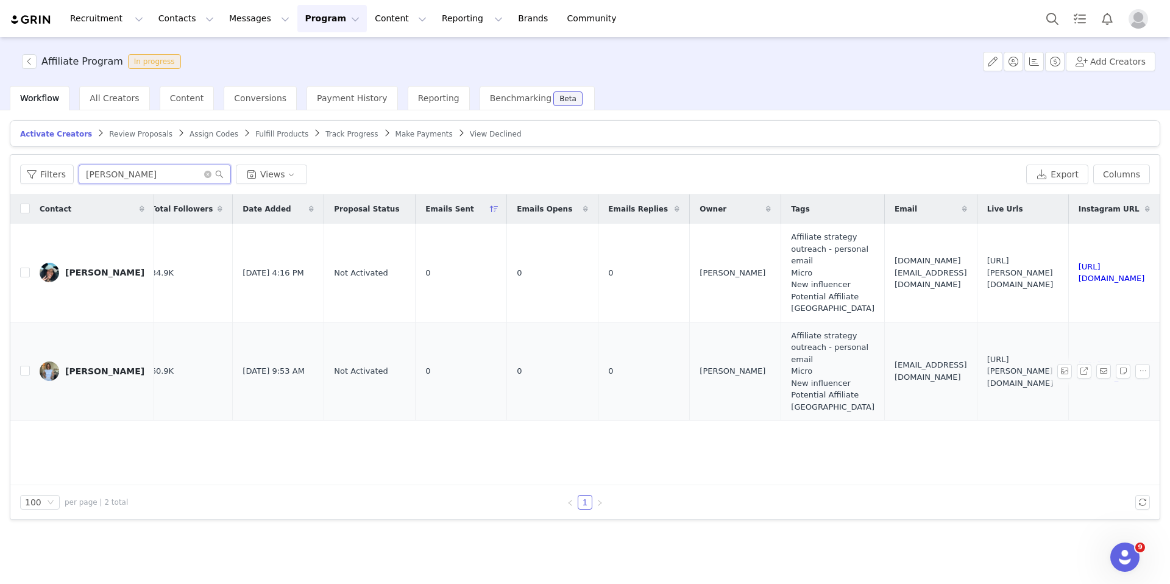
type input "karen"
drag, startPoint x: 956, startPoint y: 378, endPoint x: 831, endPoint y: 359, distance: 126.2
click at [938, 359] on td "https://lovall.grin.live/07a6a00d-7346-43ee-951b-c8f22ffa7449" at bounding box center [1022, 371] width 91 height 99
copy span "https://lovall.grin.live/07a6a00d-7346-43ee-951b-c8f22ffa7449"
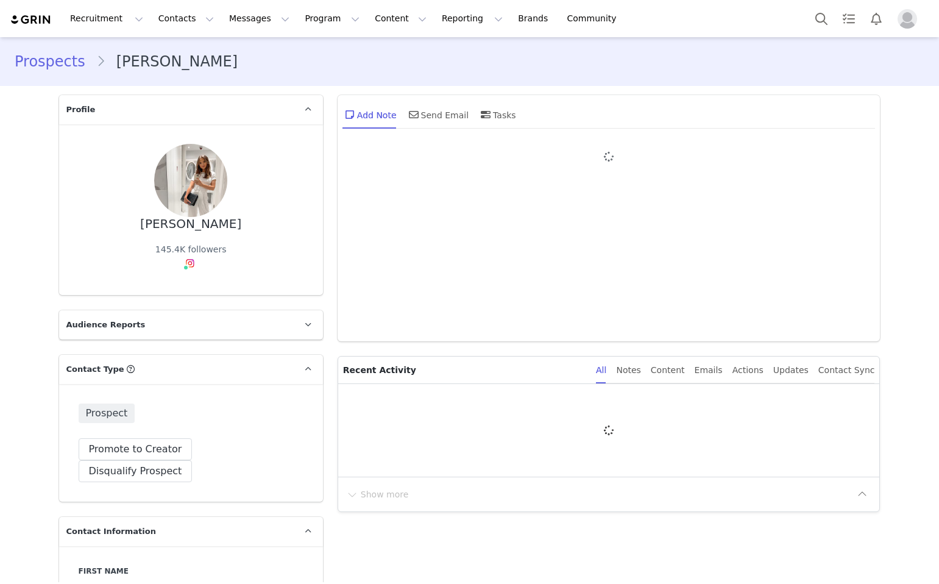
type input "+1 ([GEOGRAPHIC_DATA])"
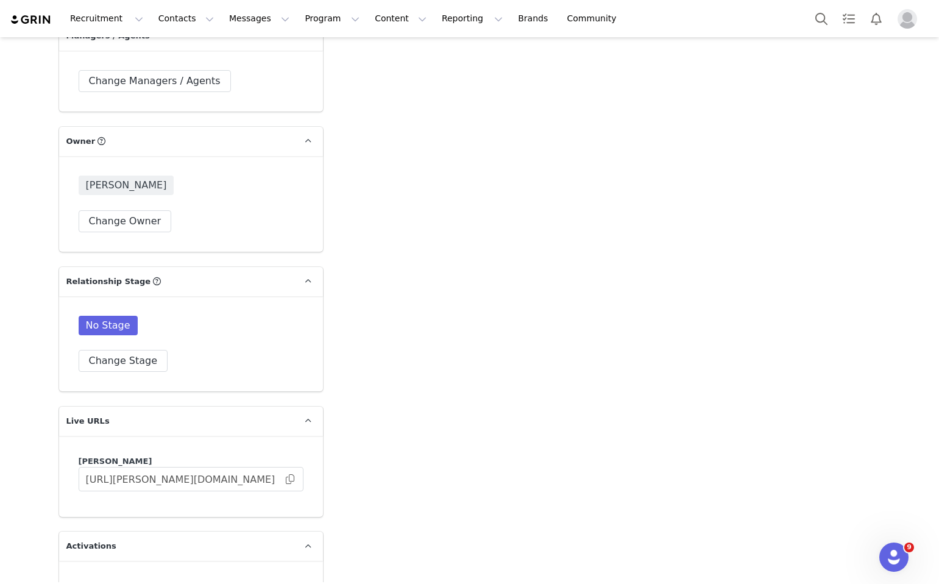
scroll to position [1892, 0]
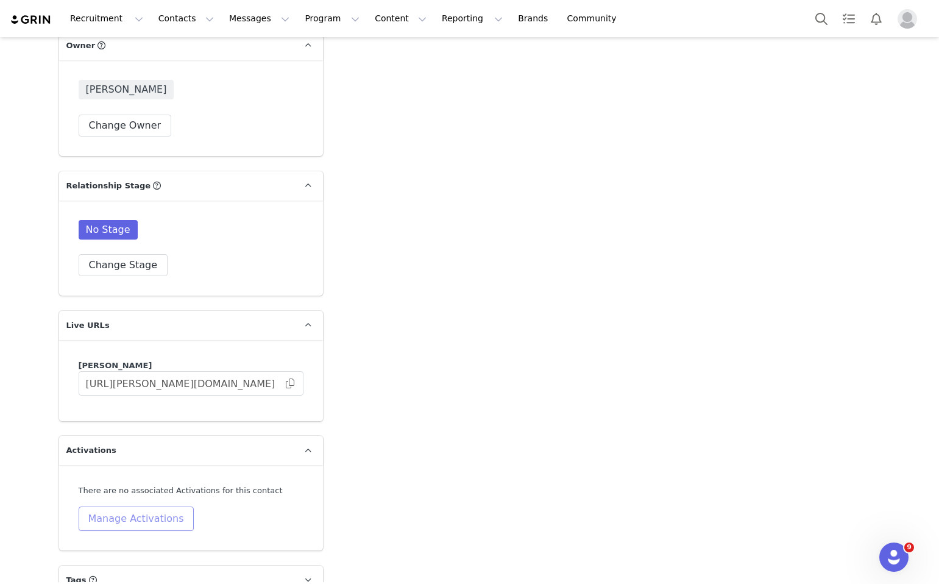
click at [120, 506] on button "Manage Activations" at bounding box center [136, 518] width 115 height 24
click at [160, 437] on div "Select Activation" at bounding box center [104, 431] width 119 height 18
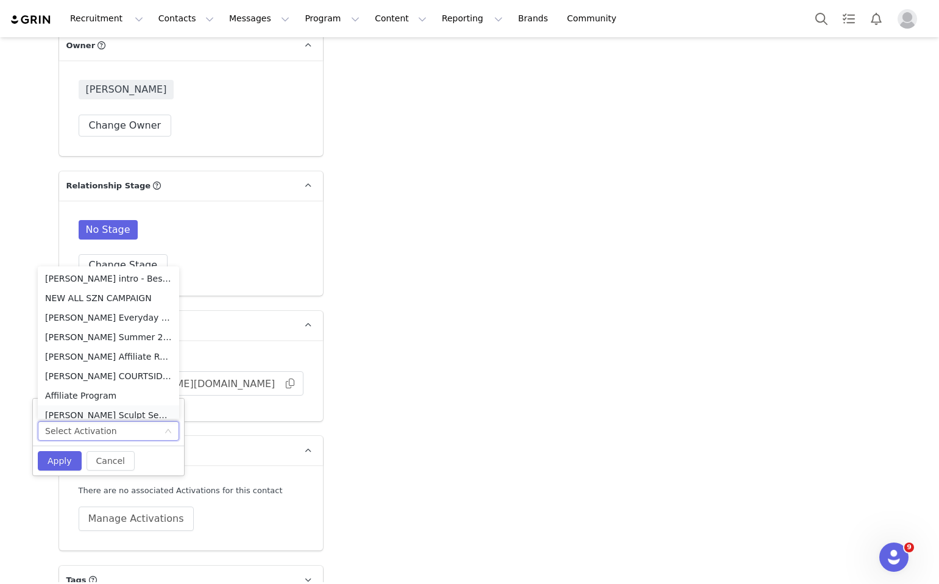
scroll to position [6, 0]
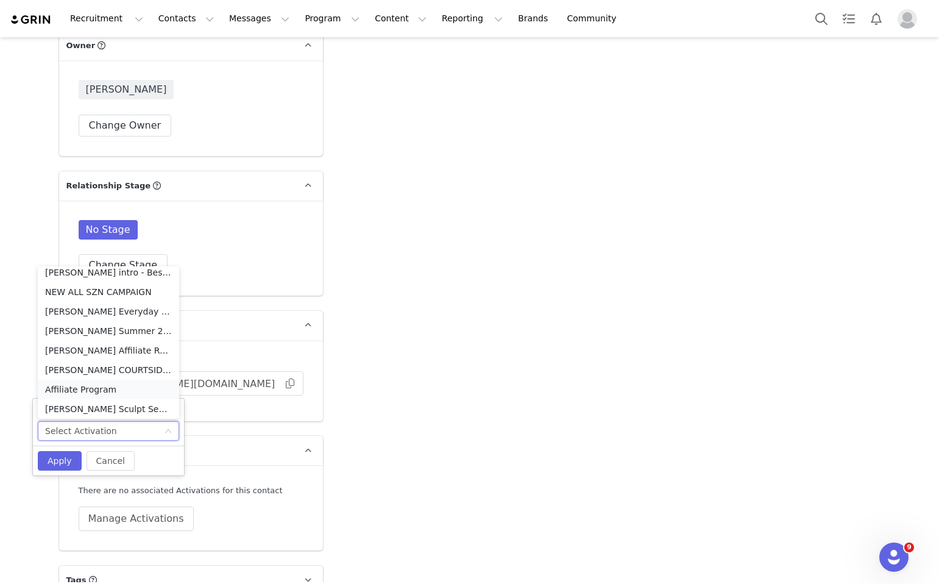
click at [132, 395] on li "Affiliate Program" at bounding box center [108, 389] width 141 height 19
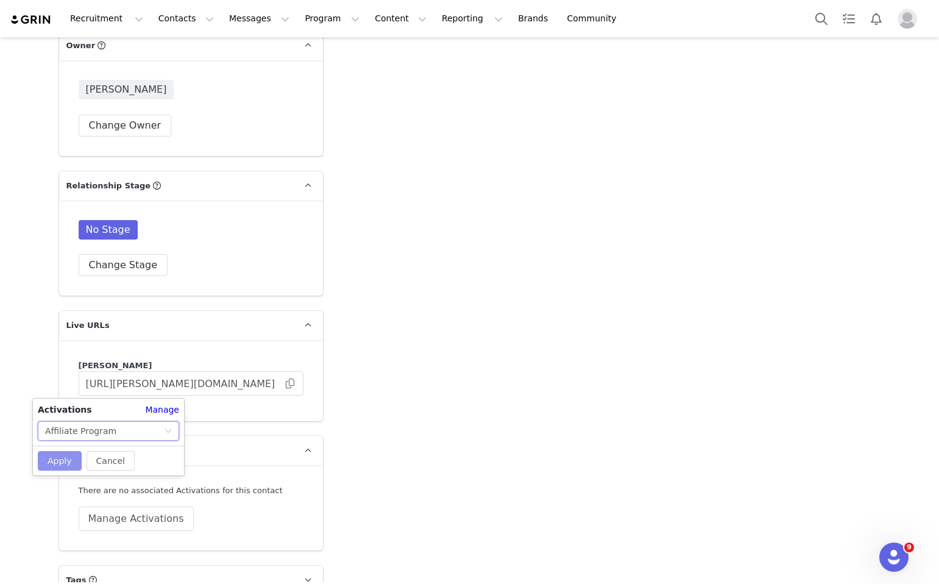
click at [56, 451] on button "Apply" at bounding box center [60, 460] width 44 height 19
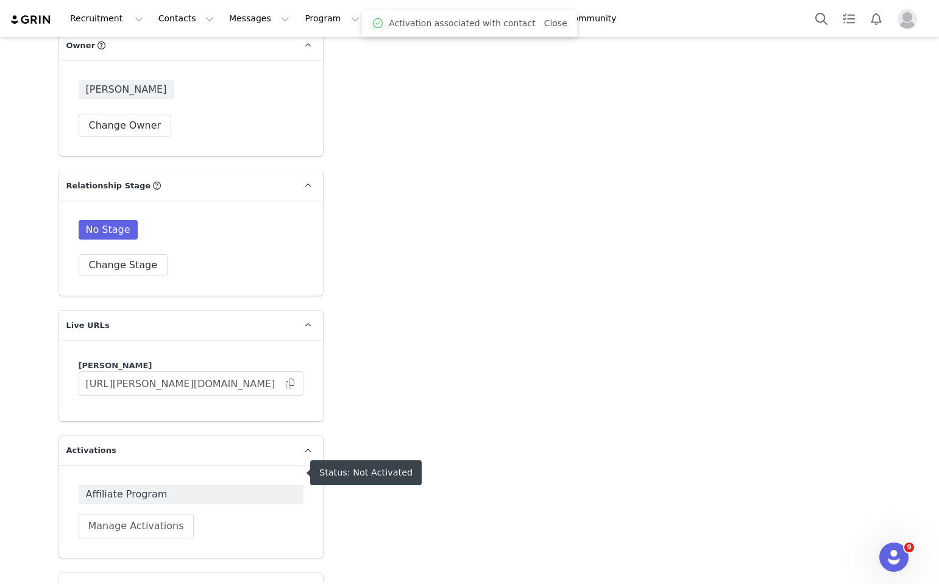
click at [201, 484] on div "Affiliate Program Manage Activations" at bounding box center [191, 511] width 225 height 54
click at [201, 487] on span "Affiliate Program" at bounding box center [191, 494] width 210 height 15
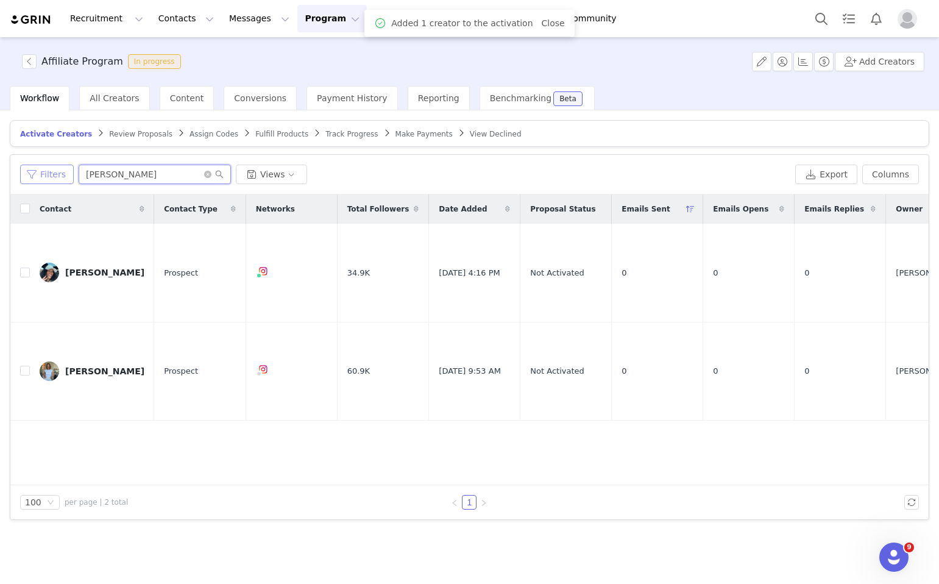
drag, startPoint x: 169, startPoint y: 167, endPoint x: 71, endPoint y: 166, distance: 97.5
click at [71, 166] on div "Filters karen Views" at bounding box center [405, 174] width 770 height 19
drag, startPoint x: 116, startPoint y: 179, endPoint x: 68, endPoint y: 176, distance: 47.6
click at [68, 176] on div "Filters karen Views" at bounding box center [405, 174] width 770 height 19
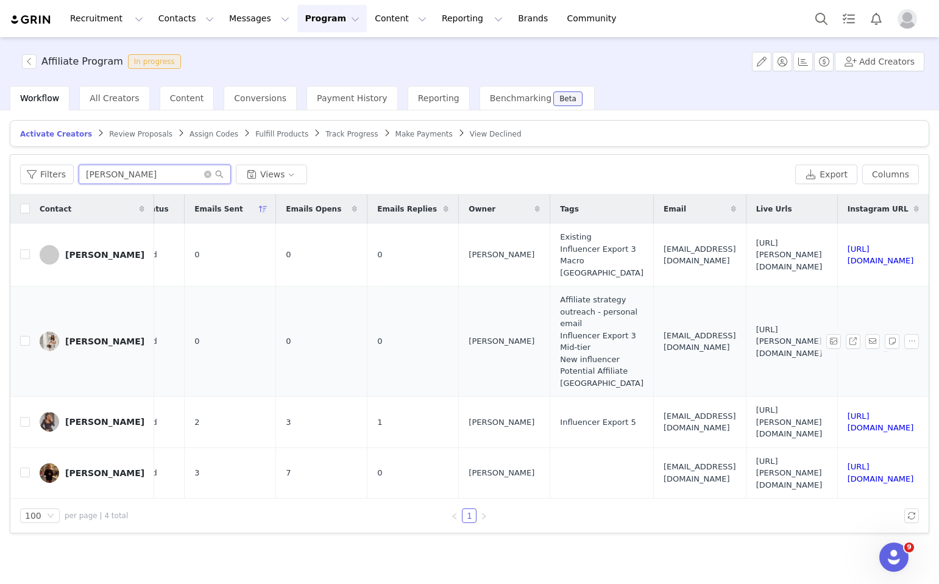
scroll to position [0, 584]
type input "emma"
drag, startPoint x: 700, startPoint y: 354, endPoint x: 610, endPoint y: 325, distance: 94.8
click at [746, 325] on td "https://lovall.grin.live/a31c1f47-9d11-4088-ab65-bb6217a1d31e" at bounding box center [791, 341] width 91 height 110
copy span "https://lovall.grin.live/a31c1f47-9d11-4088-ab65-bb6217a1d31e"
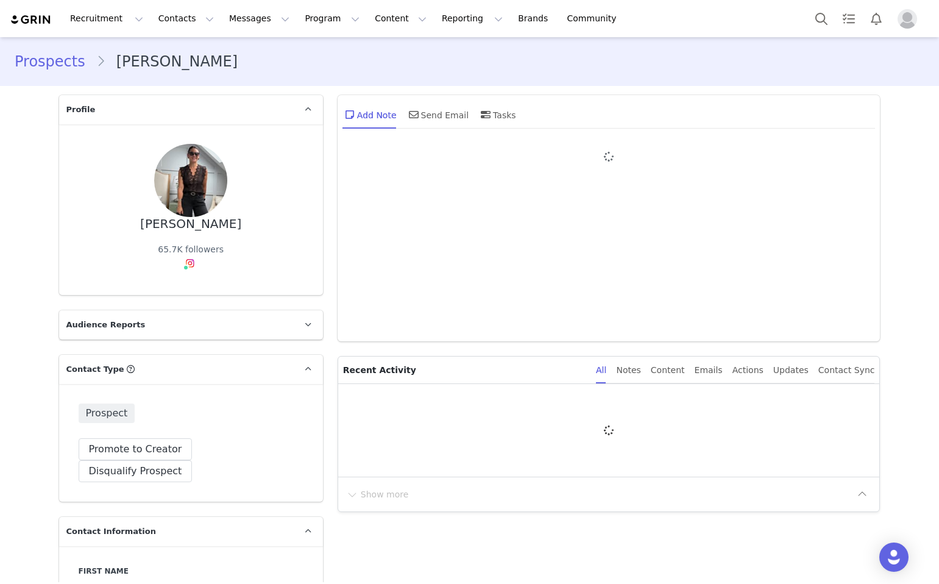
type input "+1 ([GEOGRAPHIC_DATA])"
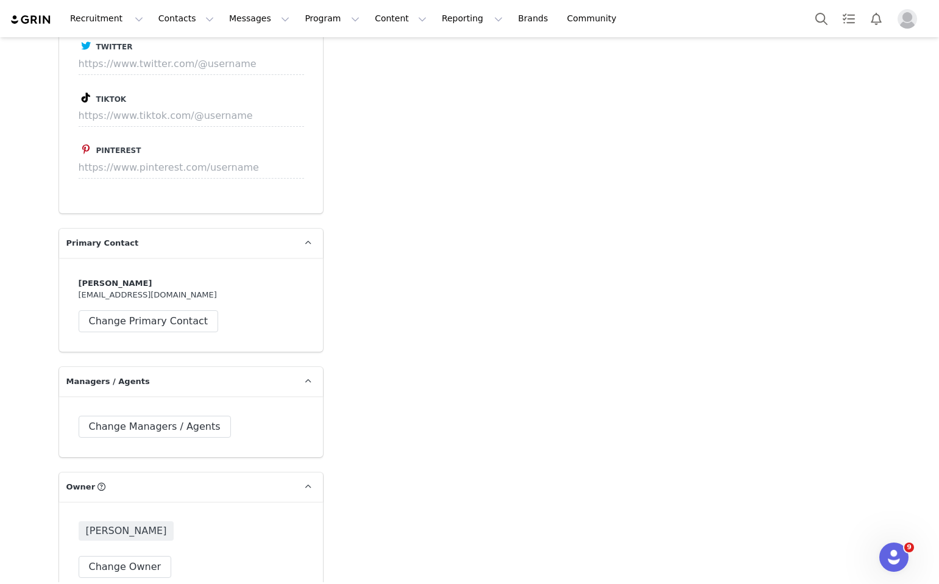
scroll to position [1884, 0]
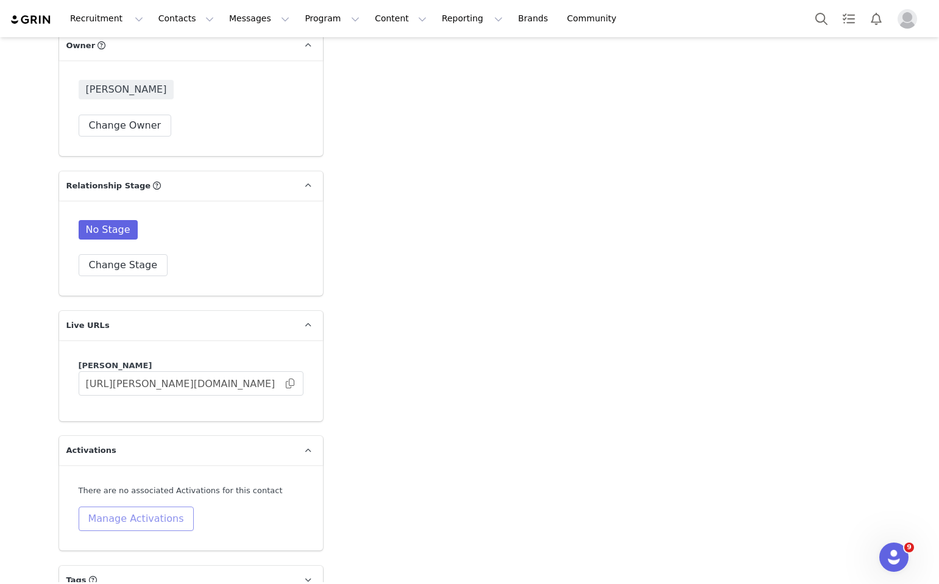
click at [166, 506] on button "Manage Activations" at bounding box center [136, 518] width 115 height 24
click at [159, 439] on div "Select Activation" at bounding box center [104, 431] width 119 height 18
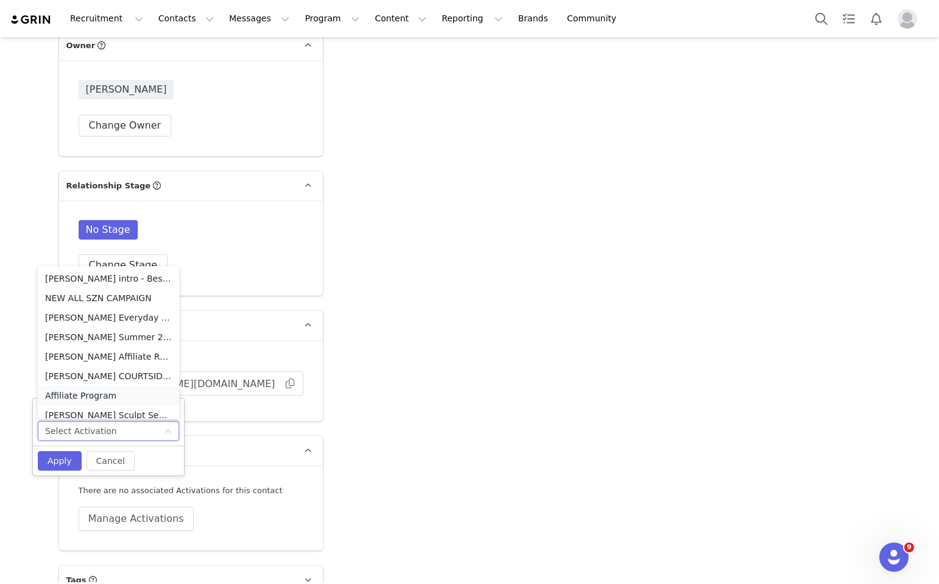
scroll to position [6, 0]
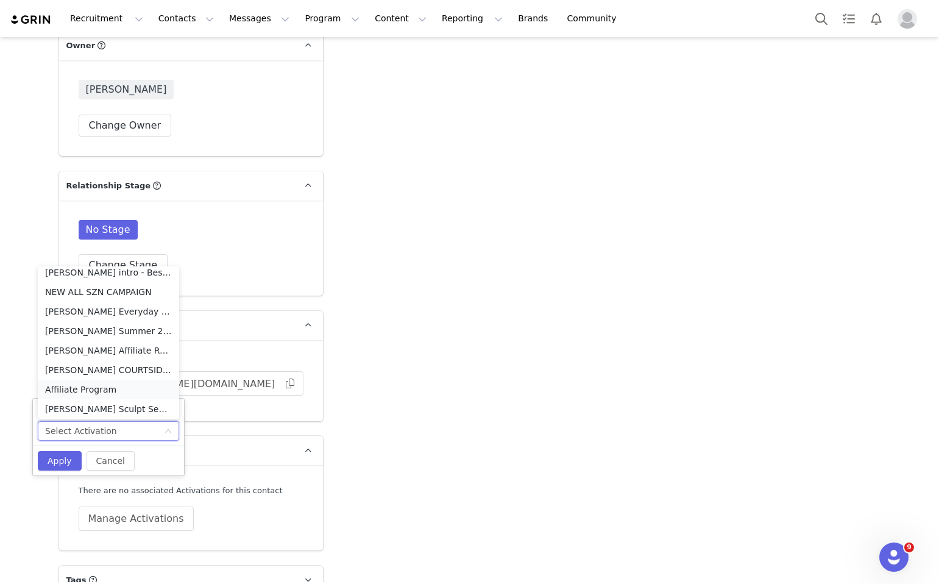
click at [138, 390] on li "Affiliate Program" at bounding box center [108, 389] width 141 height 19
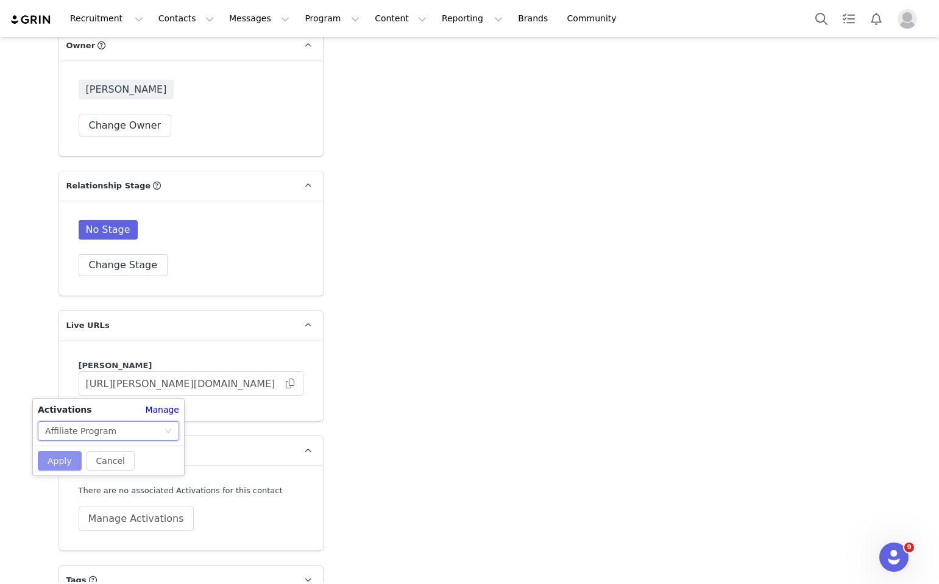
click at [71, 456] on button "Apply" at bounding box center [60, 460] width 44 height 19
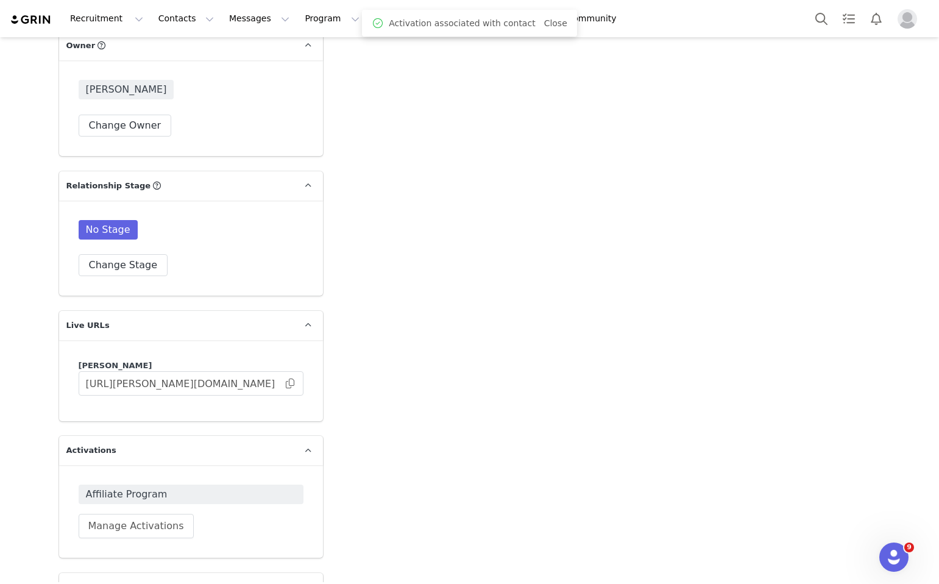
click at [174, 487] on span "Affiliate Program" at bounding box center [191, 494] width 210 height 15
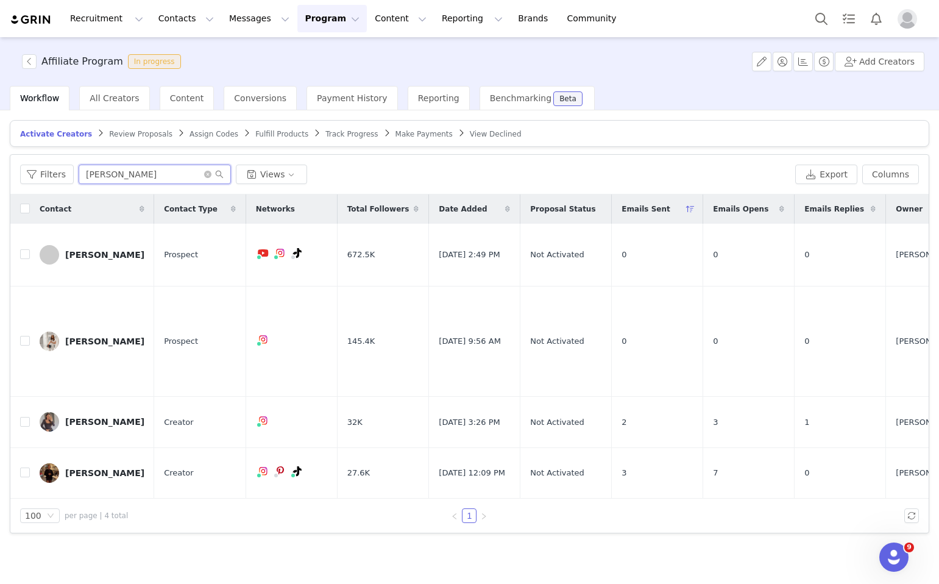
drag, startPoint x: 149, startPoint y: 171, endPoint x: 76, endPoint y: 170, distance: 73.7
click at [76, 170] on div "Filters emma Views" at bounding box center [405, 174] width 770 height 19
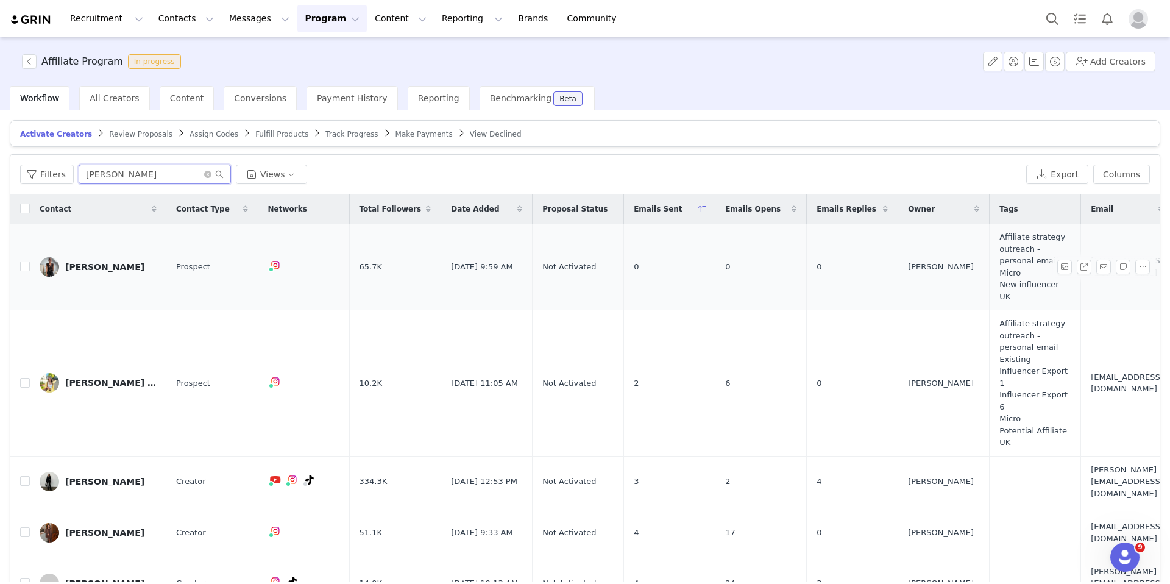
scroll to position [0, 358]
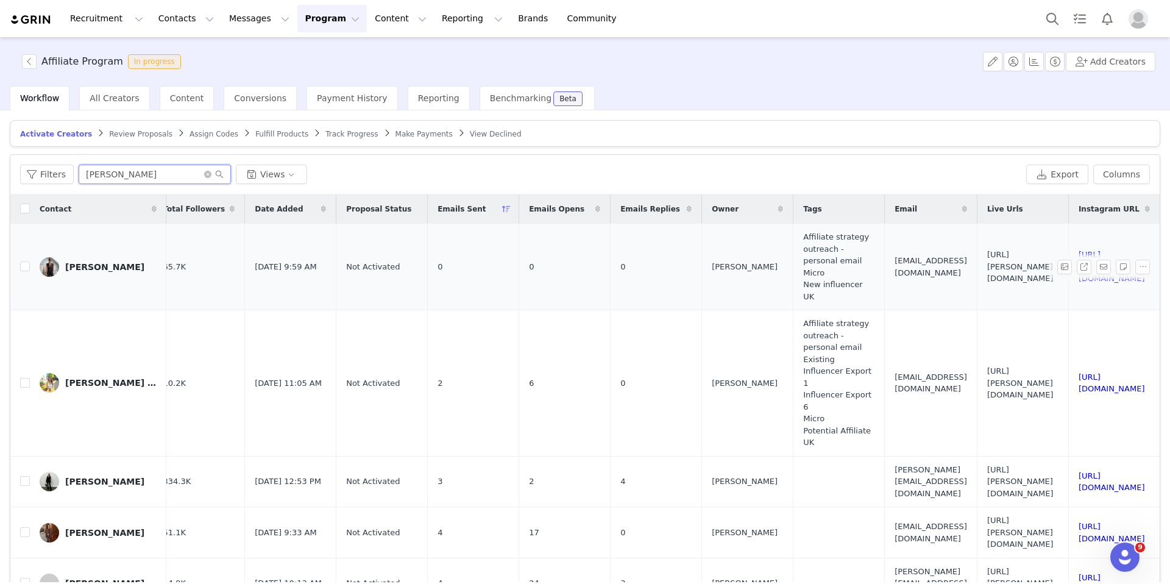
type input "louise"
drag, startPoint x: 916, startPoint y: 283, endPoint x: 835, endPoint y: 253, distance: 86.2
click at [938, 253] on td "https://lovall.grin.live/c2cfda25-8ede-4ffe-8686-8c26b089b632" at bounding box center [1022, 267] width 91 height 87
copy span "https://lovall.grin.live/c2cfda25-8ede-4ffe-8686-8c26b089b632"
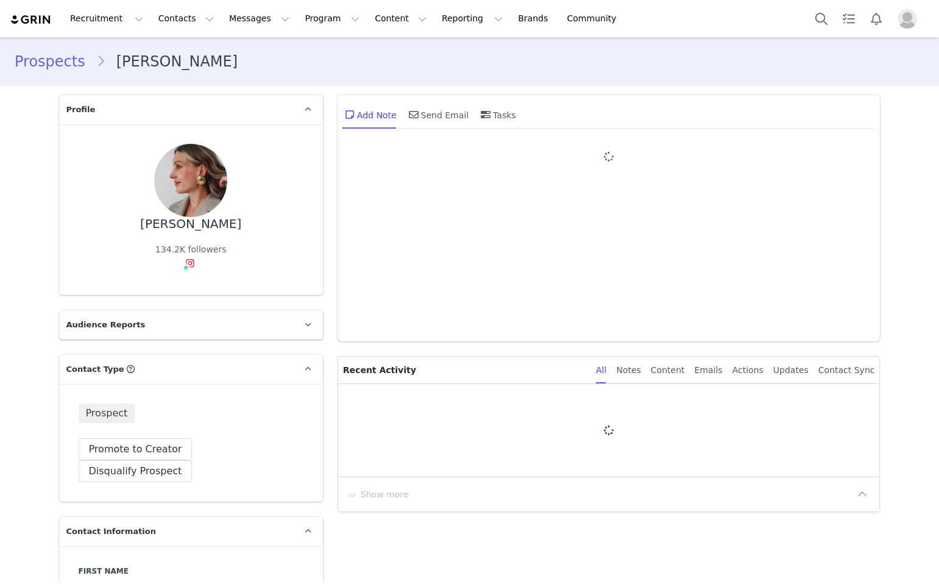
type input "+1 ([GEOGRAPHIC_DATA])"
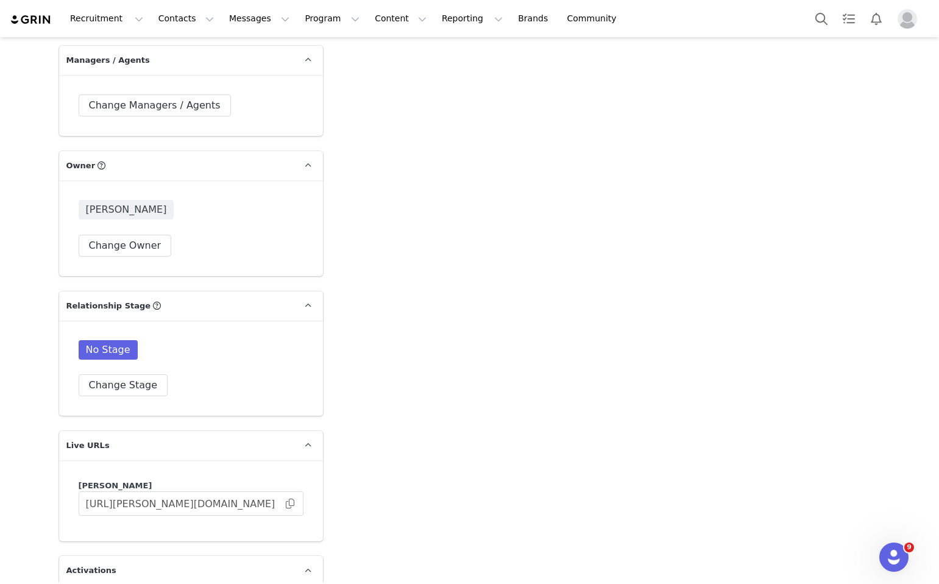
scroll to position [1884, 0]
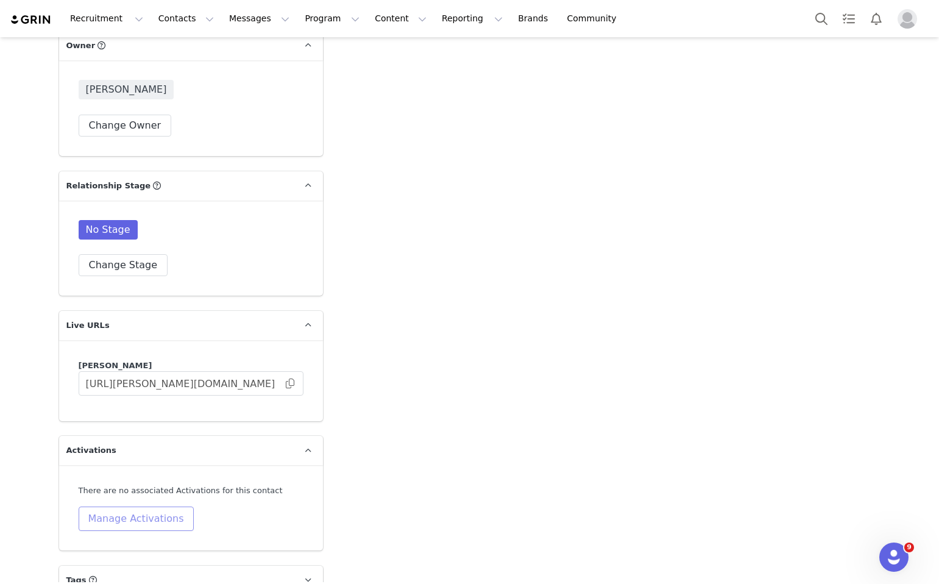
click at [168, 506] on button "Manage Activations" at bounding box center [136, 518] width 115 height 24
click at [155, 434] on div "Select Activation" at bounding box center [104, 437] width 119 height 18
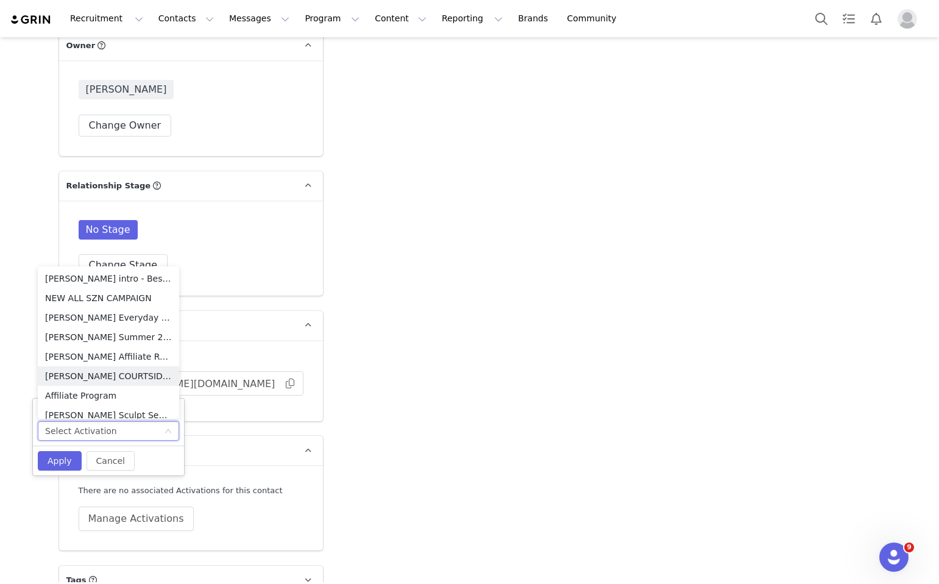
scroll to position [6, 0]
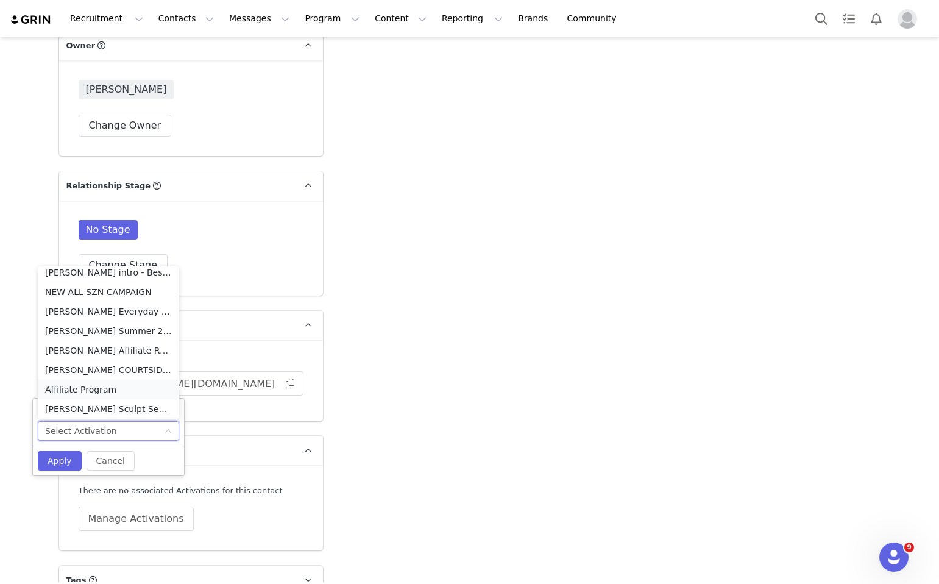
click at [94, 388] on li "Affiliate Program" at bounding box center [108, 389] width 141 height 19
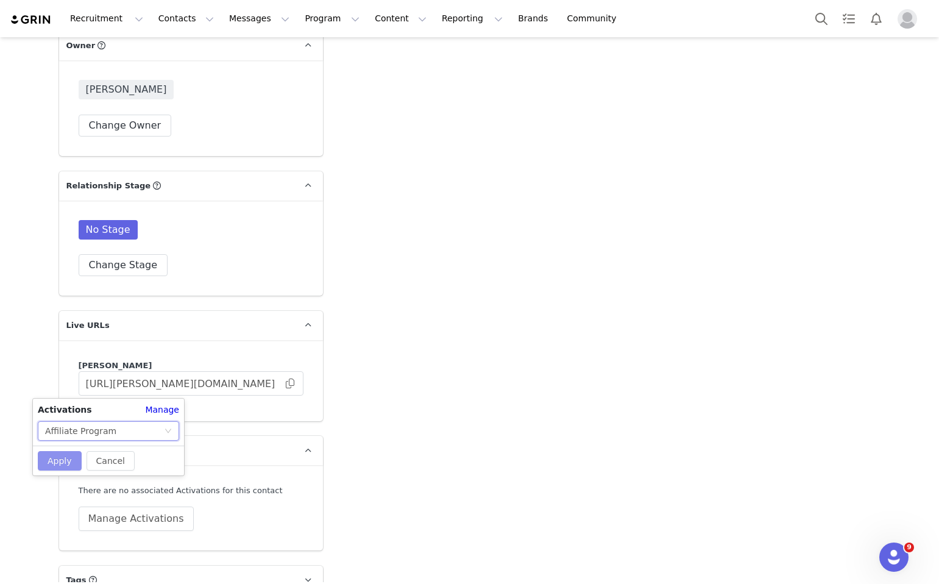
click at [66, 461] on button "Apply" at bounding box center [60, 460] width 44 height 19
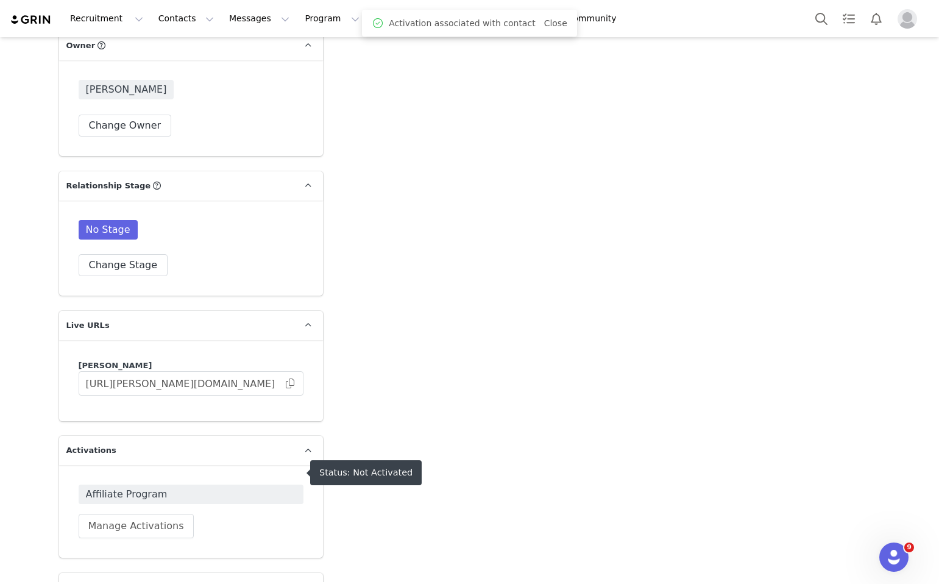
click at [138, 487] on span "Affiliate Program" at bounding box center [191, 494] width 210 height 15
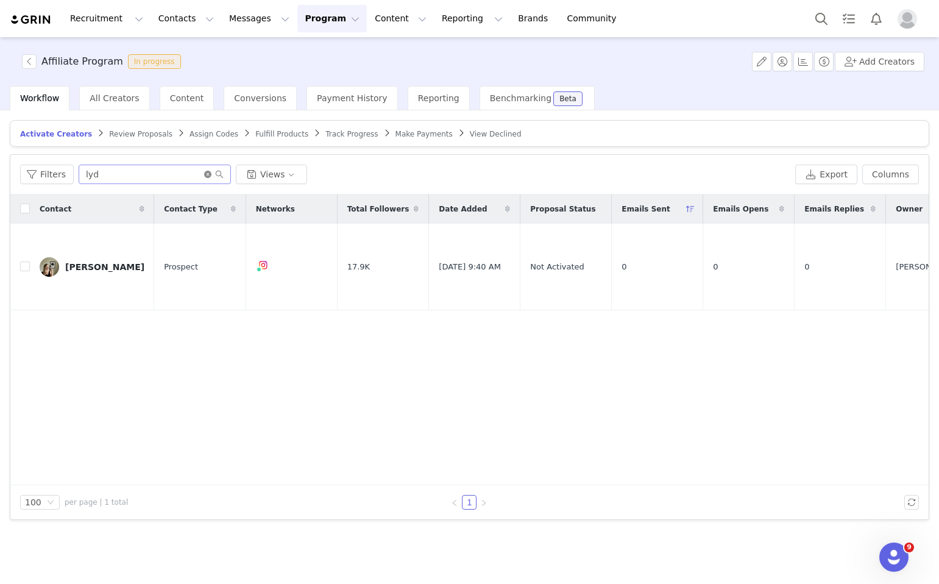
click at [205, 173] on icon "icon: close-circle" at bounding box center [207, 174] width 7 height 7
click at [188, 173] on input "text" at bounding box center [155, 174] width 152 height 19
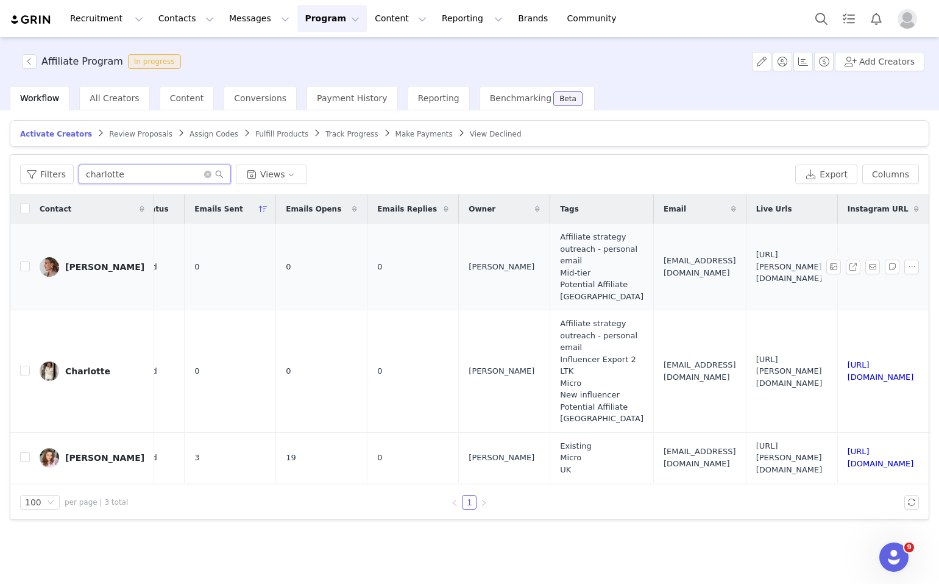
scroll to position [0, 609]
type input "charlotte"
drag, startPoint x: 718, startPoint y: 273, endPoint x: 595, endPoint y: 255, distance: 123.8
click at [746, 255] on td "[URL][PERSON_NAME][DOMAIN_NAME]" at bounding box center [791, 267] width 91 height 87
copy span "[URL][PERSON_NAME][DOMAIN_NAME]"
